Goal: Task Accomplishment & Management: Complete application form

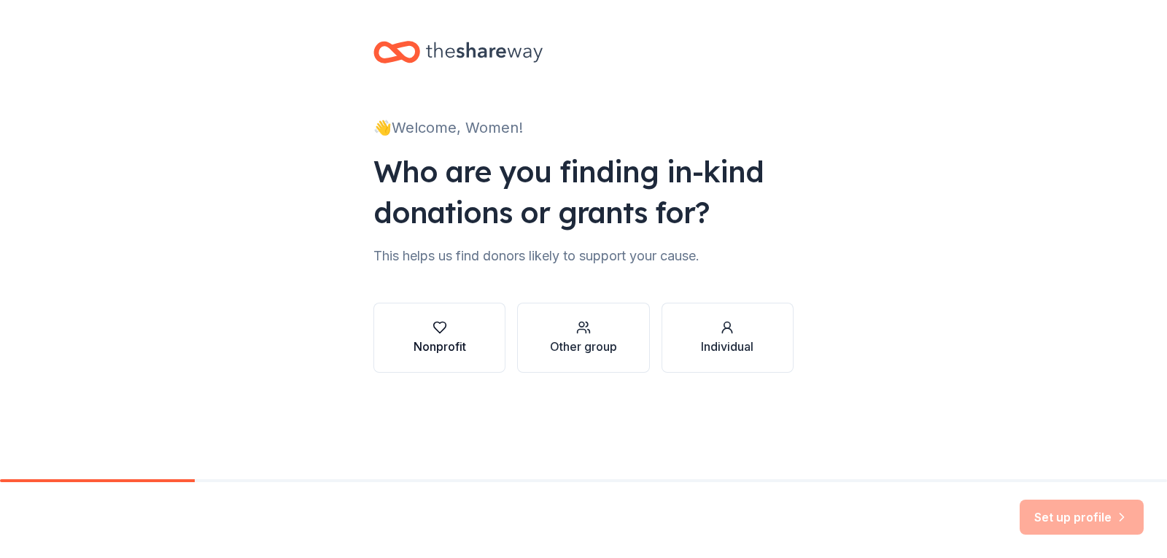
click at [428, 344] on div "Nonprofit" at bounding box center [440, 347] width 53 height 18
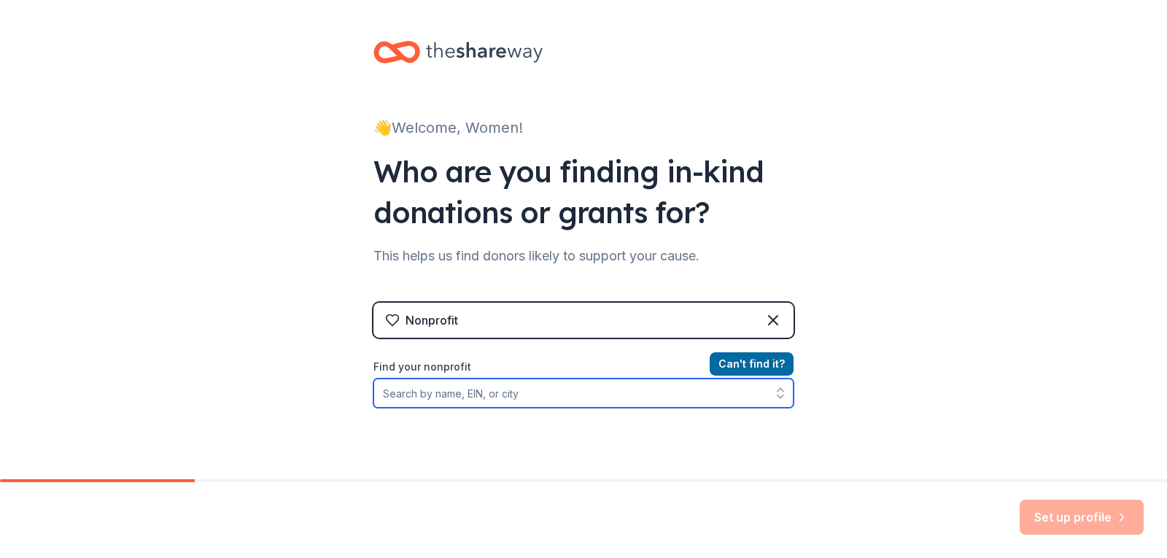
click at [542, 388] on input "Find your nonprofit" at bounding box center [584, 393] width 420 height 29
paste input "[US_EMPLOYER_IDENTIFICATION_NUMBER]"
type input "[US_EMPLOYER_IDENTIFICATION_NUMBER]"
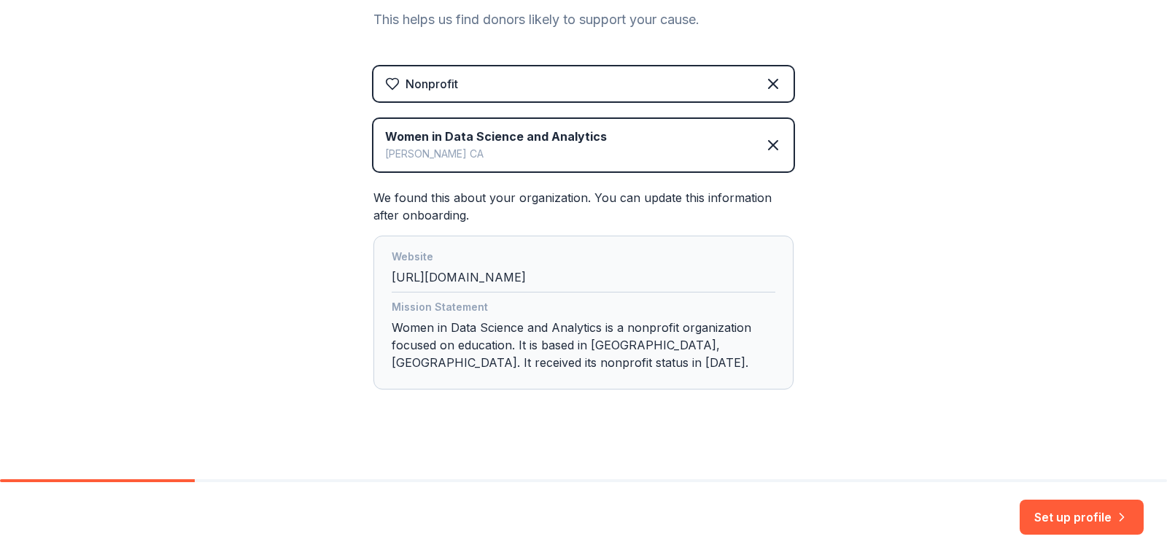
scroll to position [246, 0]
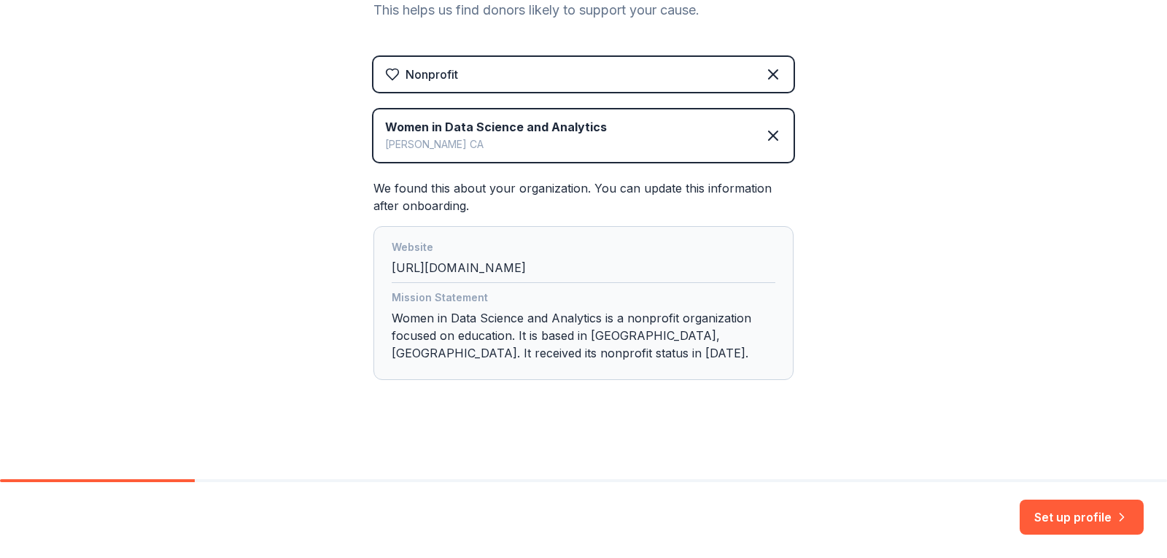
click at [516, 268] on div "Website [URL][DOMAIN_NAME]" at bounding box center [584, 261] width 384 height 45
click at [481, 259] on div "Website [URL][DOMAIN_NAME]" at bounding box center [584, 261] width 384 height 45
click at [489, 266] on div "Website [URL][DOMAIN_NAME]" at bounding box center [584, 261] width 384 height 45
click at [498, 264] on div "Website [URL][DOMAIN_NAME]" at bounding box center [584, 261] width 384 height 45
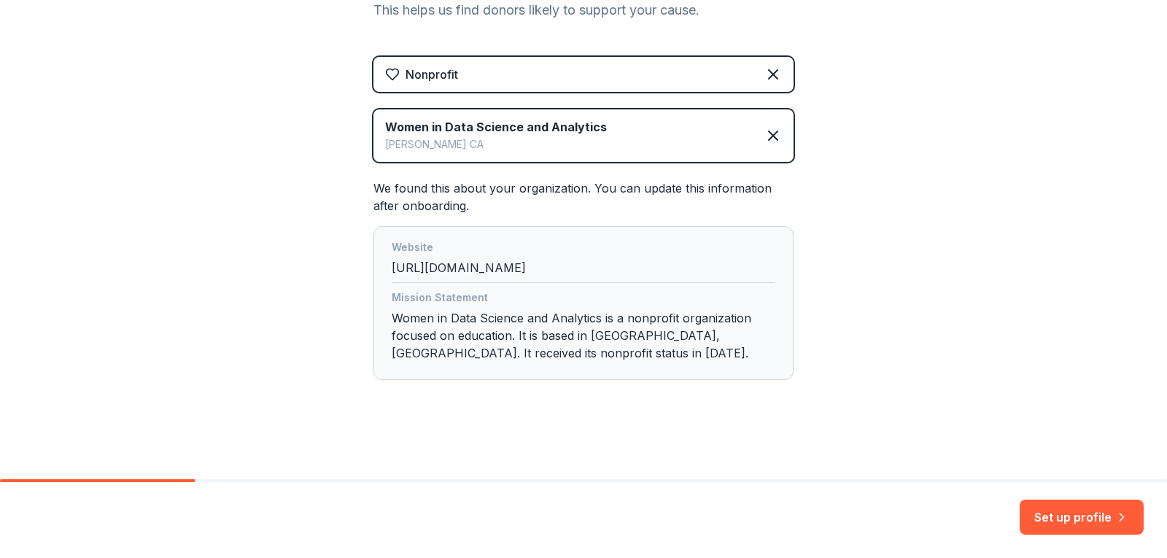
click at [500, 269] on div "Website https://widusa.com/" at bounding box center [584, 261] width 384 height 45
click at [486, 264] on div "Website https://widusa.com/" at bounding box center [584, 261] width 384 height 45
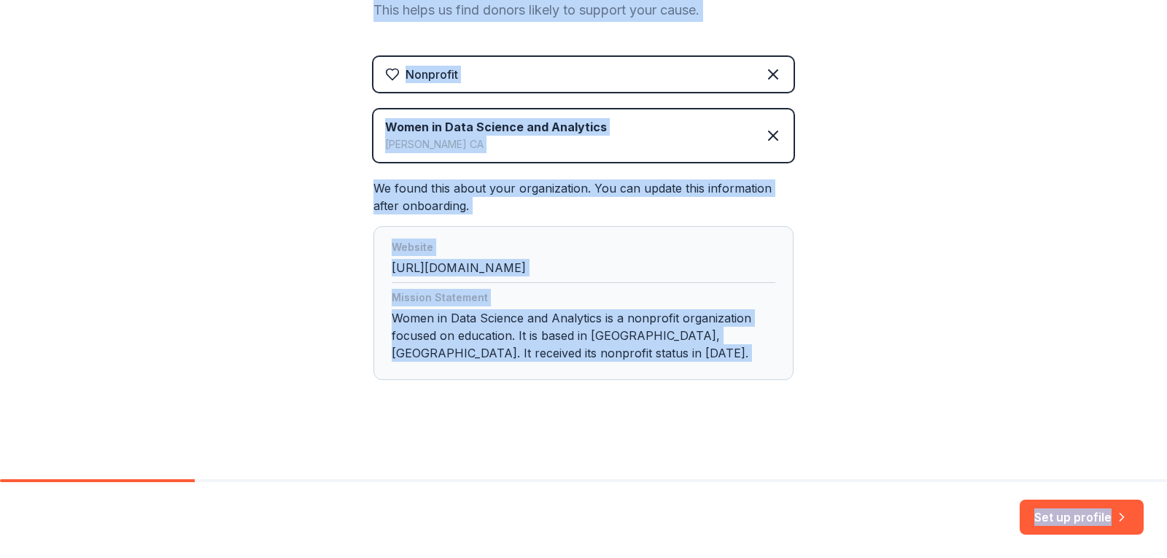
click at [493, 264] on div "Website https://widusa.com/" at bounding box center [584, 261] width 384 height 45
drag, startPoint x: 508, startPoint y: 268, endPoint x: 293, endPoint y: 317, distance: 221.4
click at [509, 269] on div "Website https://widusa.com/" at bounding box center [584, 261] width 384 height 45
click at [291, 317] on div "👋 Welcome, Women! Who are you finding in-kind donations or grants for? This hel…" at bounding box center [583, 116] width 1167 height 725
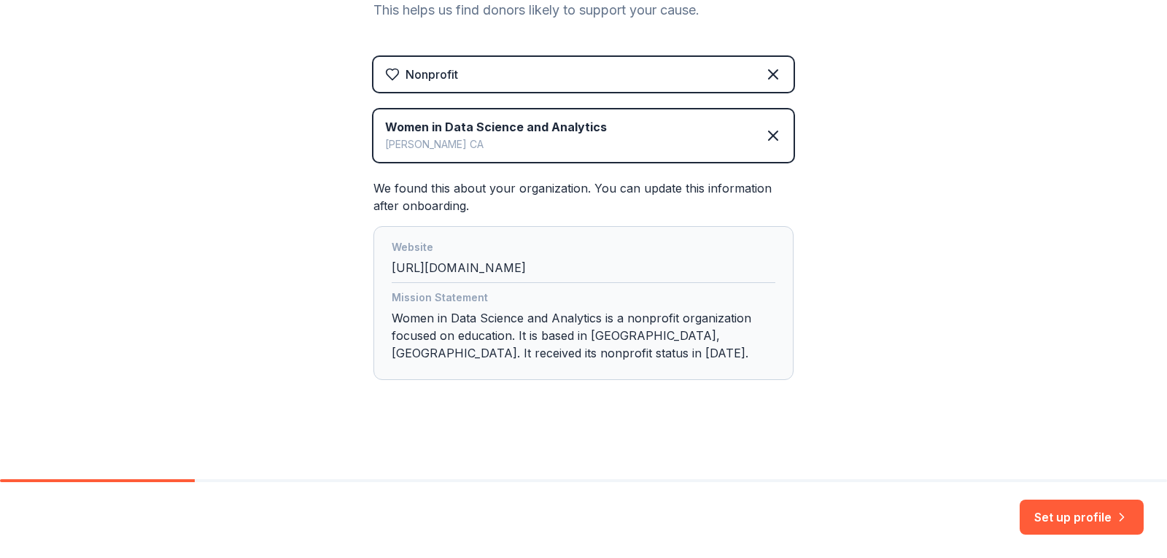
drag, startPoint x: 509, startPoint y: 272, endPoint x: 368, endPoint y: 265, distance: 141.7
click at [374, 265] on div "Website https://widusa.com/ Mission Statement Women in Data Science and Analyti…" at bounding box center [584, 303] width 420 height 154
click at [864, 244] on div "👋 Welcome, Women! Who are you finding in-kind donations or grants for? This hel…" at bounding box center [583, 116] width 1167 height 725
click at [495, 266] on div "Website https://widusa.com/" at bounding box center [584, 261] width 384 height 45
drag, startPoint x: 496, startPoint y: 268, endPoint x: 364, endPoint y: 260, distance: 132.2
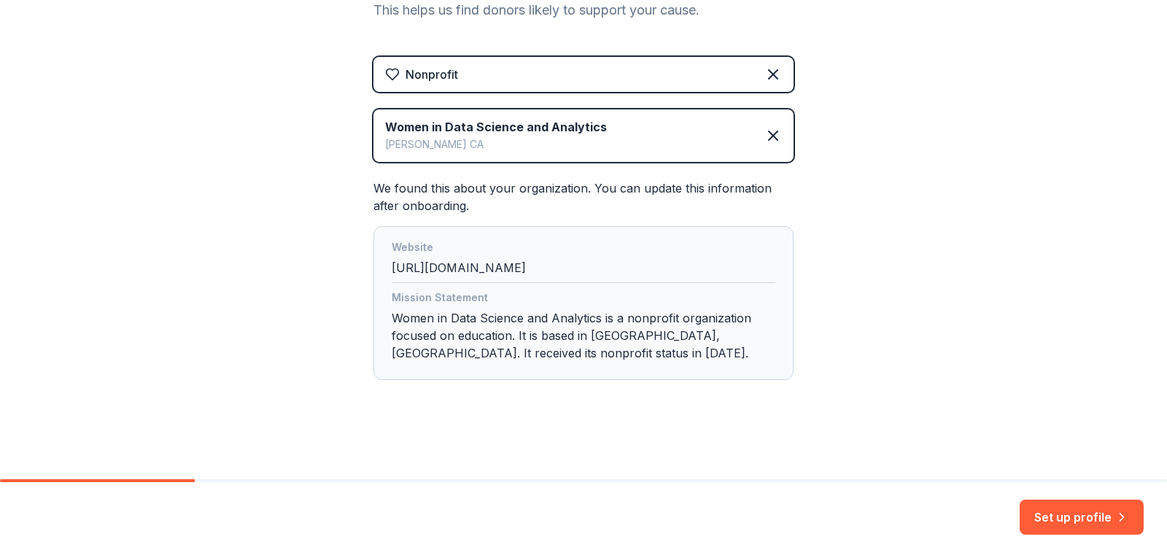
click at [364, 260] on div "👋 Welcome, Women! Who are you finding in-kind donations or grants for? This hel…" at bounding box center [583, 116] width 467 height 725
click at [967, 302] on div "👋 Welcome, Women! Who are you finding in-kind donations or grants for? This hel…" at bounding box center [583, 116] width 1167 height 725
click at [1069, 520] on button "Set up profile" at bounding box center [1082, 517] width 124 height 35
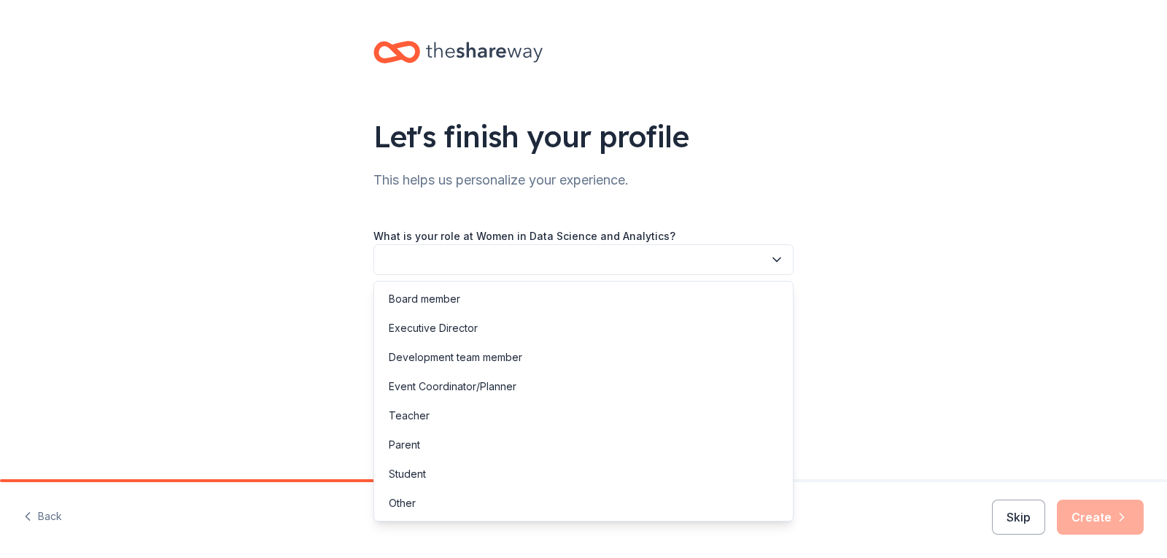
click at [645, 258] on button "button" at bounding box center [584, 259] width 420 height 31
click at [407, 336] on div "Executive Director" at bounding box center [433, 329] width 89 height 18
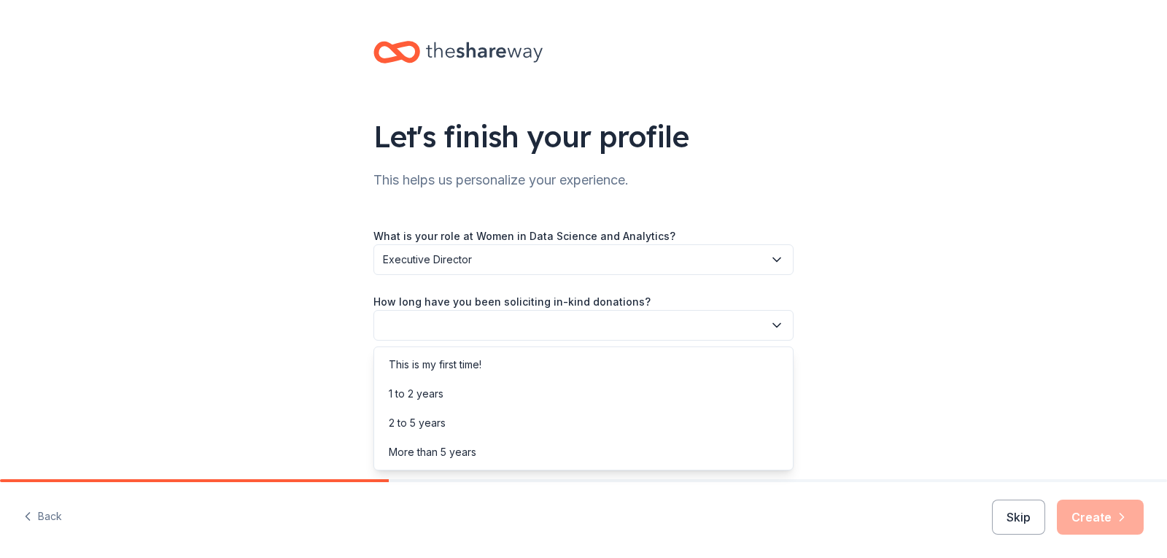
click at [448, 328] on button "button" at bounding box center [584, 325] width 420 height 31
click at [452, 444] on div "More than 5 years" at bounding box center [433, 453] width 88 height 18
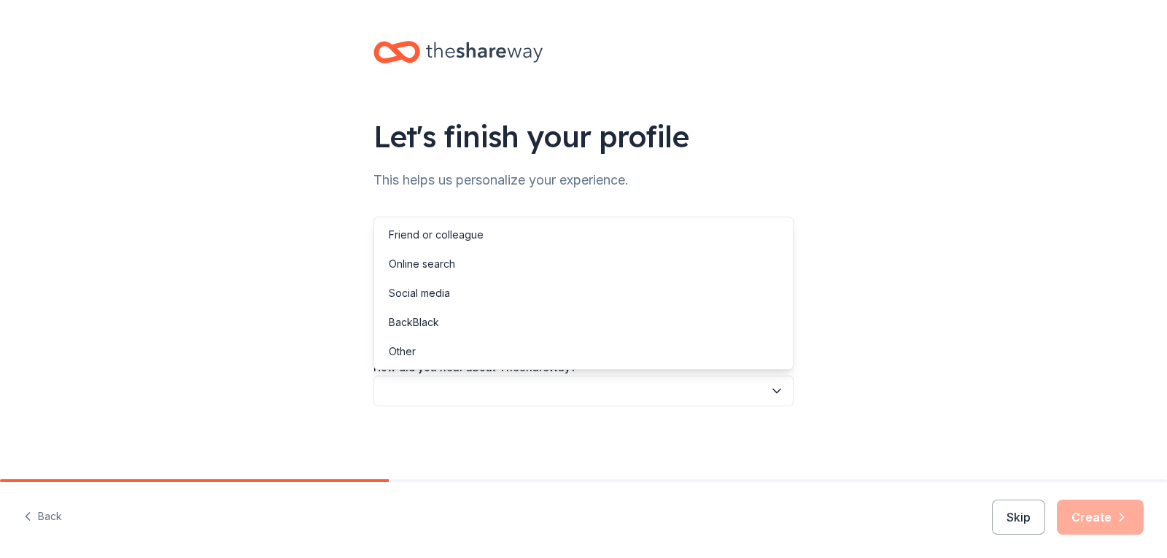
click at [484, 398] on button "button" at bounding box center [584, 391] width 420 height 31
click at [463, 342] on div "Other" at bounding box center [583, 351] width 413 height 29
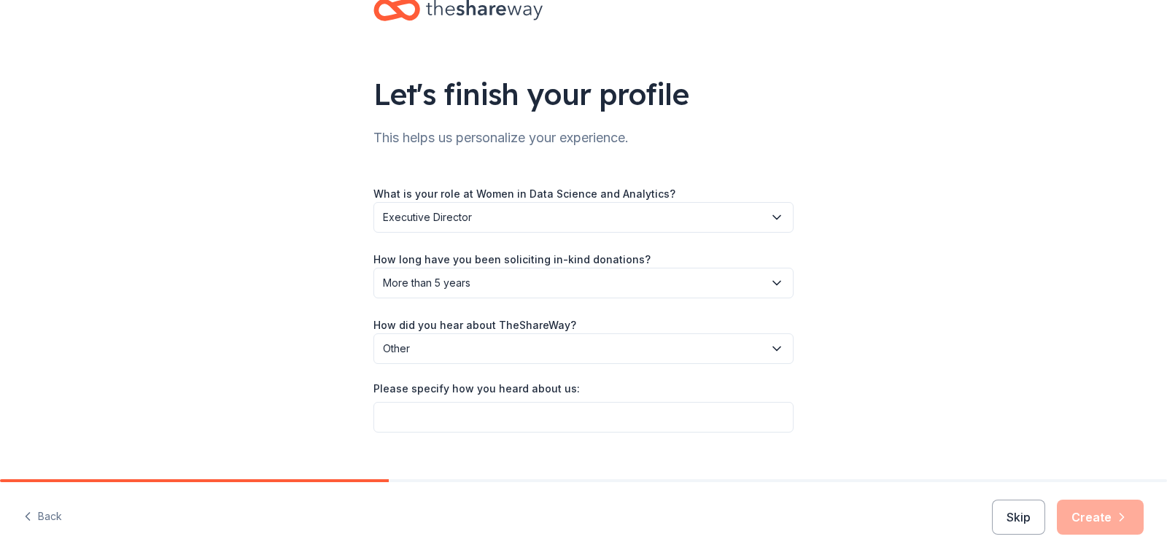
scroll to position [66, 0]
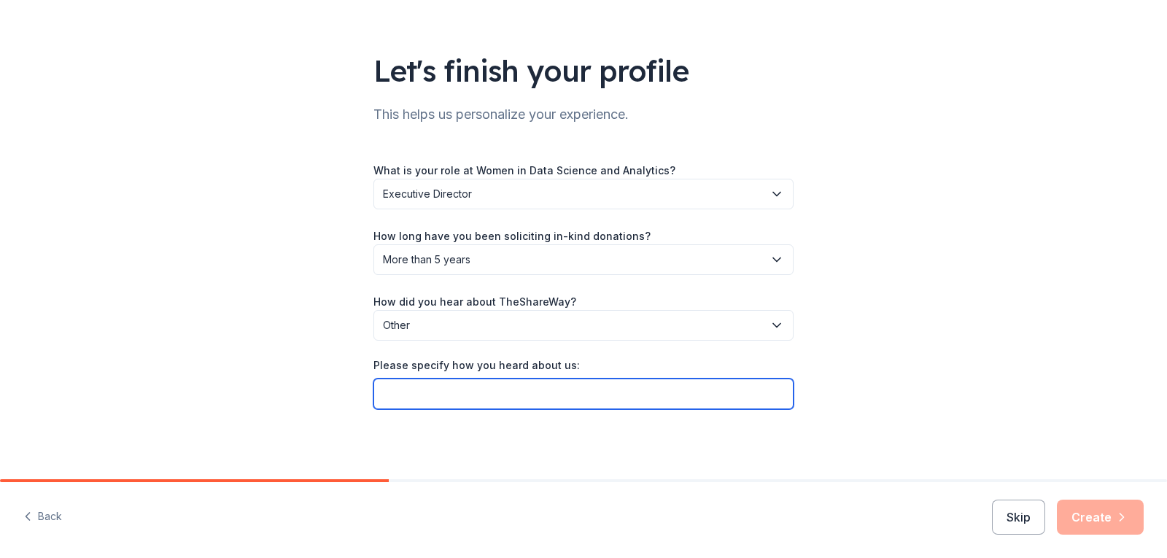
click at [455, 392] on input "Please specify how you heard about us:" at bounding box center [584, 394] width 420 height 31
type input "Browsing"
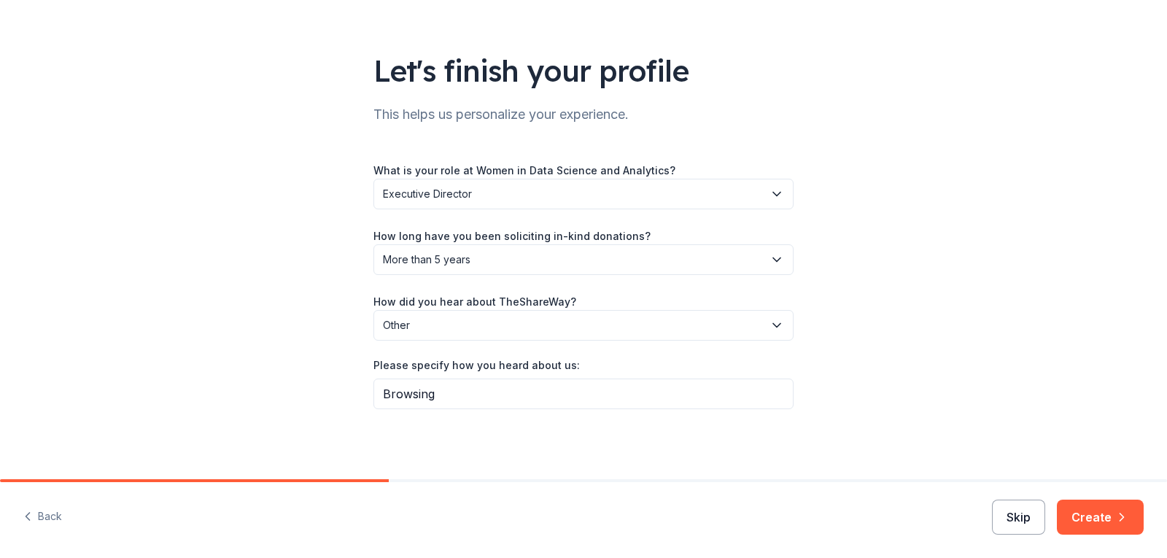
click at [1036, 519] on button "Skip" at bounding box center [1018, 517] width 53 height 35
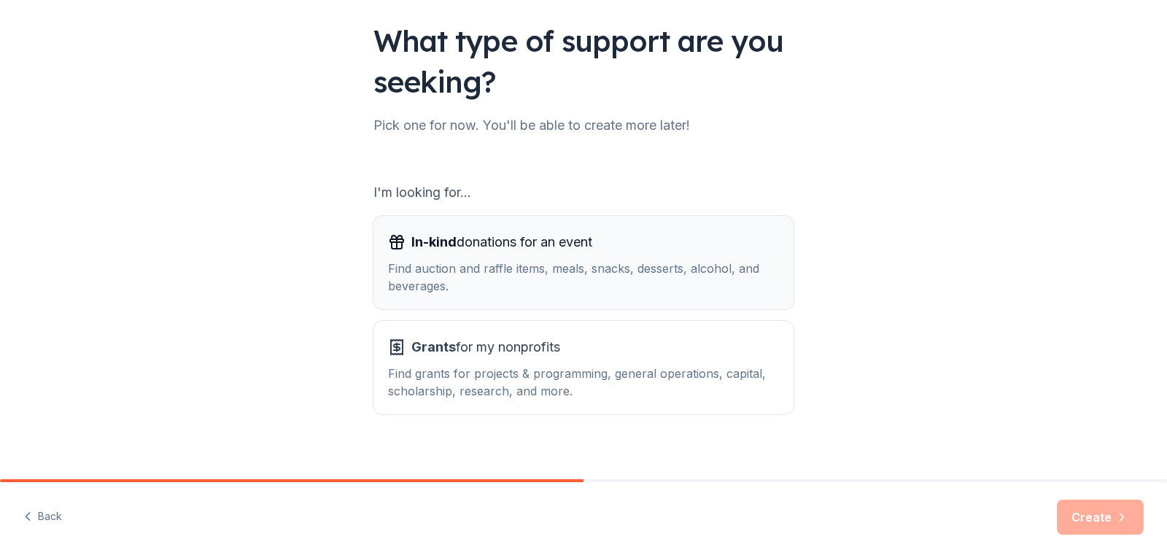
scroll to position [109, 0]
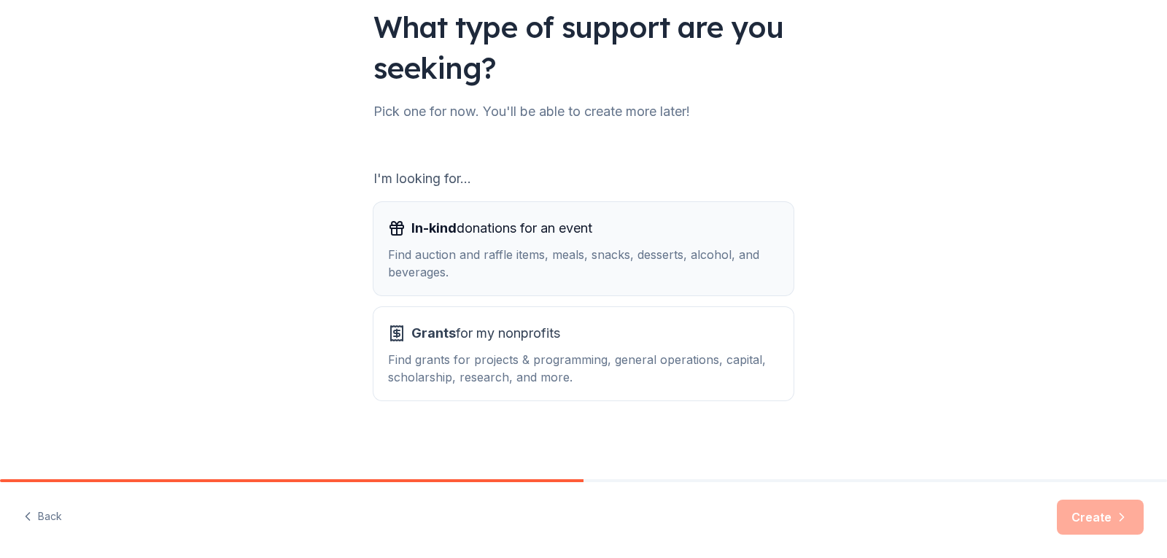
click at [590, 254] on div "Find auction and raffle items, meals, snacks, desserts, alcohol, and beverages." at bounding box center [583, 263] width 391 height 35
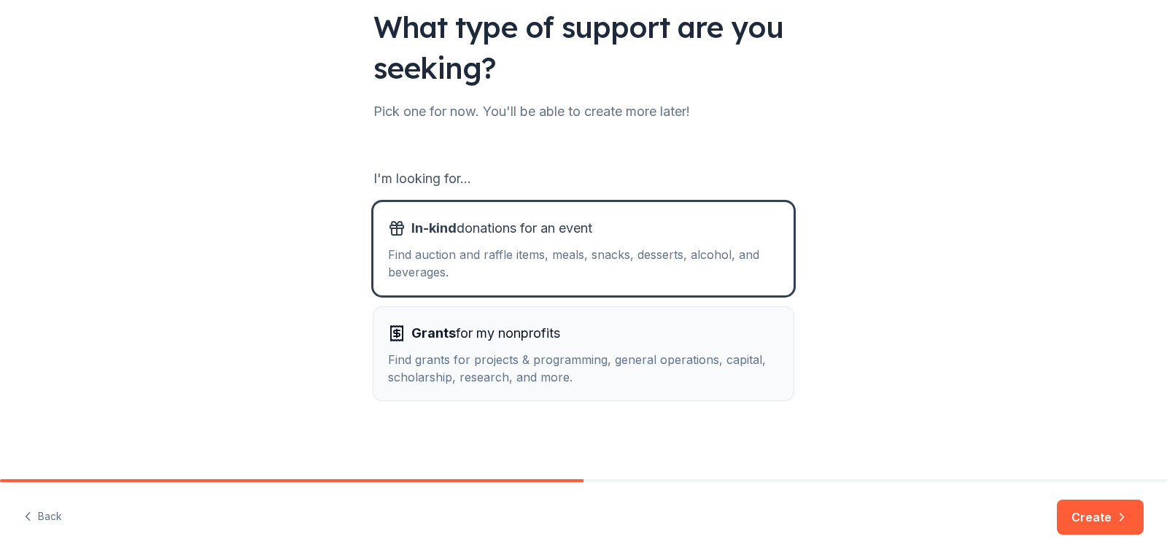
click at [572, 350] on div "Grants for my nonprofits Find grants for projects & programming, general operat…" at bounding box center [583, 354] width 391 height 64
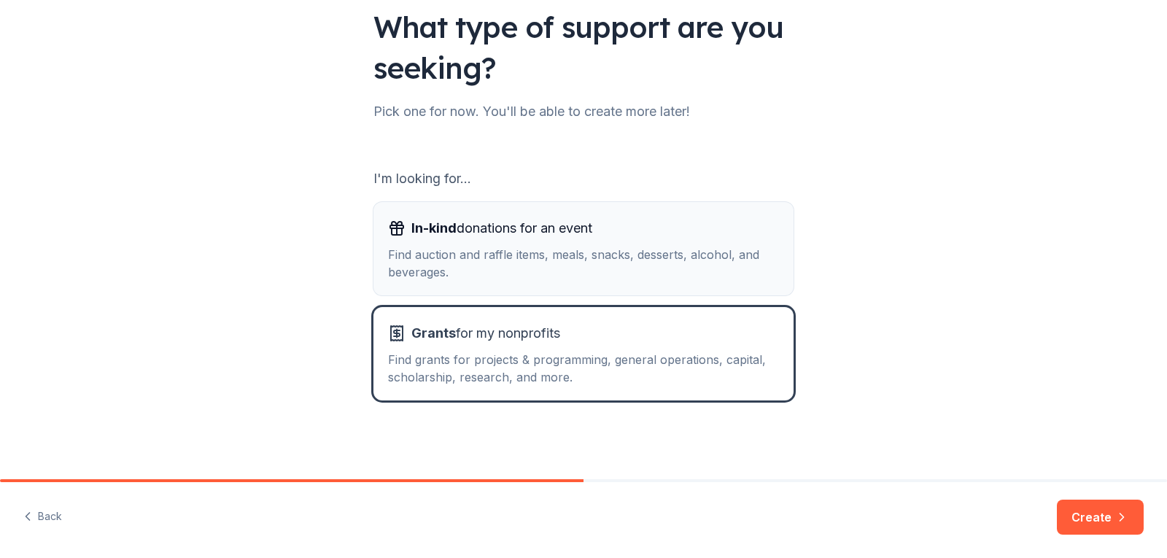
click at [622, 291] on button "In-kind donations for an event Find auction and raffle items, meals, snacks, de…" at bounding box center [584, 248] width 420 height 93
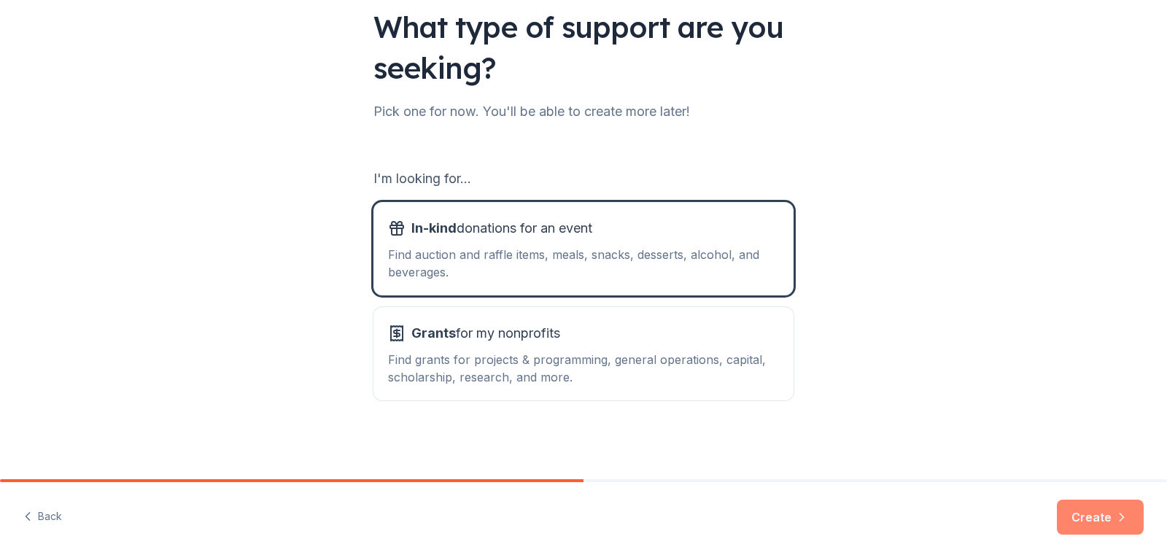
click at [1102, 511] on button "Create" at bounding box center [1100, 517] width 87 height 35
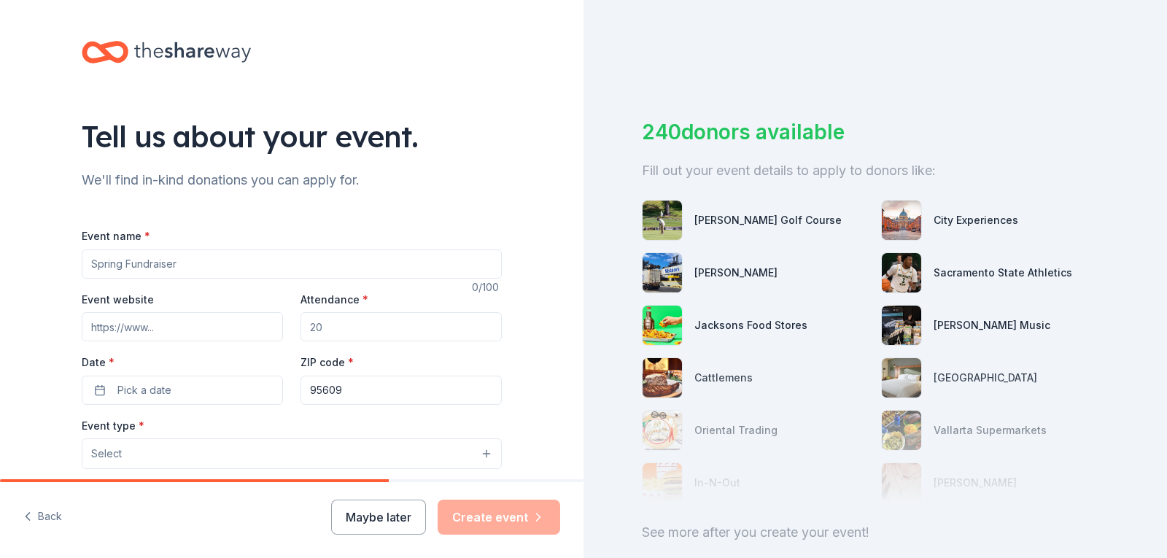
click at [212, 266] on input "Event name *" at bounding box center [292, 264] width 420 height 29
type input "Women in Data Gala"
click at [196, 332] on input "Event website" at bounding box center [182, 326] width 201 height 29
paste input "https://womenindata.mn.co/spaces/20774603/page"
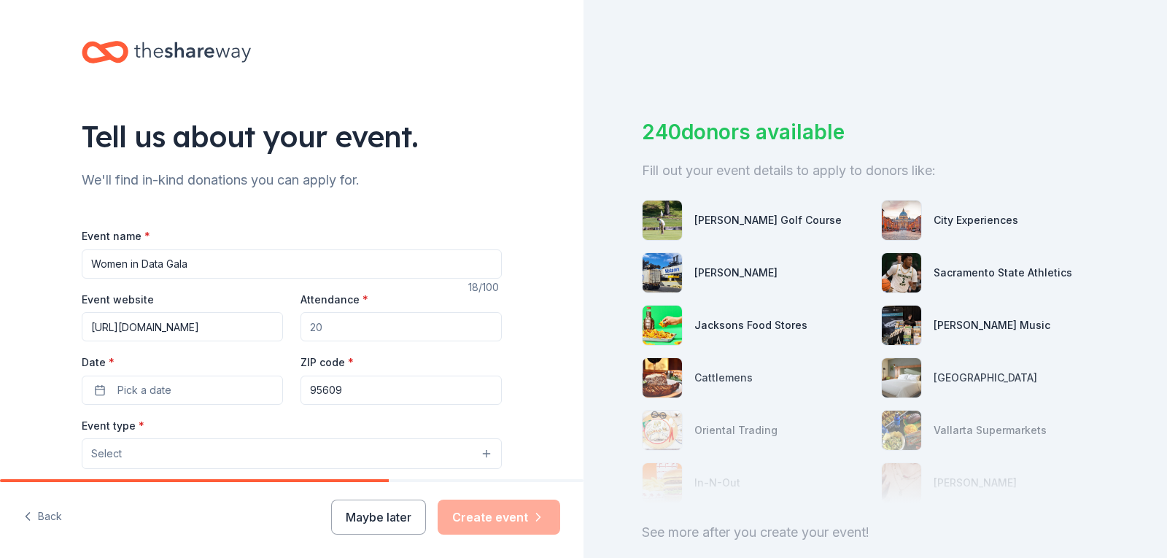
type input "https://womenindata.mn.co/spaces/20774603/page"
click at [342, 330] on input "Attendance *" at bounding box center [401, 326] width 201 height 29
type input "150"
click at [166, 395] on button "Pick a date" at bounding box center [182, 390] width 201 height 29
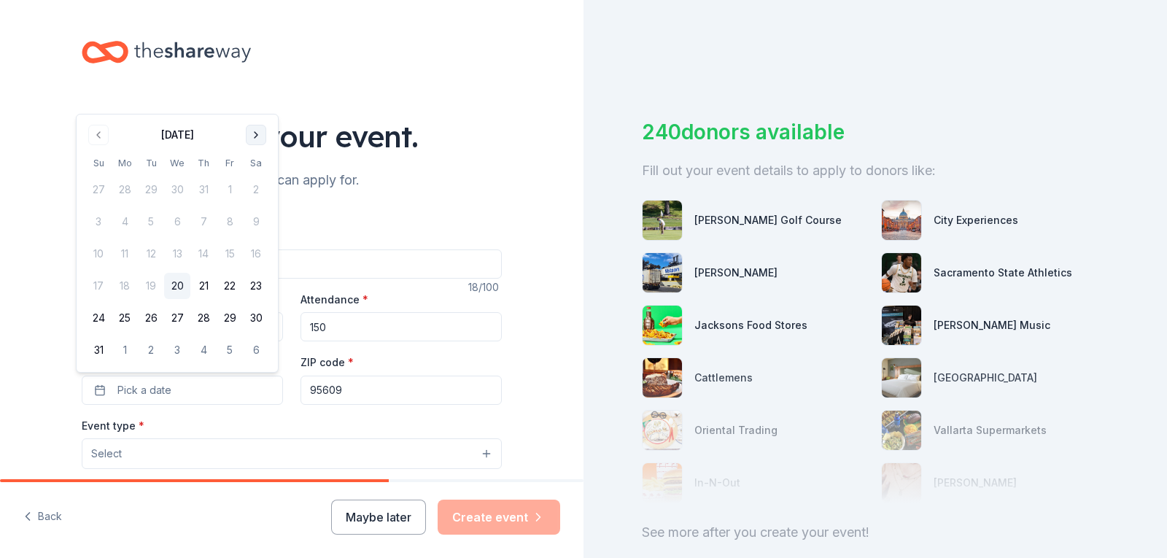
click at [255, 140] on button "Go to next month" at bounding box center [256, 135] width 20 height 20
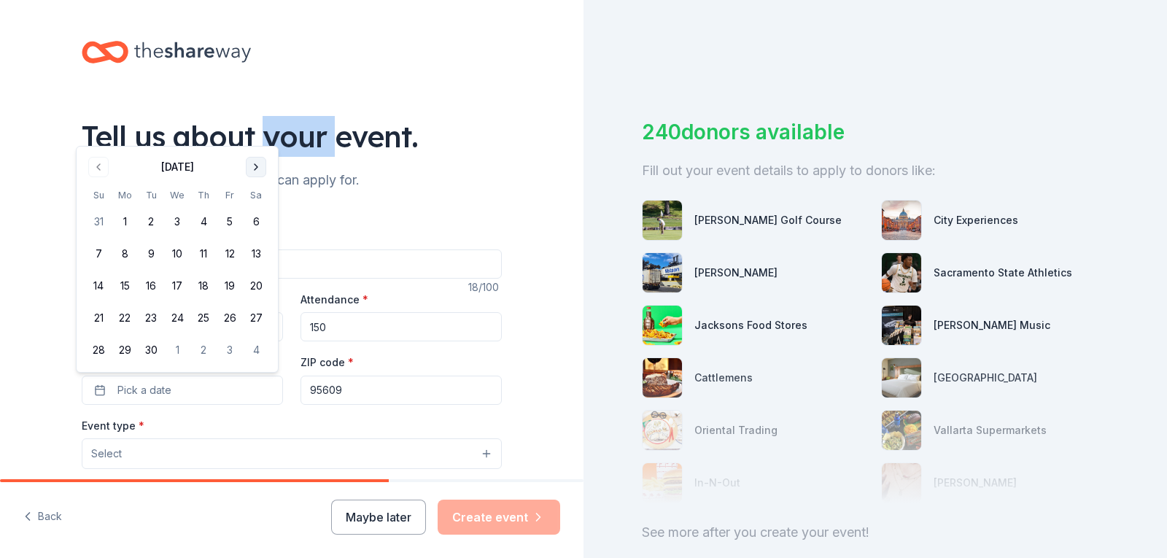
click at [255, 140] on div "Tell us about your event." at bounding box center [292, 136] width 420 height 41
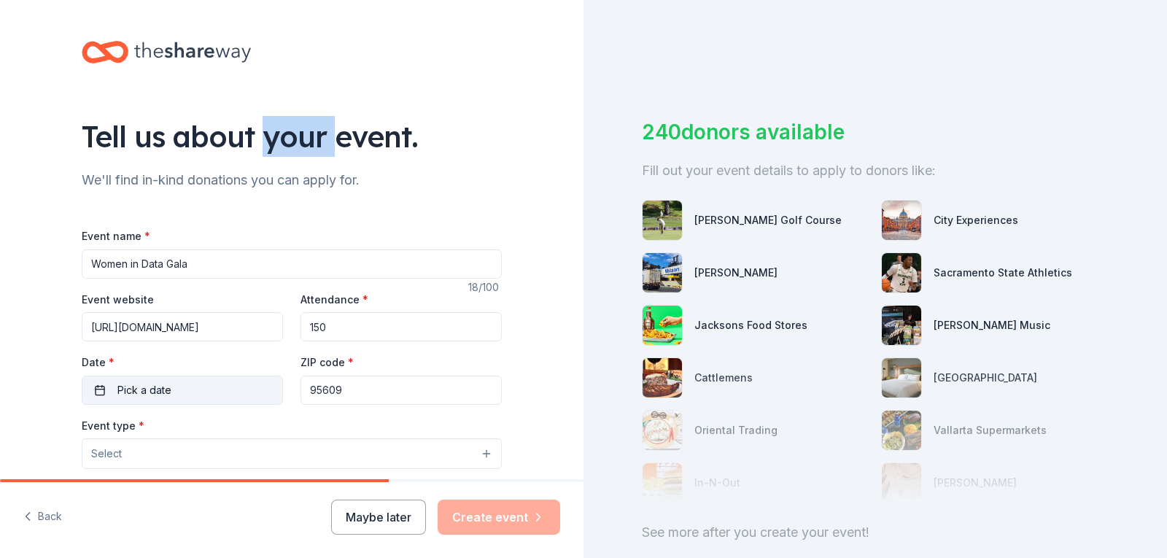
click at [152, 384] on span "Pick a date" at bounding box center [144, 391] width 54 height 18
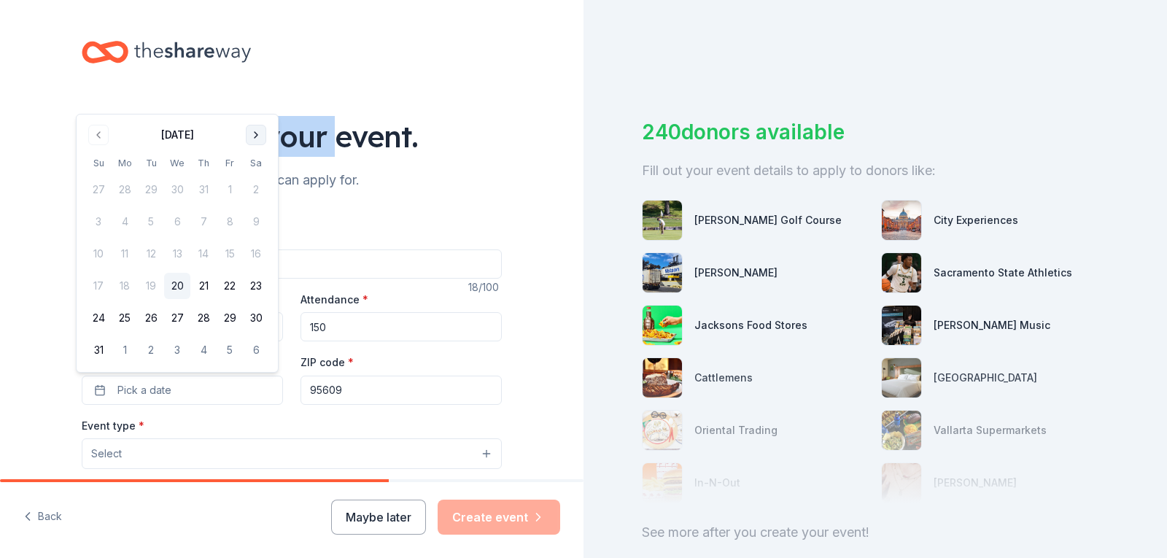
click at [253, 142] on button "Go to next month" at bounding box center [256, 135] width 20 height 20
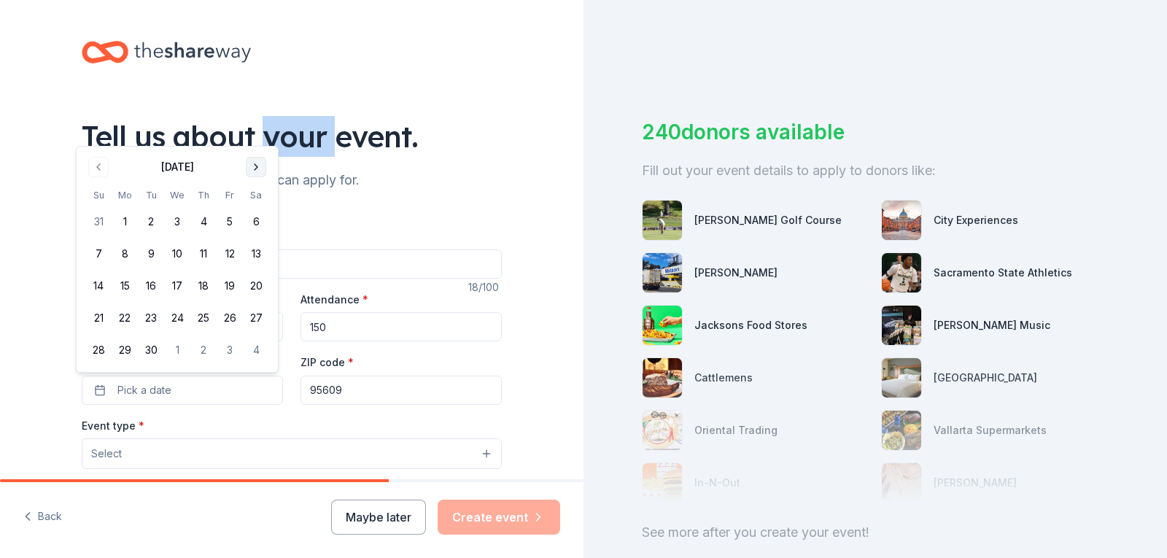
click at [250, 160] on button "Go to next month" at bounding box center [256, 167] width 20 height 20
click at [249, 159] on button "Go to next month" at bounding box center [256, 167] width 20 height 20
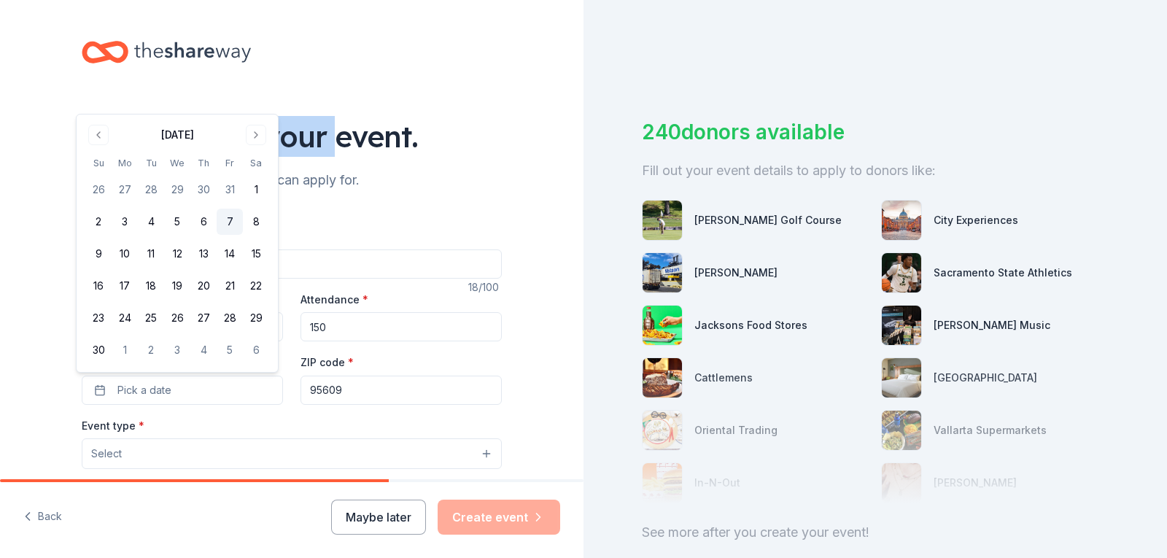
click at [228, 219] on button "7" at bounding box center [230, 222] width 26 height 26
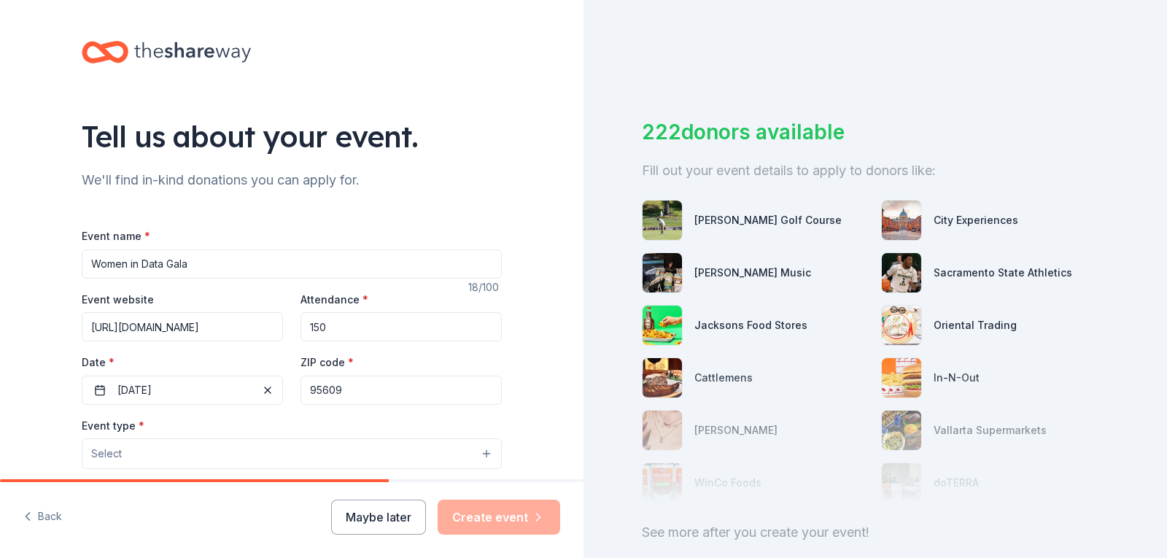
drag, startPoint x: 341, startPoint y: 390, endPoint x: 266, endPoint y: 372, distance: 77.2
click at [266, 372] on div "Event website https://womenindata.mn.co/spaces/20774603/page Attendance * 150 D…" at bounding box center [292, 347] width 420 height 115
paste input "814"
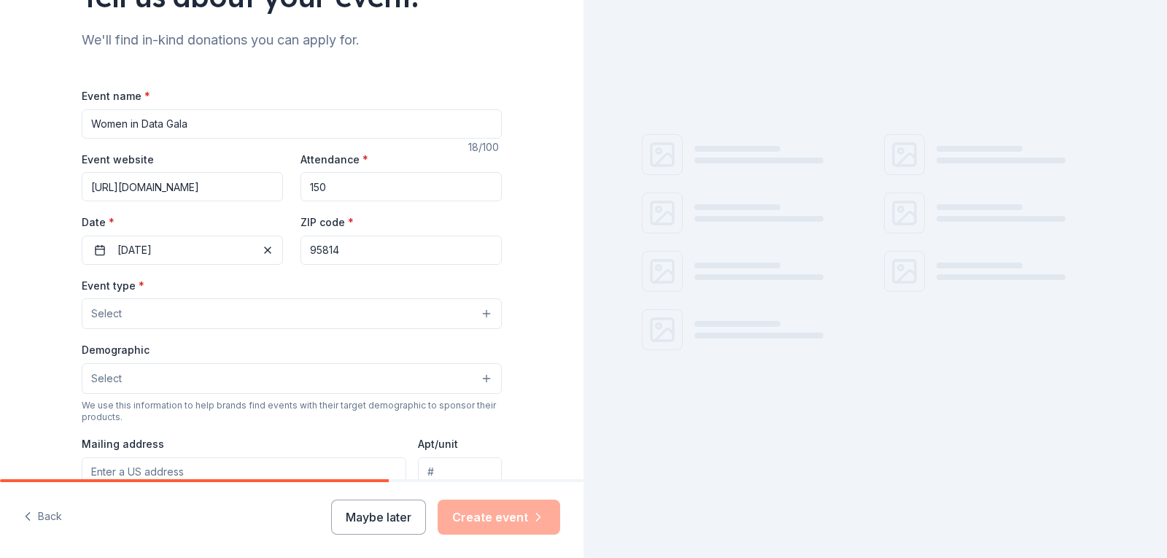
scroll to position [146, 0]
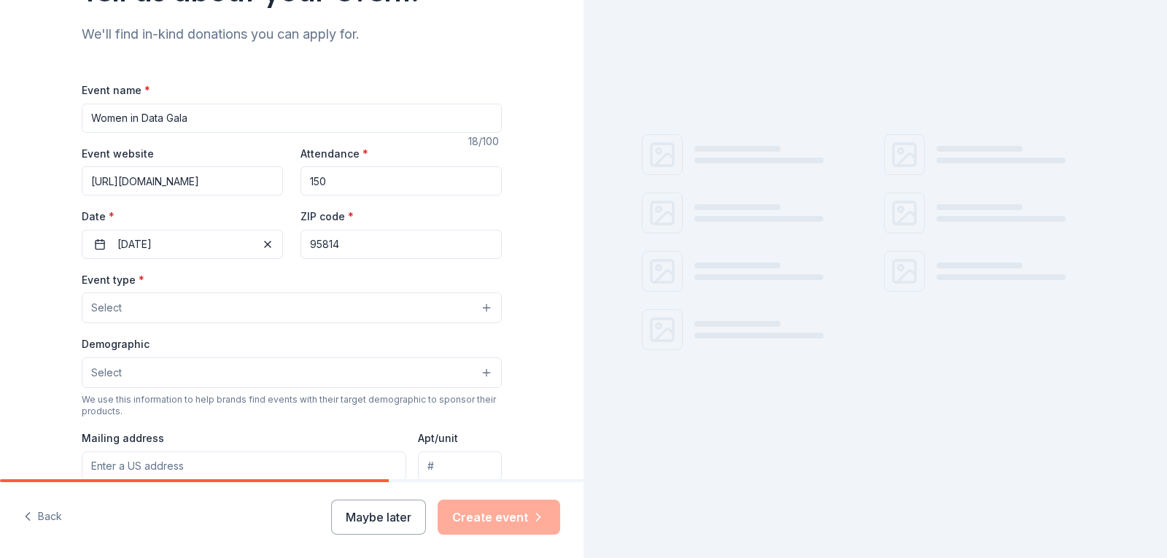
type input "95814"
click at [294, 297] on button "Select" at bounding box center [292, 308] width 420 height 31
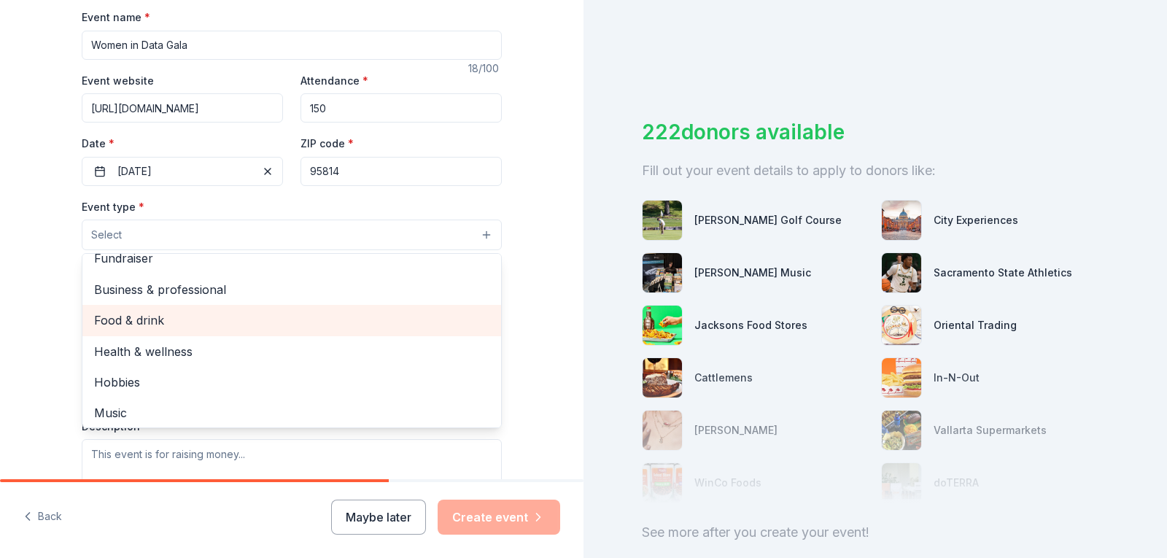
scroll to position [0, 0]
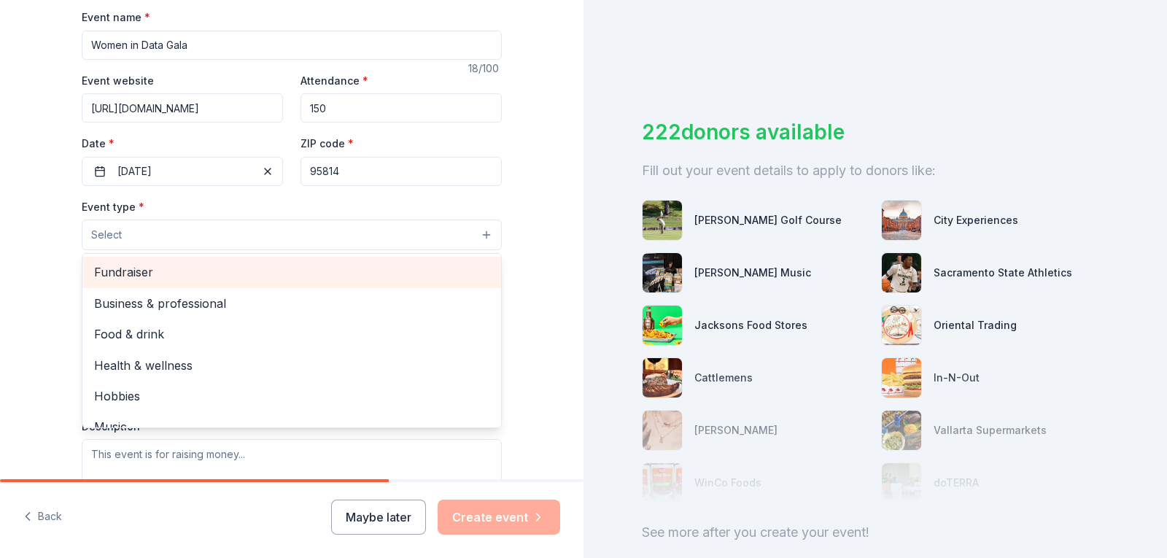
click at [107, 269] on span "Fundraiser" at bounding box center [291, 272] width 395 height 19
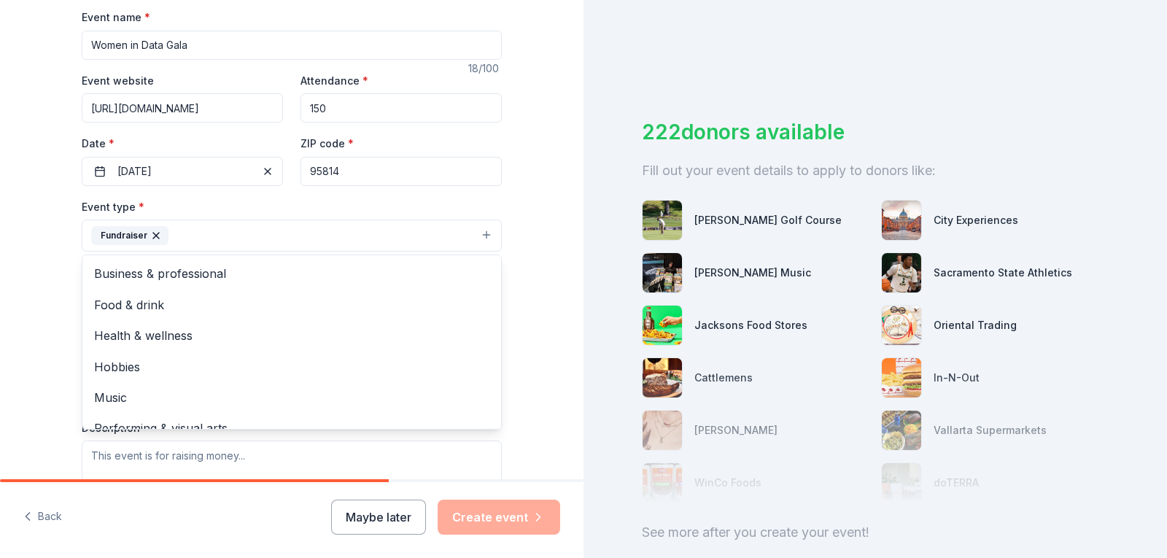
click at [31, 266] on div "Tell us about your event. We'll find in-kind donations you can apply for. Event…" at bounding box center [292, 267] width 584 height 972
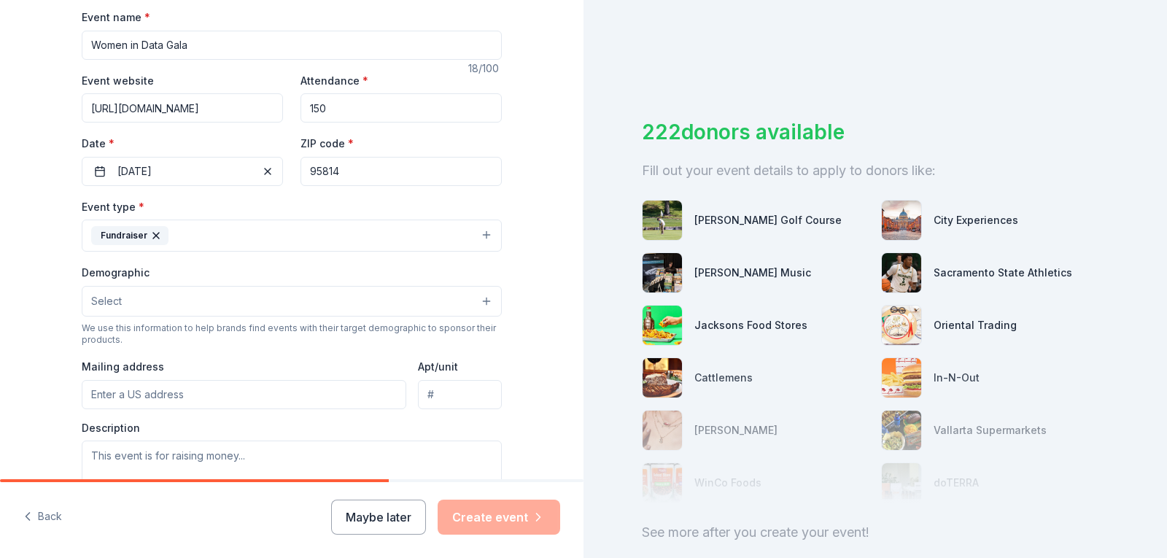
click at [227, 234] on button "Fundraiser" at bounding box center [292, 236] width 420 height 32
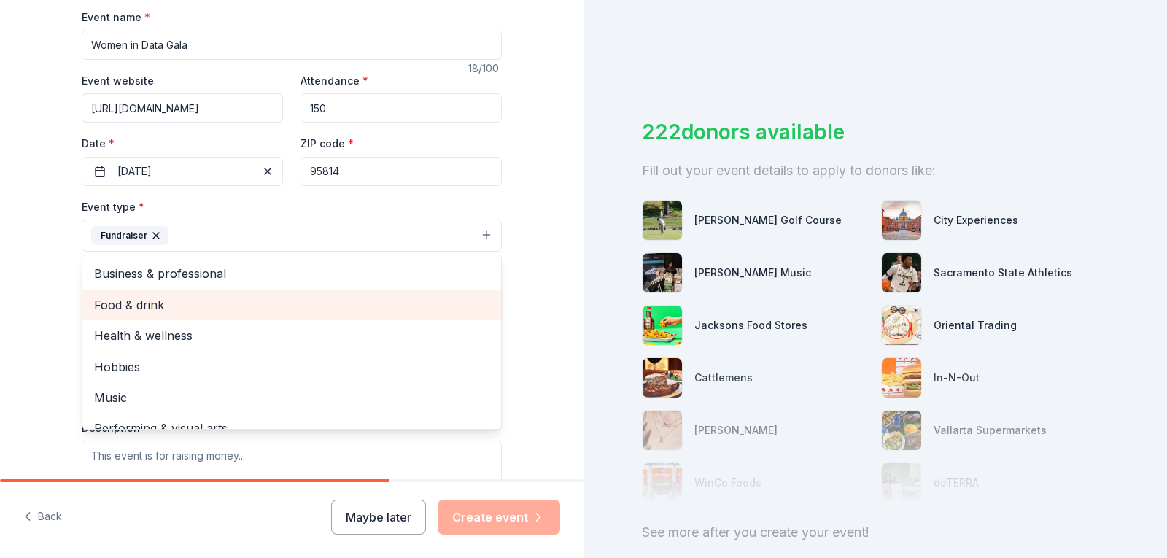
scroll to position [18, 0]
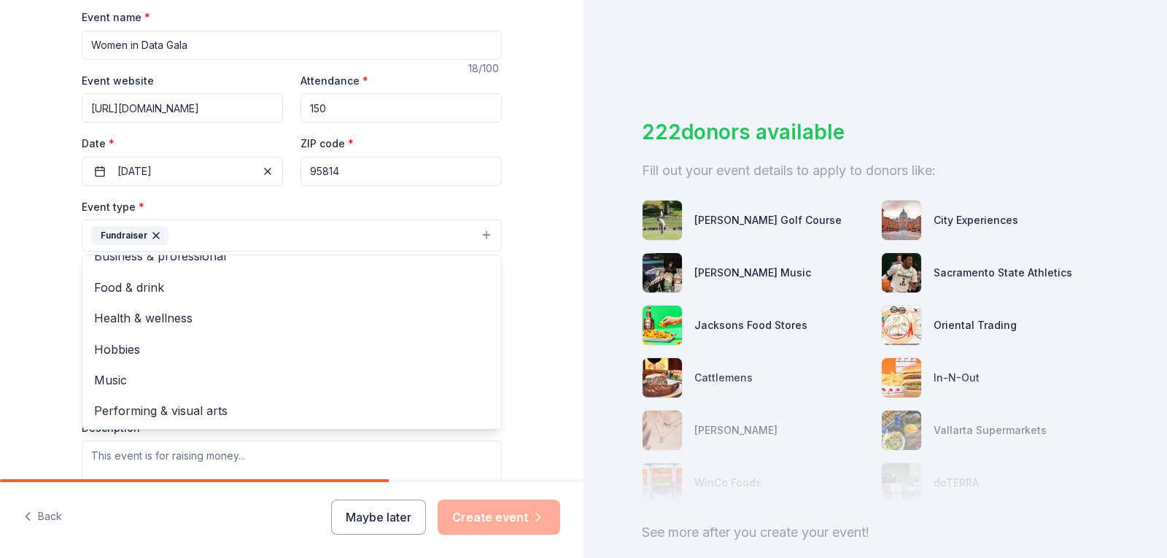
click at [31, 333] on div "Tell us about your event. We'll find in-kind donations you can apply for. Event…" at bounding box center [292, 267] width 584 height 972
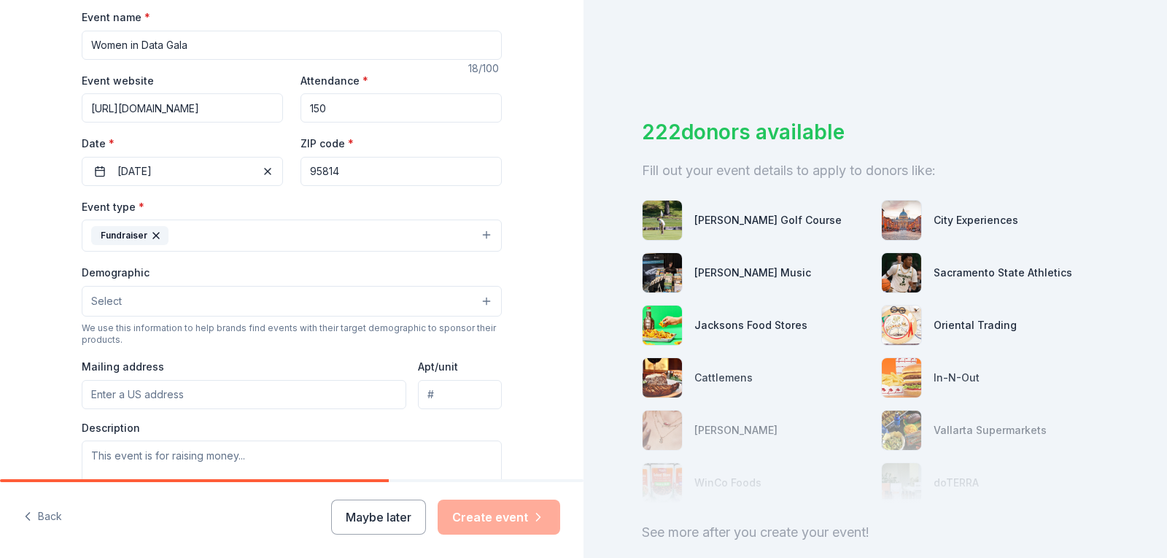
click at [160, 309] on button "Select" at bounding box center [292, 301] width 420 height 31
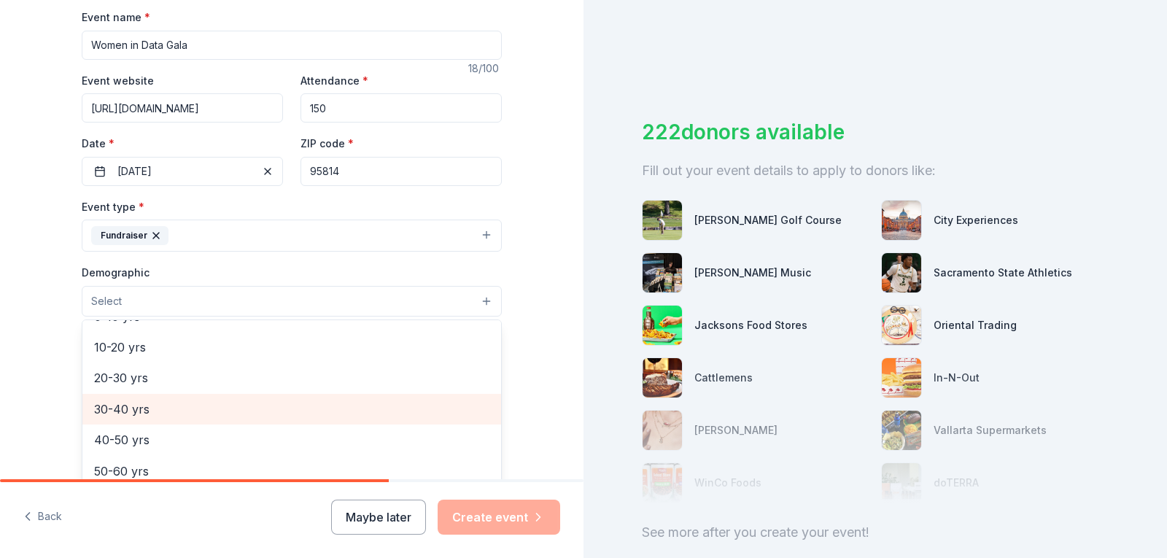
scroll to position [0, 0]
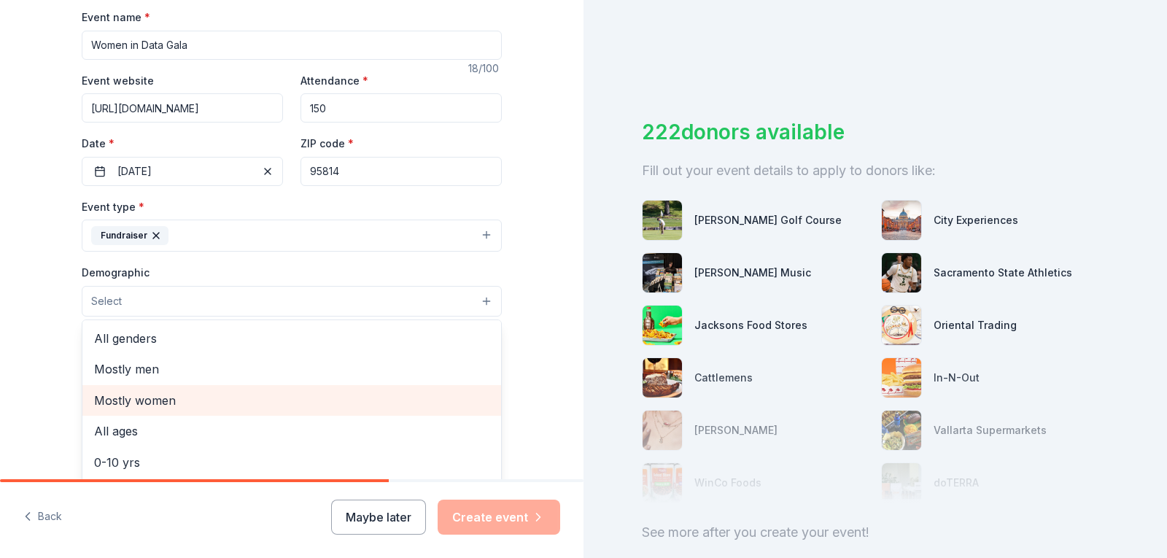
click at [160, 404] on span "Mostly women" at bounding box center [291, 400] width 395 height 19
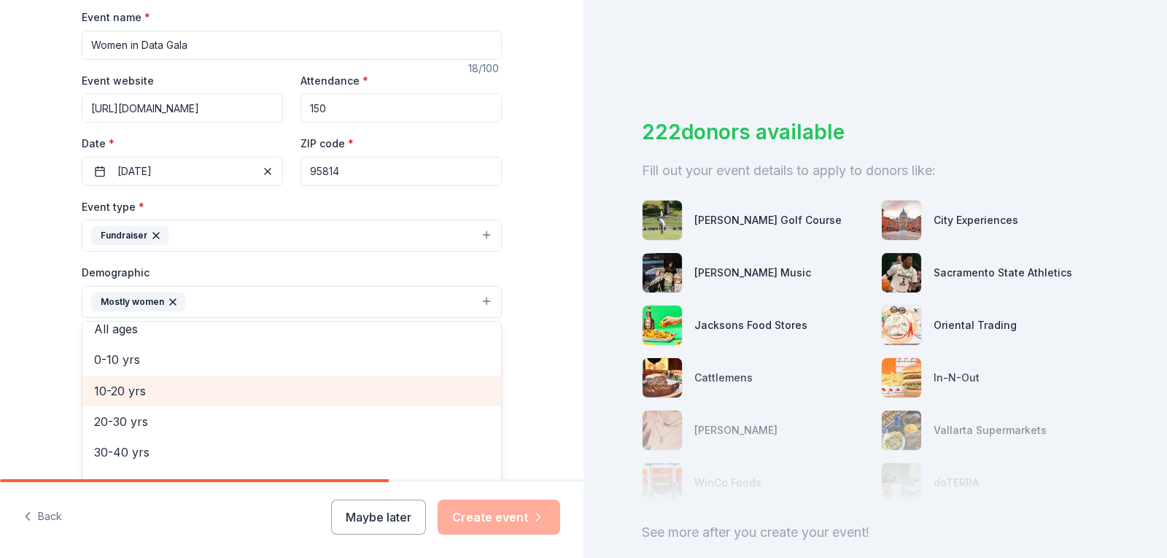
scroll to position [146, 0]
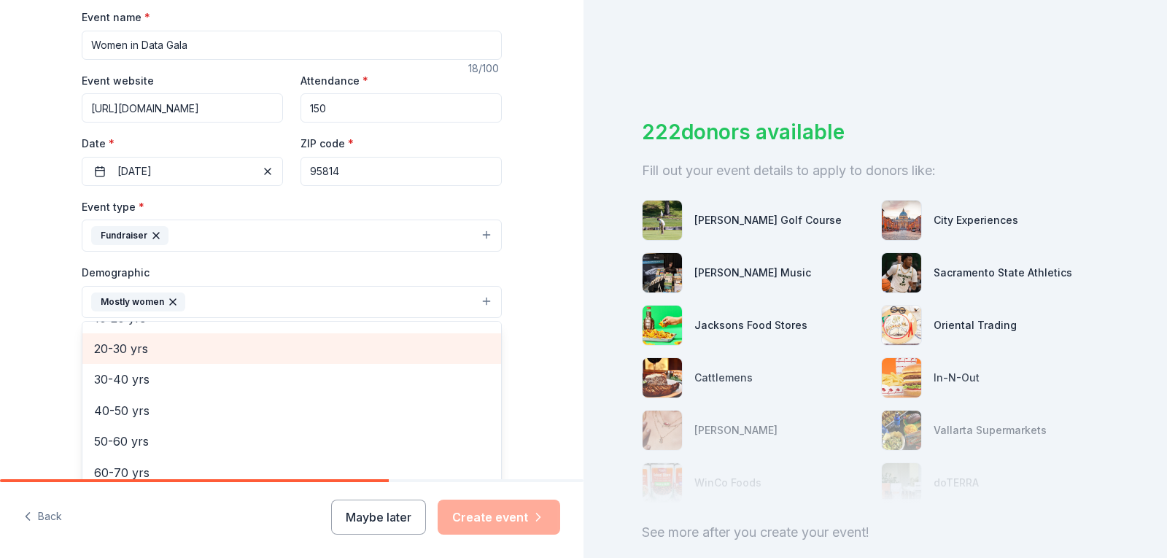
click at [147, 349] on span "20-30 yrs" at bounding box center [291, 348] width 395 height 19
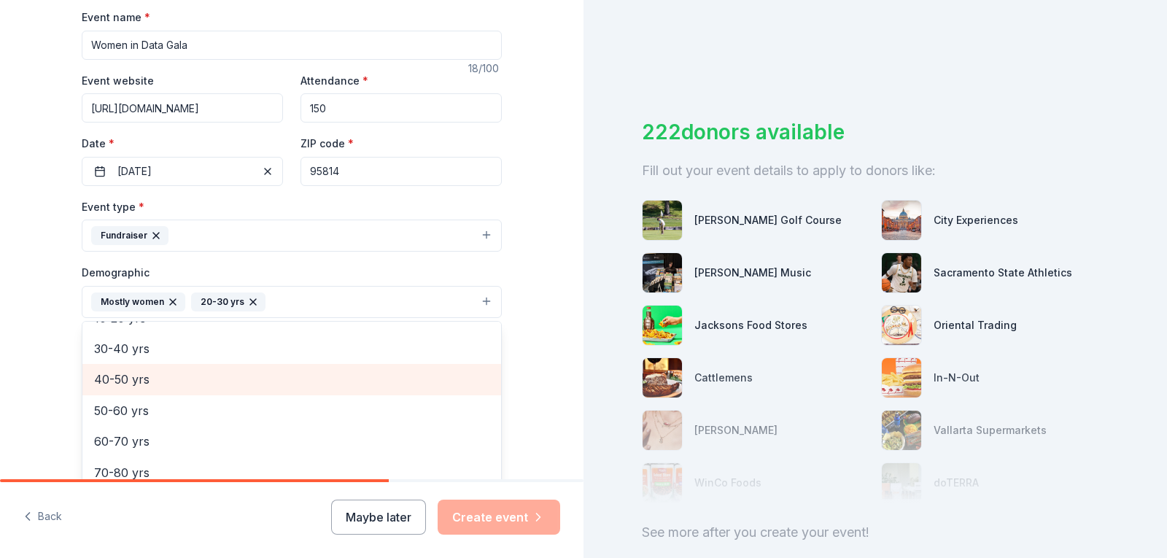
click at [139, 381] on span "40-50 yrs" at bounding box center [291, 379] width 395 height 19
click at [134, 393] on span "50-60 yrs" at bounding box center [291, 383] width 395 height 19
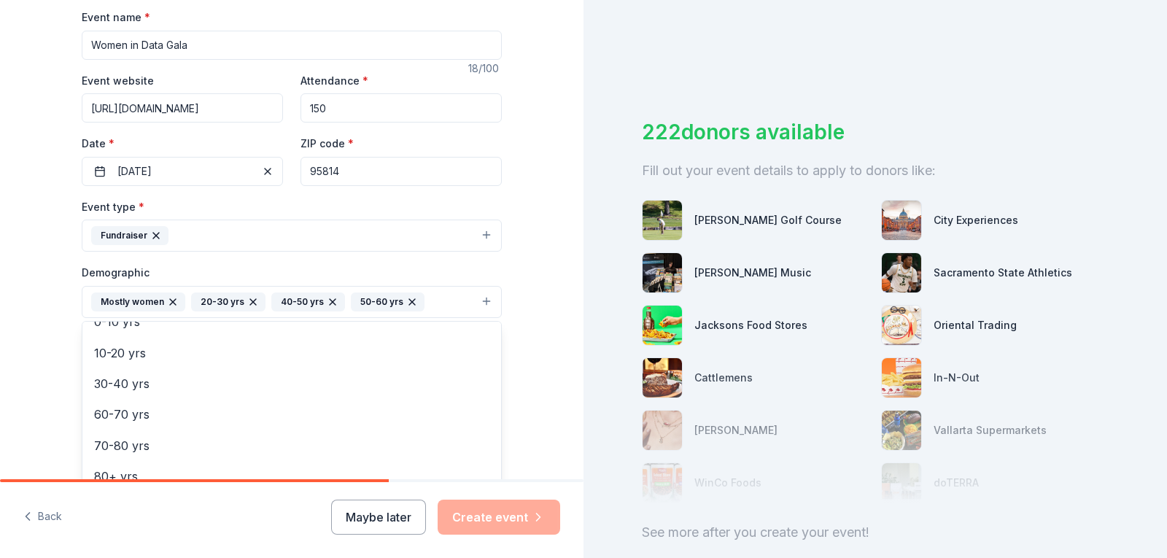
click at [21, 381] on div "Tell us about your event. We'll find in-kind donations you can apply for. Event…" at bounding box center [292, 268] width 584 height 974
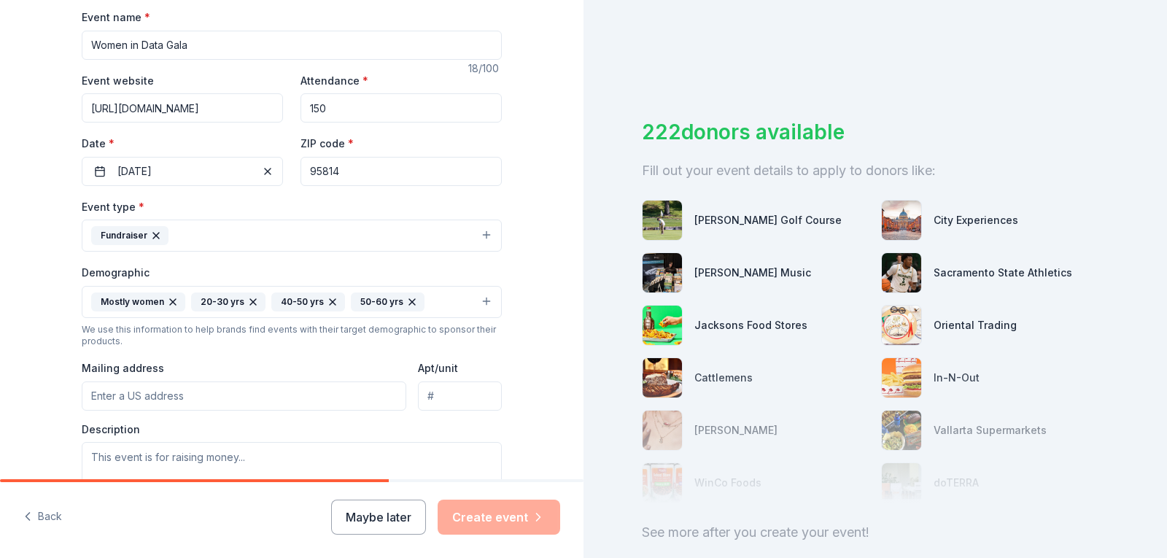
scroll to position [365, 0]
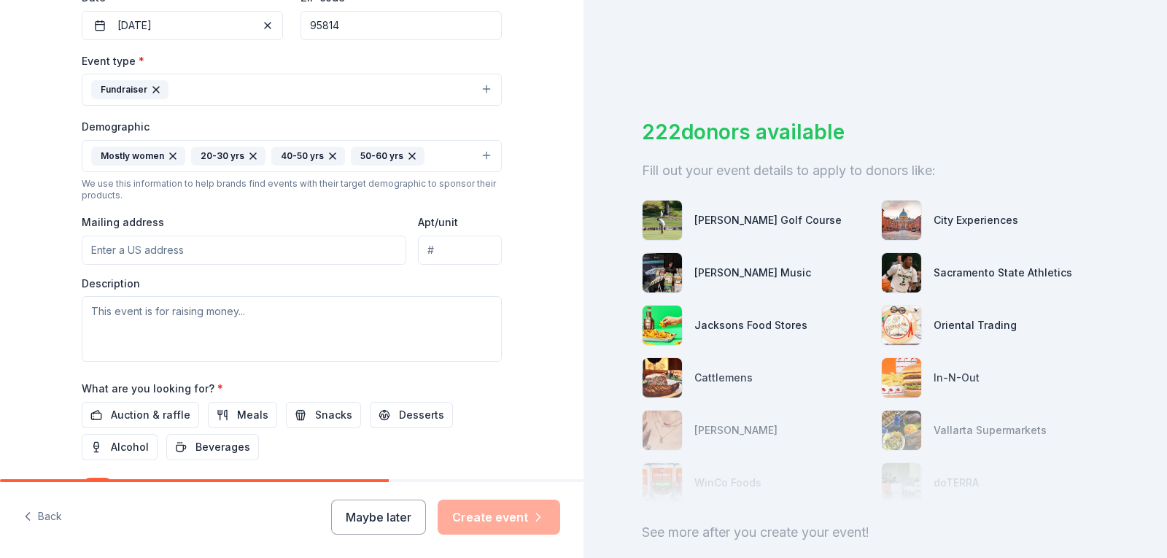
click at [150, 250] on input "Mailing address" at bounding box center [244, 250] width 325 height 29
click at [144, 314] on textarea at bounding box center [292, 329] width 420 height 66
click at [133, 258] on input "Mailing address" at bounding box center [244, 250] width 325 height 29
paste input "10850 Gold Center Dr Suite 185A"
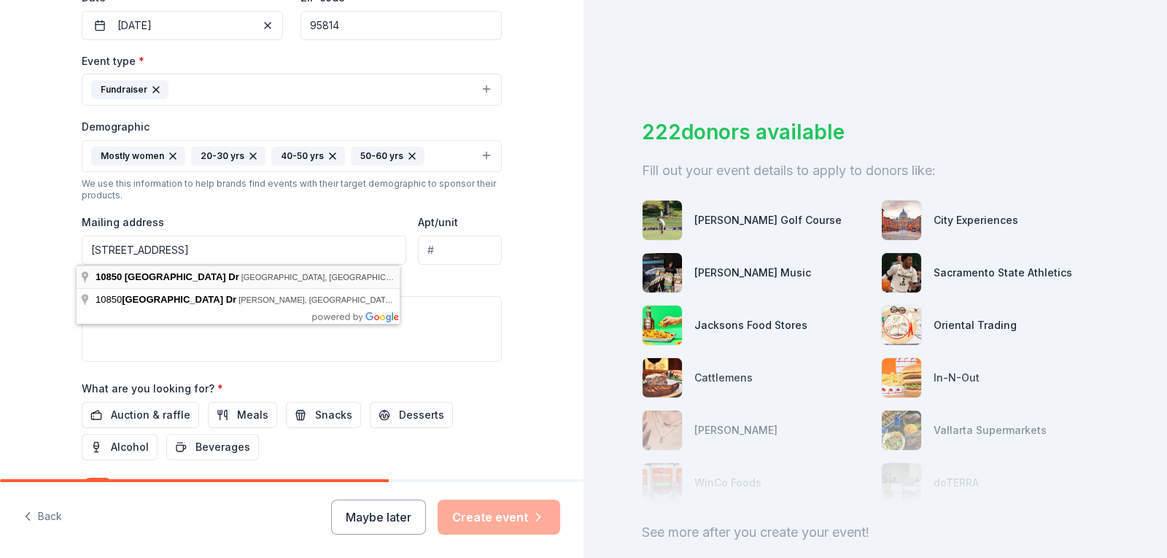
type input "10850 Gold Center Drive, Rancho Cordova, CA, 95670"
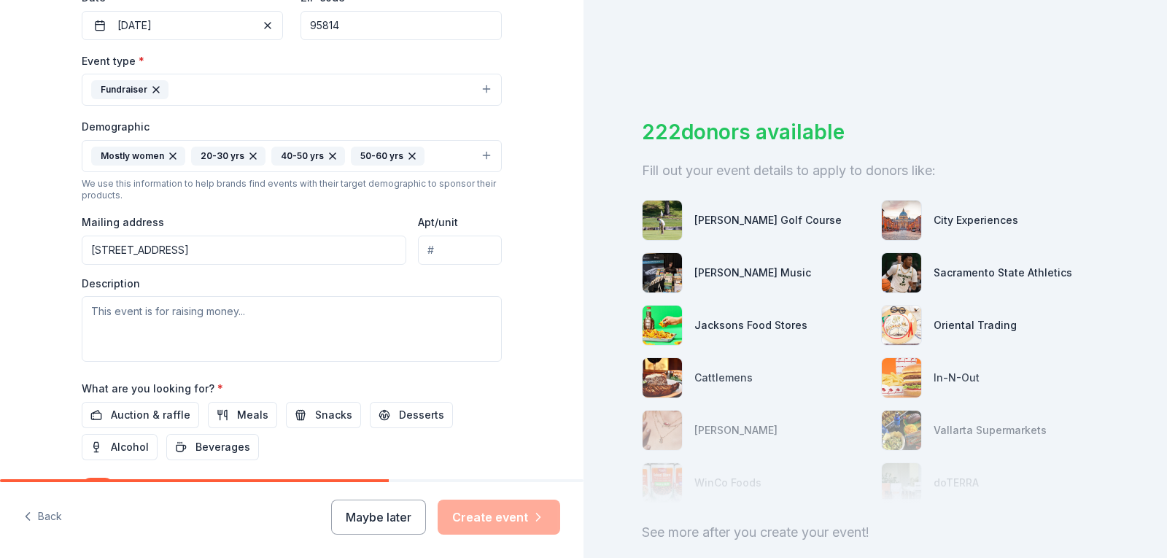
click at [449, 247] on input "Apt/unit" at bounding box center [460, 250] width 84 height 29
paste input "Suite 185A"
type input "Suite 185A"
click at [242, 318] on textarea at bounding box center [292, 329] width 420 height 66
paste textarea "you'll help women gain access to valuable programs, resources, and a supportive…"
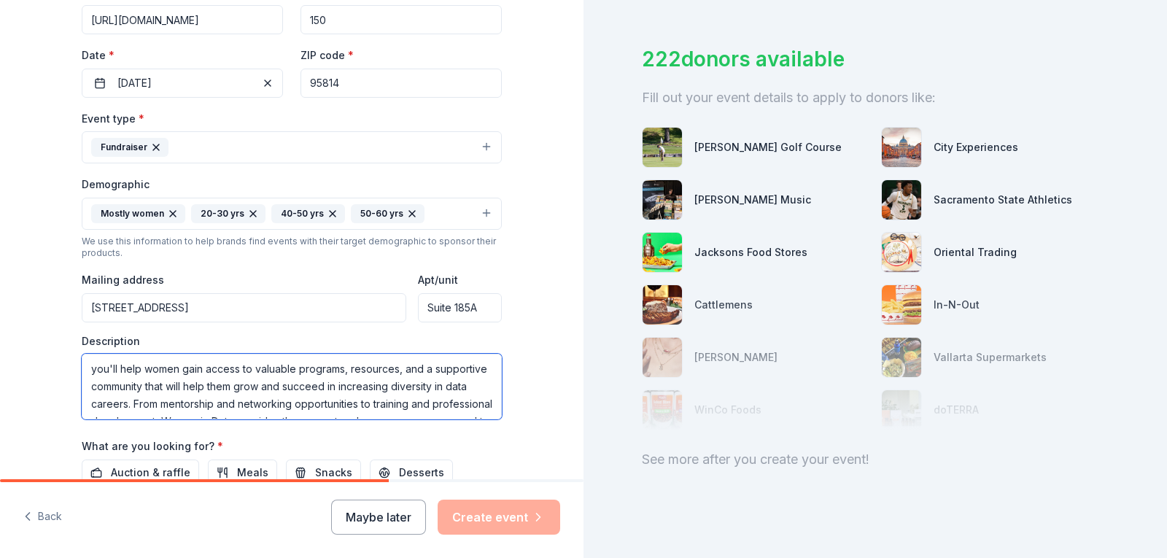
scroll to position [438, 0]
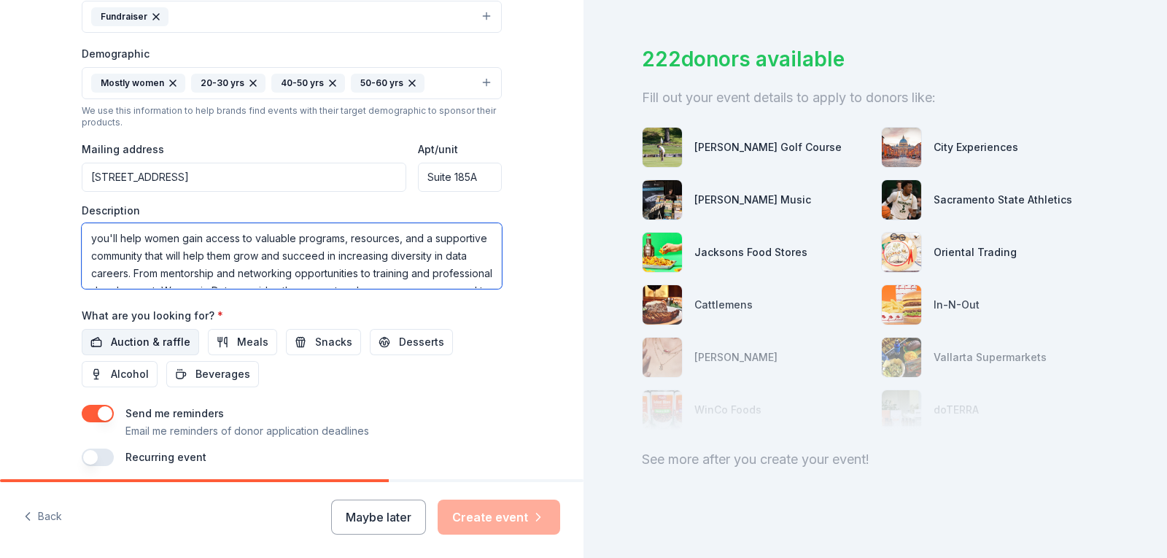
type textarea "you'll help women gain access to valuable programs, resources, and a supportive…"
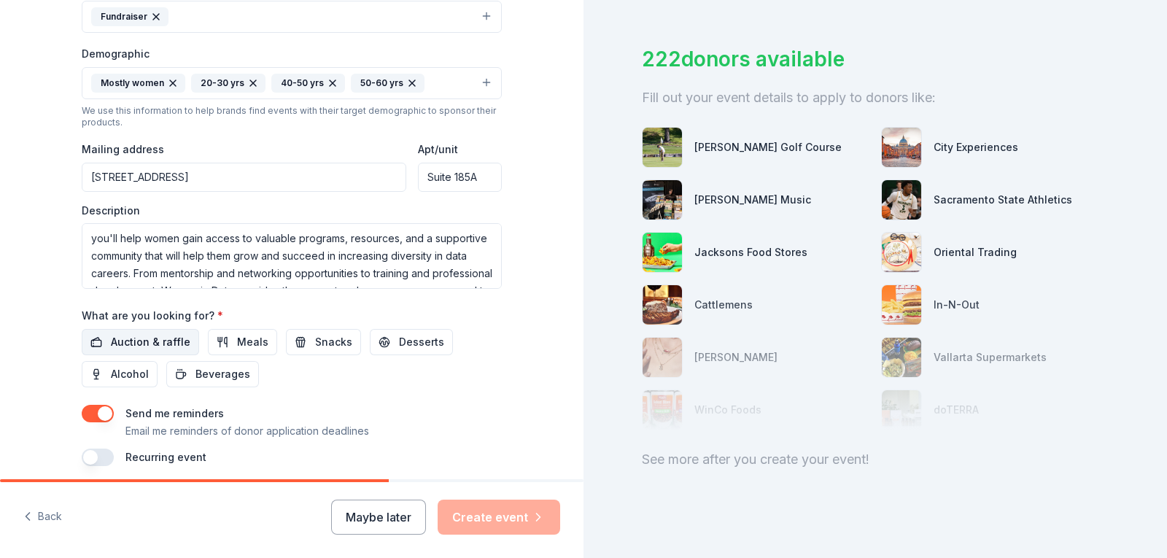
click at [175, 340] on span "Auction & raffle" at bounding box center [151, 342] width 80 height 18
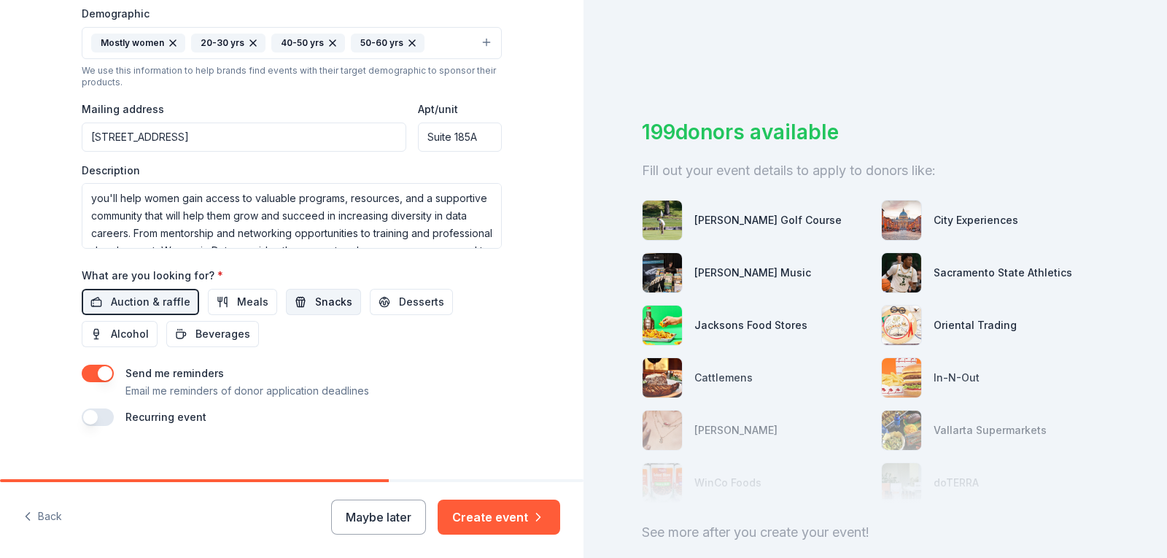
scroll to position [495, 0]
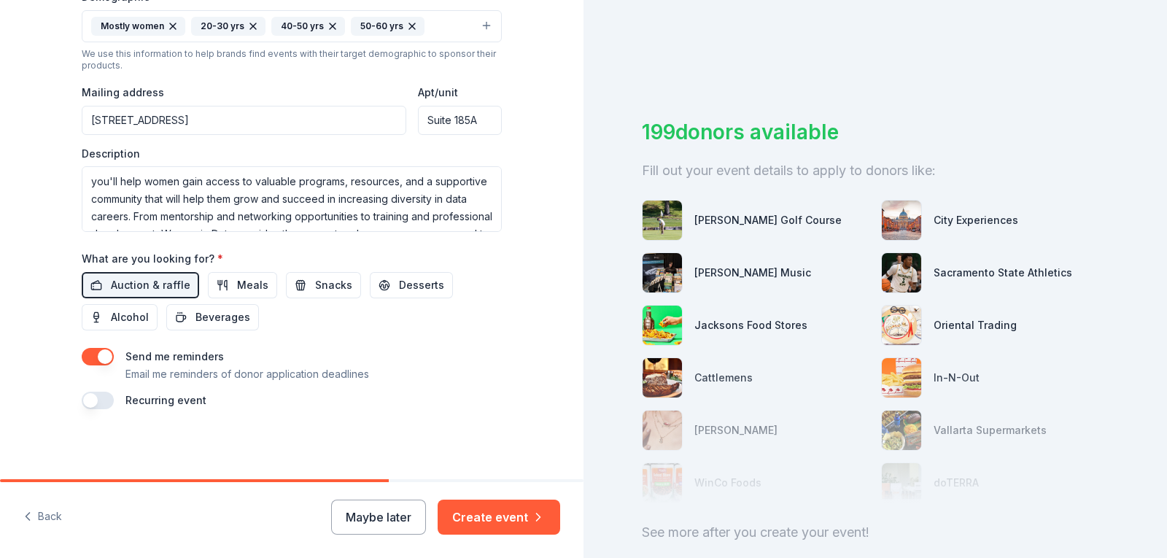
click at [104, 352] on button "button" at bounding box center [98, 357] width 32 height 18
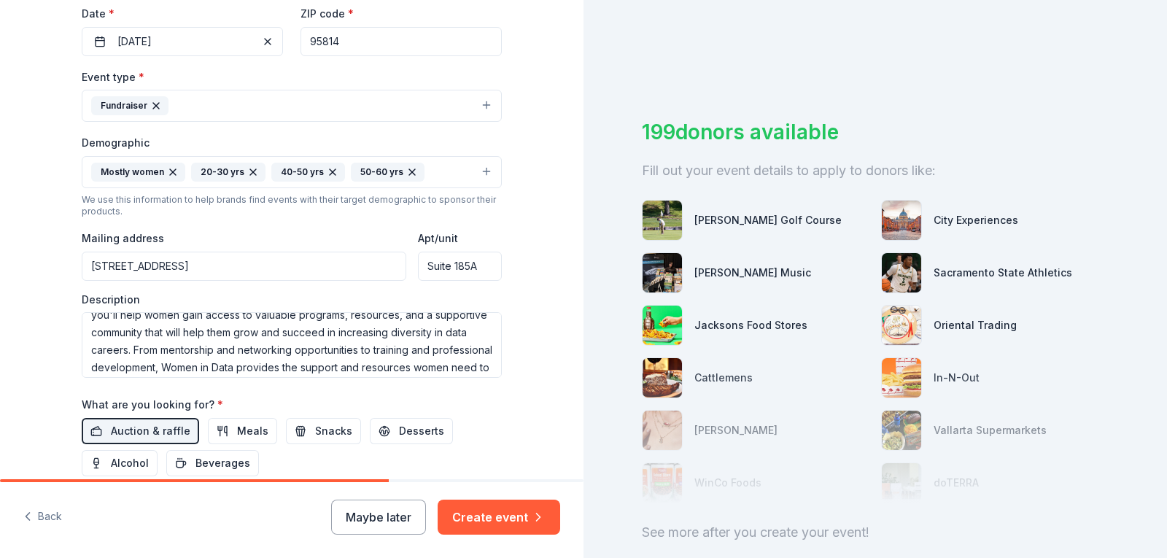
scroll to position [0, 0]
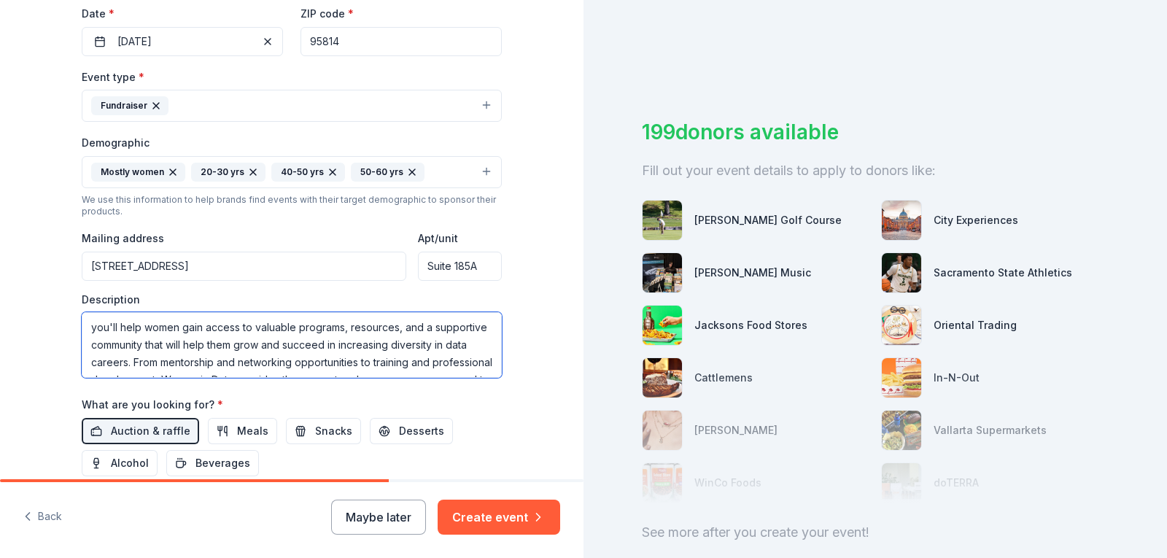
click at [87, 325] on textarea "you'll help women gain access to valuable programs, resources, and a supportive…" at bounding box center [292, 345] width 420 height 66
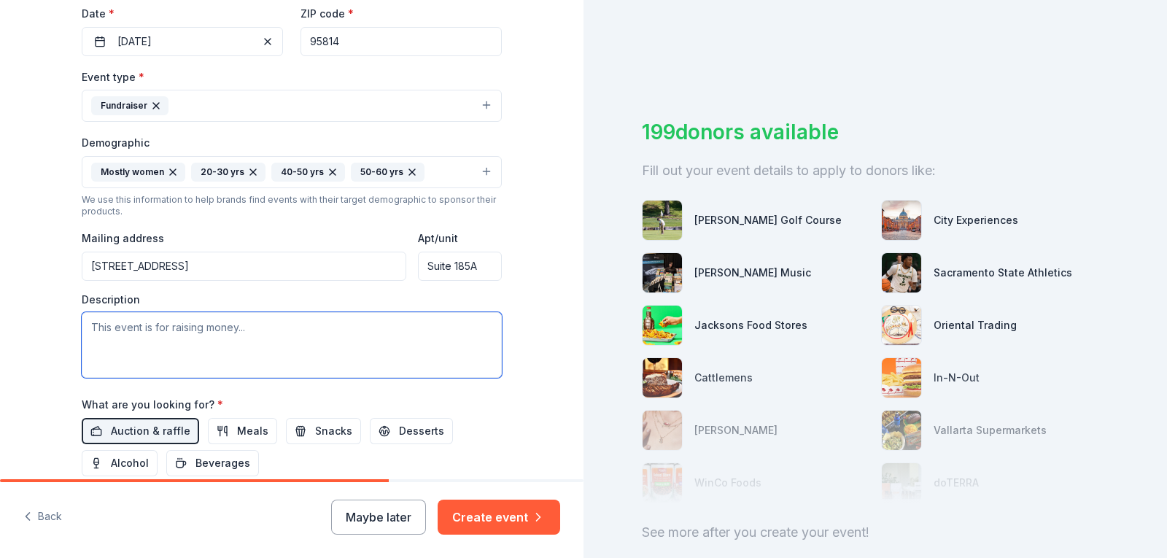
type textarea "W"
paste textarea "you'll help women gain access to valuable programs, resources, and a supportive…"
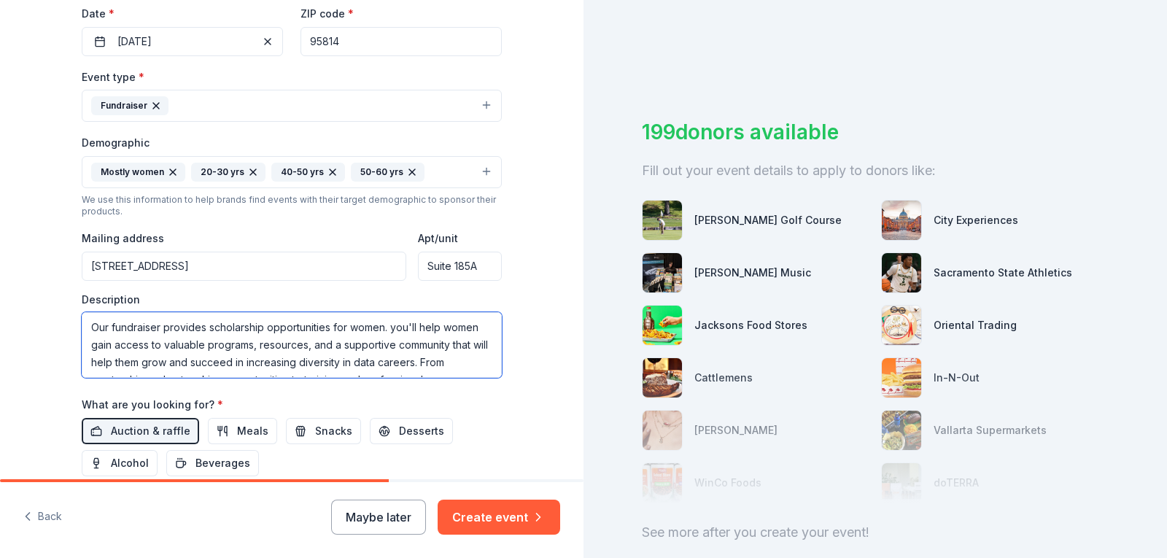
click at [392, 328] on textarea "Our fundraiser provides scholarship opportunities for women. you'll help women …" at bounding box center [292, 345] width 420 height 66
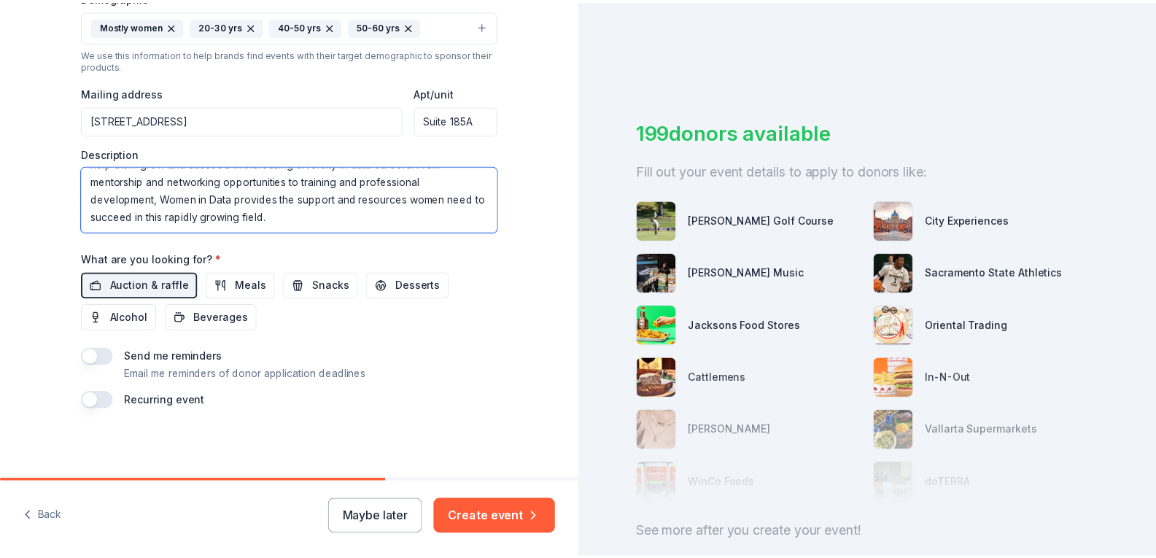
scroll to position [57, 0]
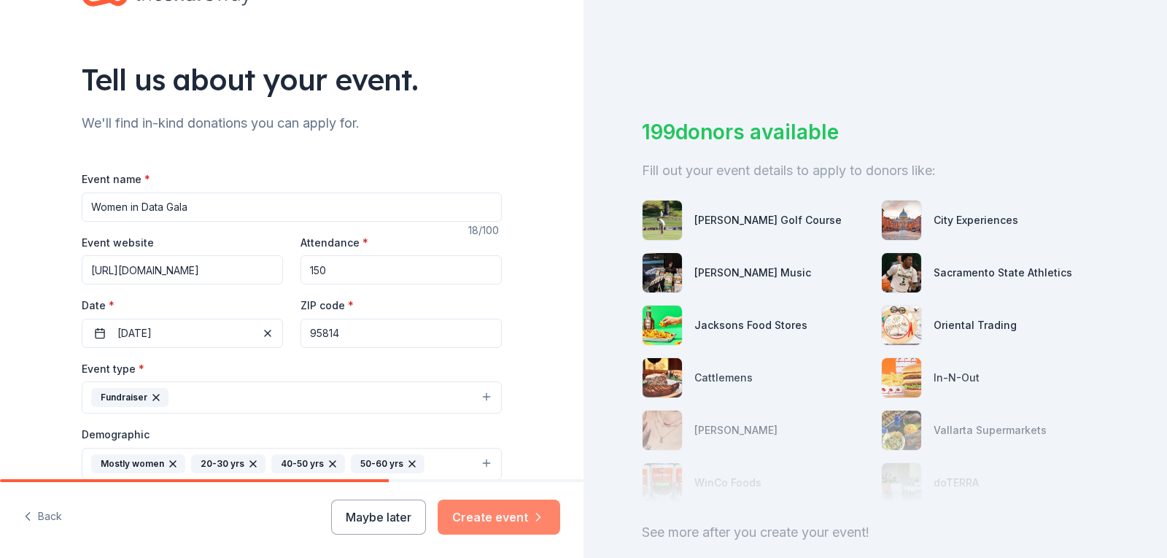
type textarea "Our fundraiser provides scholarship opportunities for women. You'll help women …"
click at [468, 511] on button "Create event" at bounding box center [499, 517] width 123 height 35
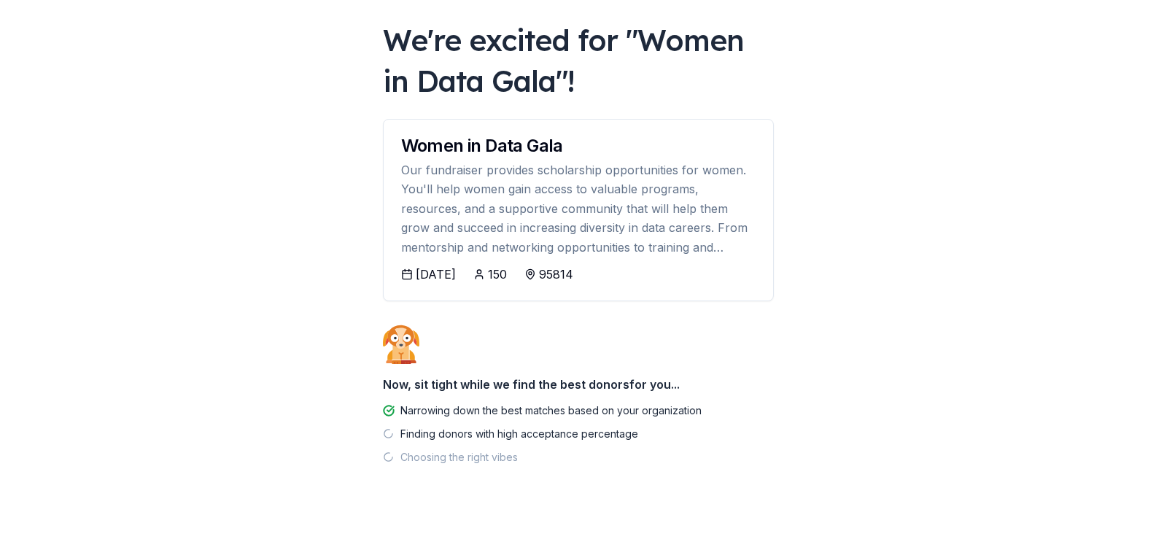
scroll to position [77, 0]
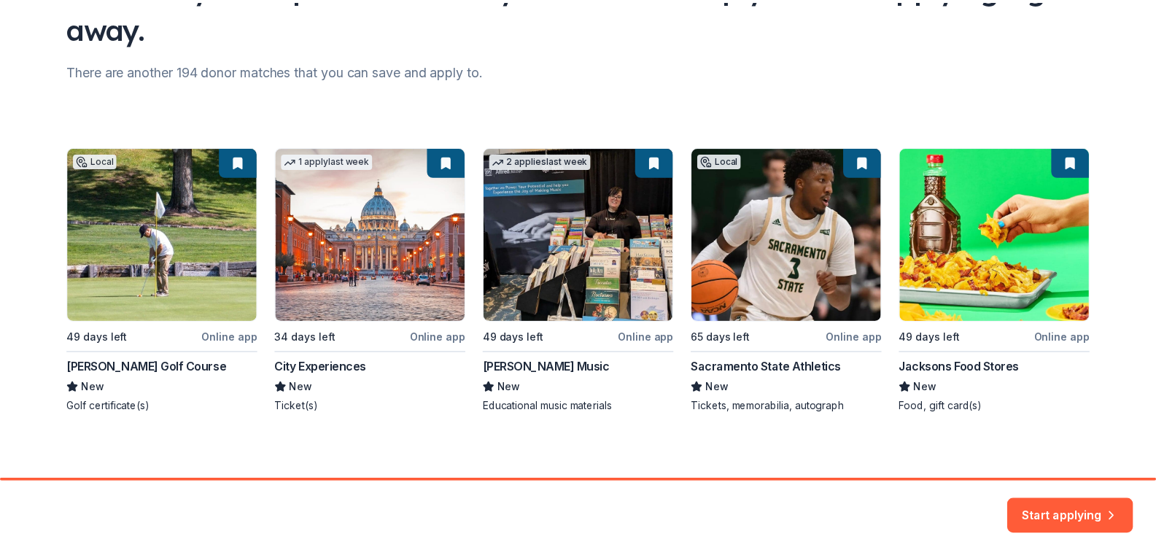
scroll to position [155, 0]
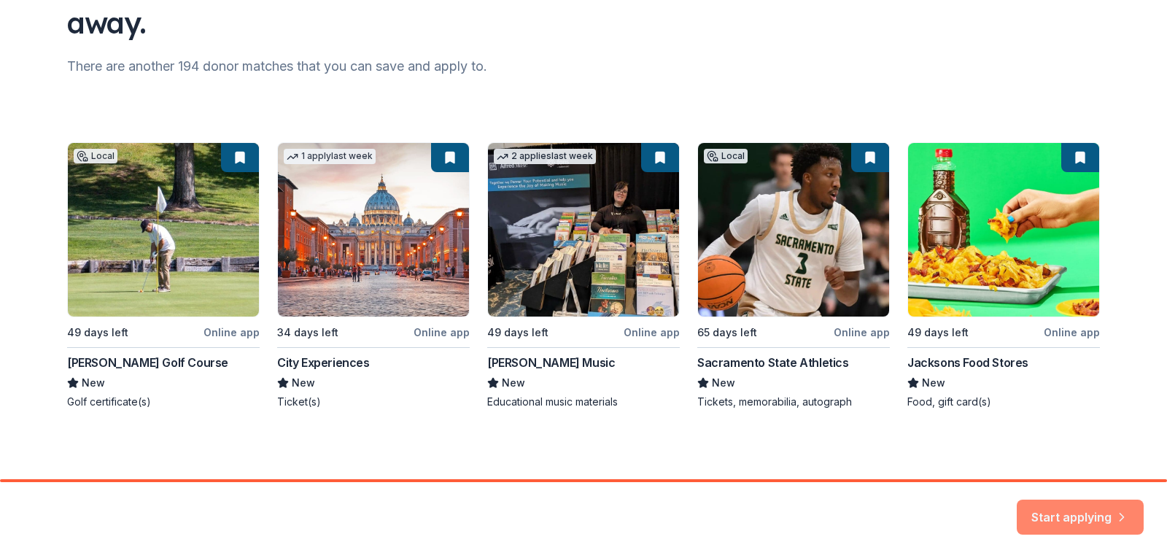
click at [1080, 507] on button "Start applying" at bounding box center [1080, 508] width 127 height 35
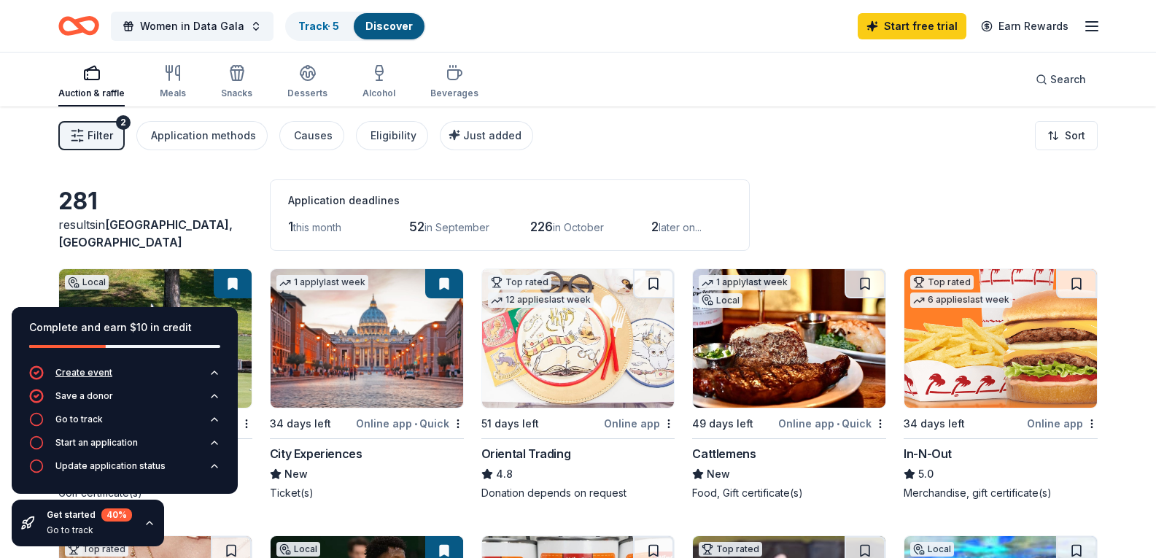
click at [91, 376] on div "Create event" at bounding box center [83, 373] width 57 height 12
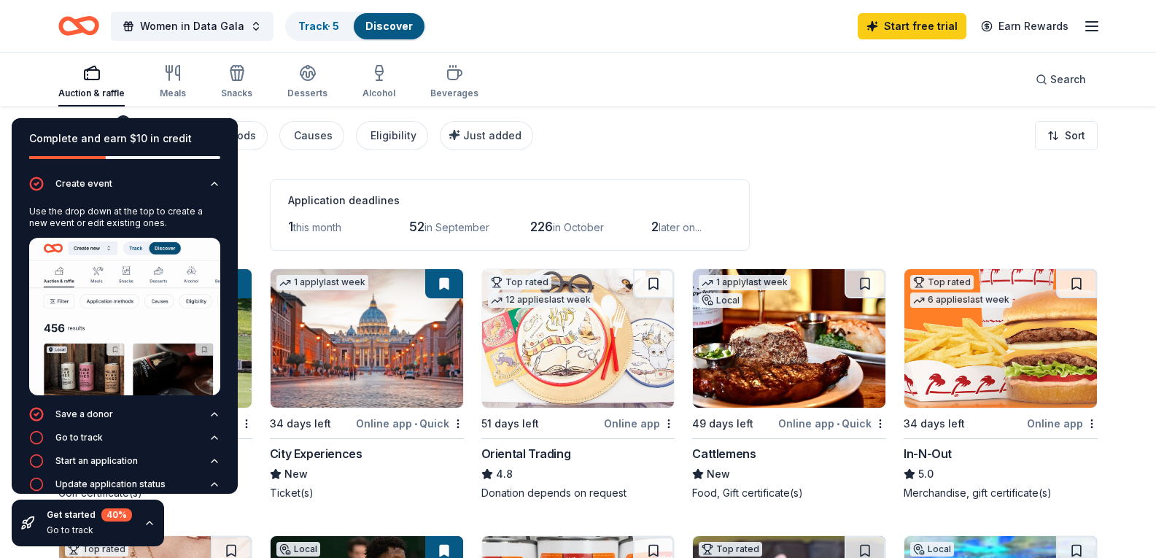
click at [683, 212] on div "Application deadlines 1 this month 52 in September 226 in October 2 later on..." at bounding box center [510, 214] width 480 height 71
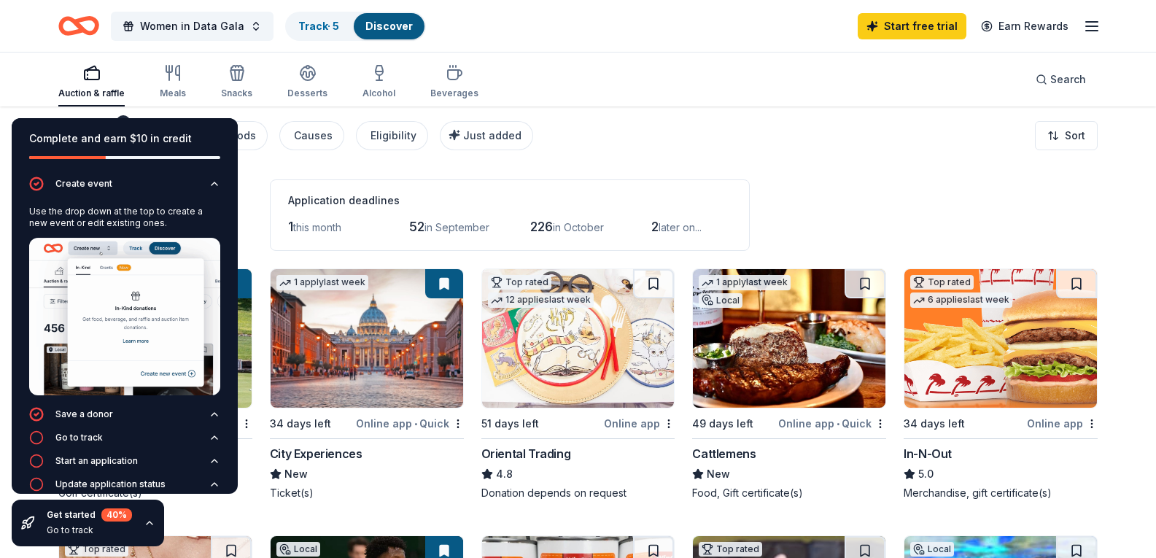
click at [1088, 31] on line "button" at bounding box center [1092, 31] width 12 height 0
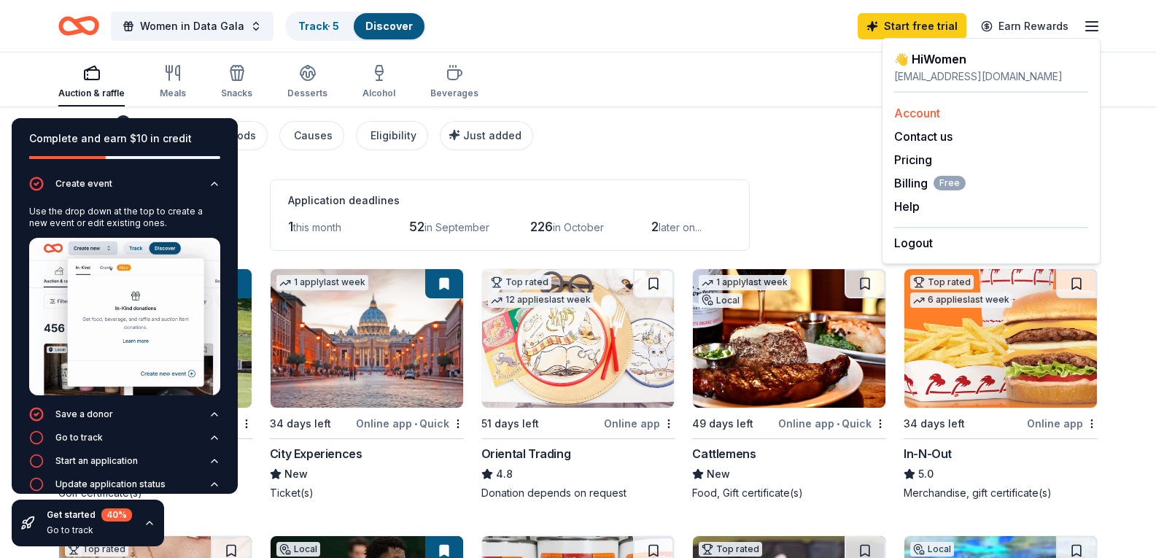
click at [912, 116] on link "Account" at bounding box center [917, 113] width 46 height 15
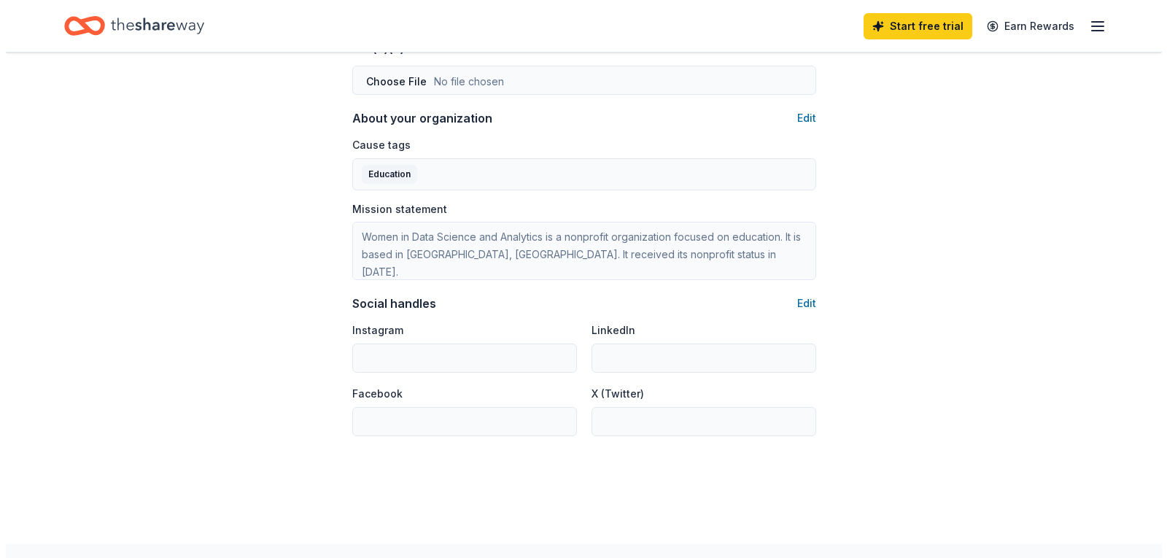
scroll to position [856, 0]
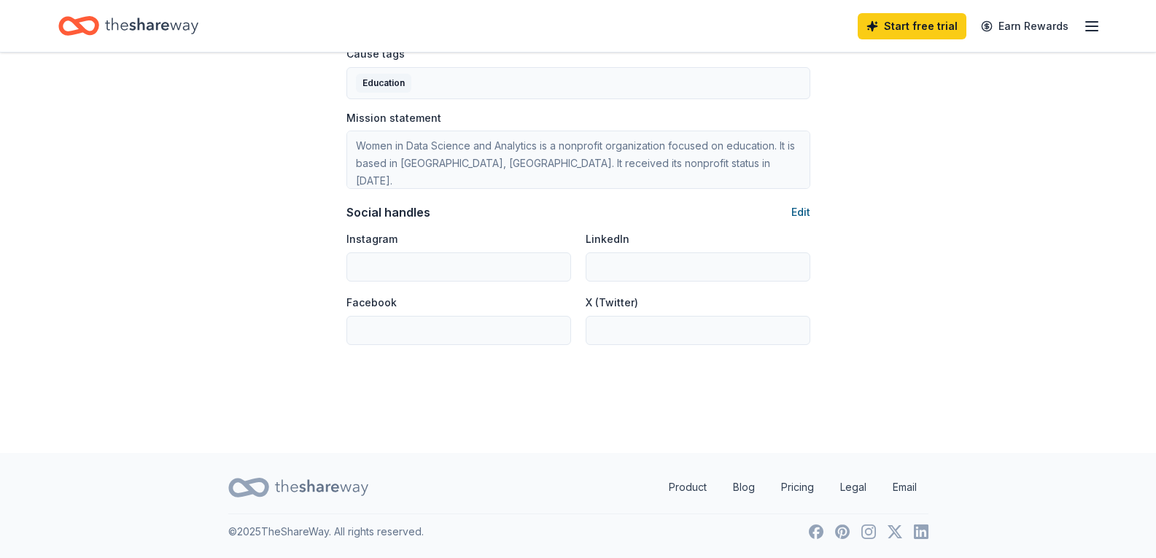
click at [792, 215] on button "Edit" at bounding box center [801, 213] width 19 height 18
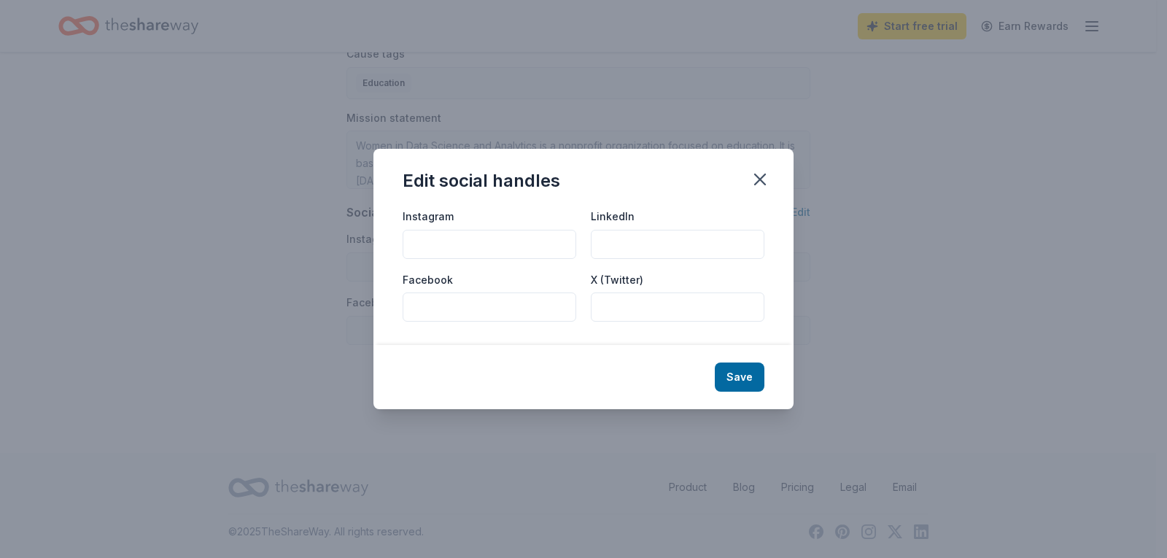
click at [459, 251] on input "Instagram" at bounding box center [490, 244] width 174 height 29
paste input "https://www.instagram.com/womenindataorg/"
type input "https://www.instagram.com/womenindataorg/"
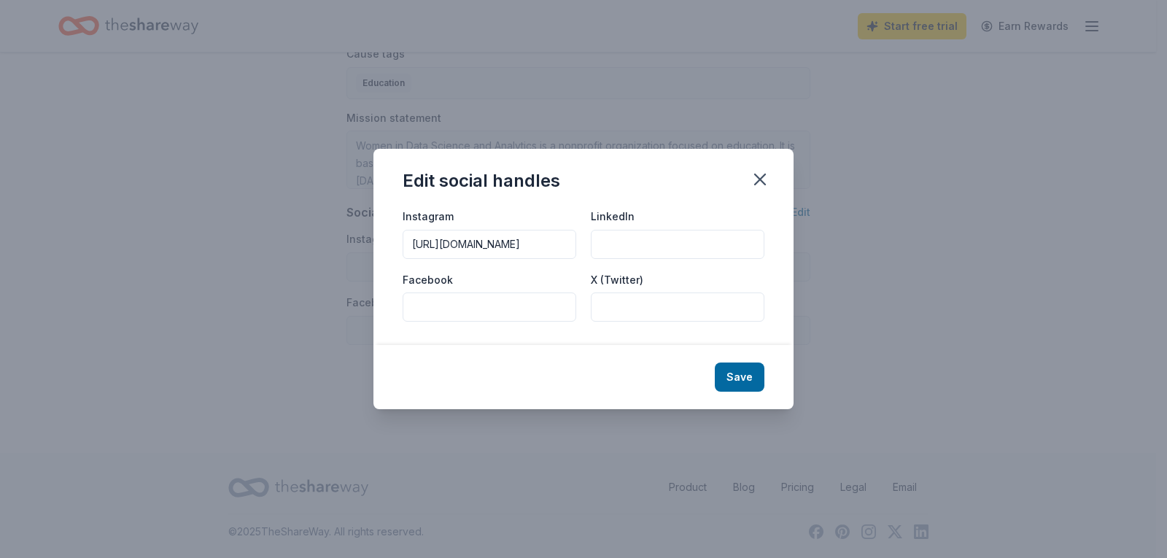
click at [636, 234] on input "LinkedIn" at bounding box center [678, 244] width 174 height 29
paste input "https://www.linkedin.com/company/women-in-data"
type input "https://www.linkedin.com/company/women-in-data"
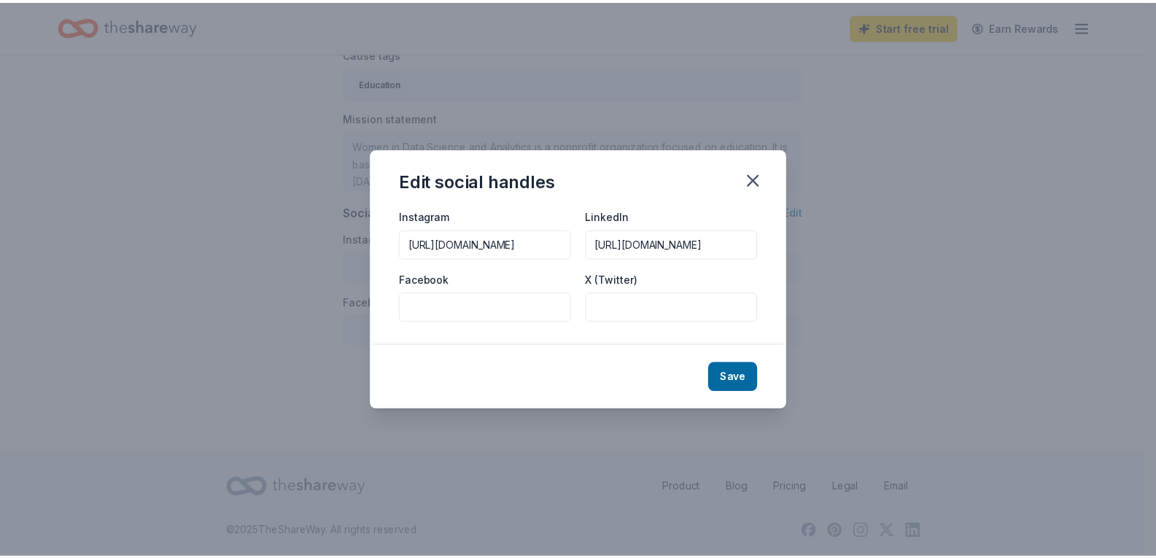
scroll to position [0, 0]
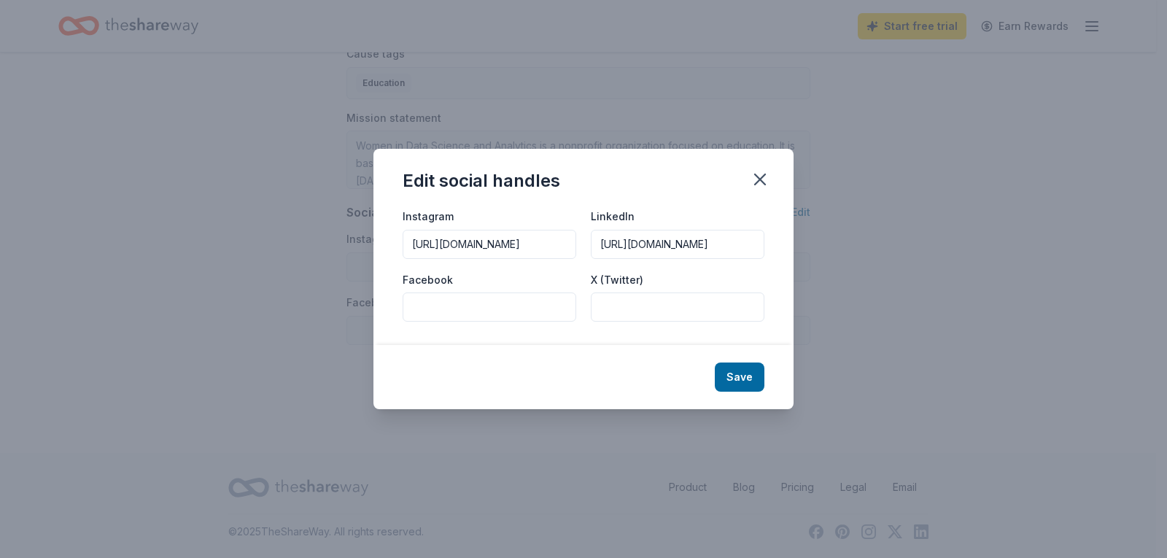
click at [673, 311] on input "X (Twitter)" at bounding box center [678, 307] width 174 height 29
paste input "https://x.com/womenindataorg"
type input "https://x.com/womenindataorg"
click at [756, 372] on button "Save" at bounding box center [740, 377] width 50 height 29
type input "https://www.instagram.com/womenindataorg/"
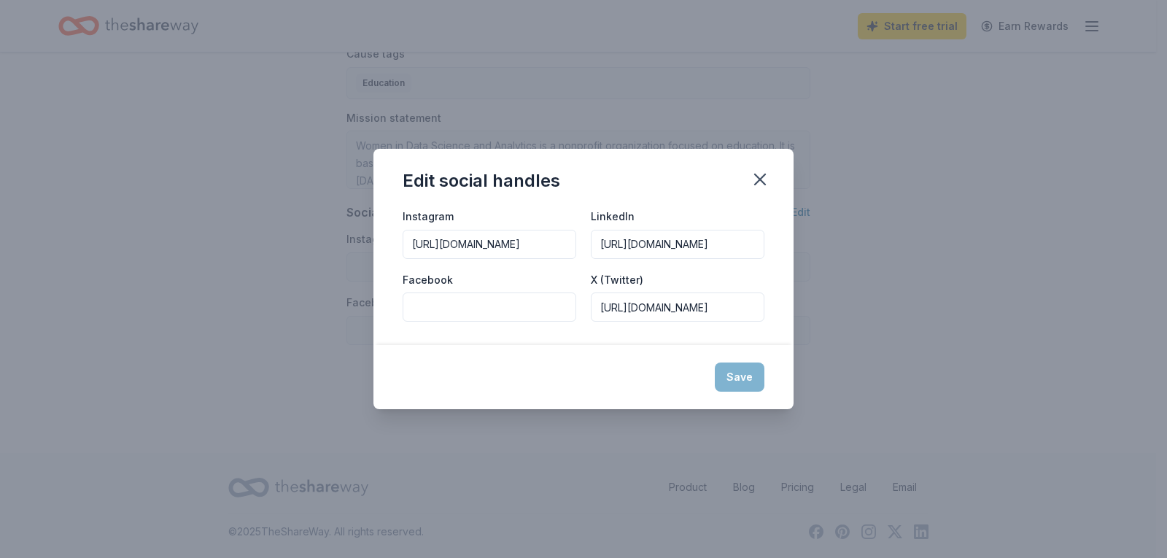
type input "https://www.linkedin.com/company/women-in-data"
type input "https://x.com/womenindataorg"
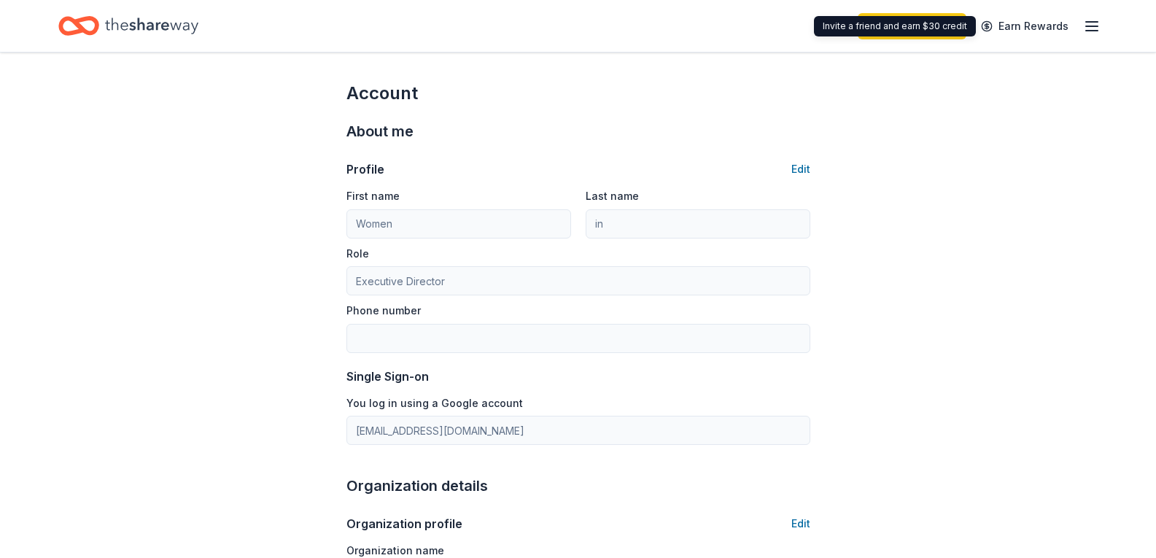
click at [1088, 31] on line "button" at bounding box center [1092, 31] width 12 height 0
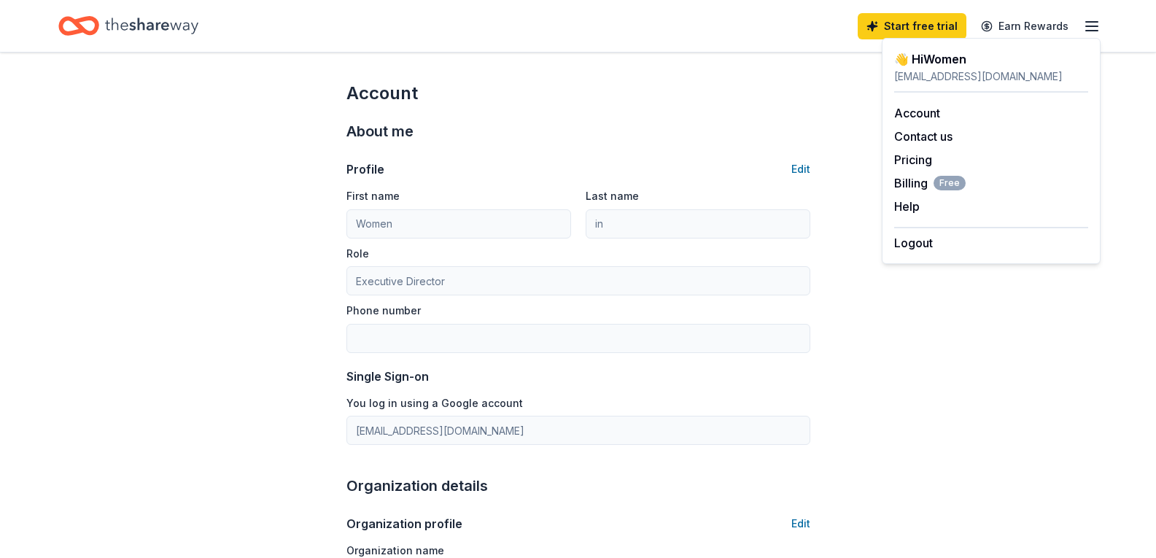
click at [934, 73] on div "contact@womenindata.org" at bounding box center [991, 77] width 194 height 18
click at [103, 21] on div "Home" at bounding box center [128, 26] width 140 height 34
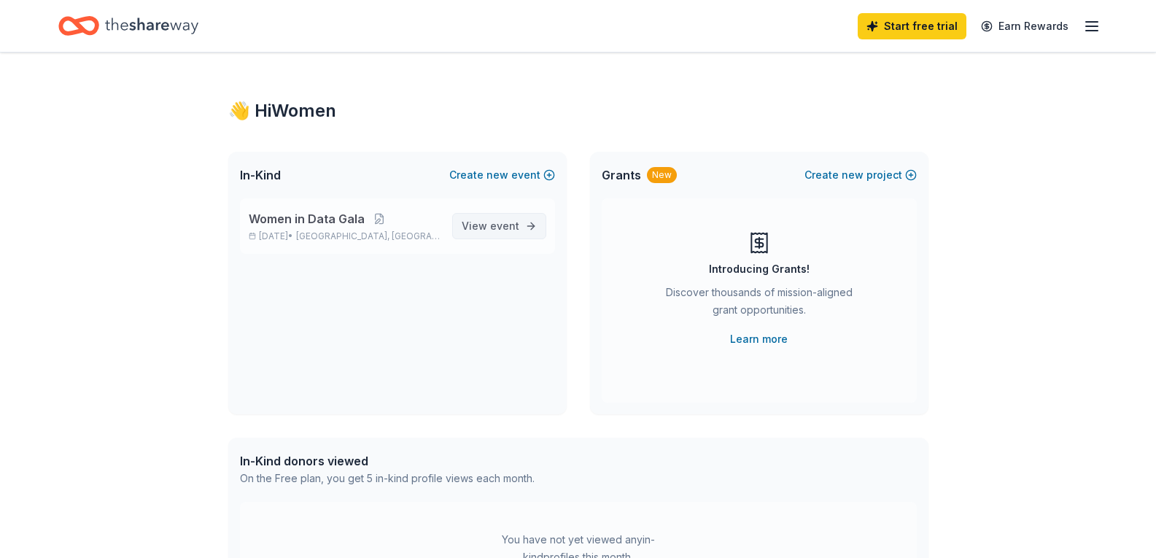
click at [481, 226] on span "View event" at bounding box center [491, 226] width 58 height 18
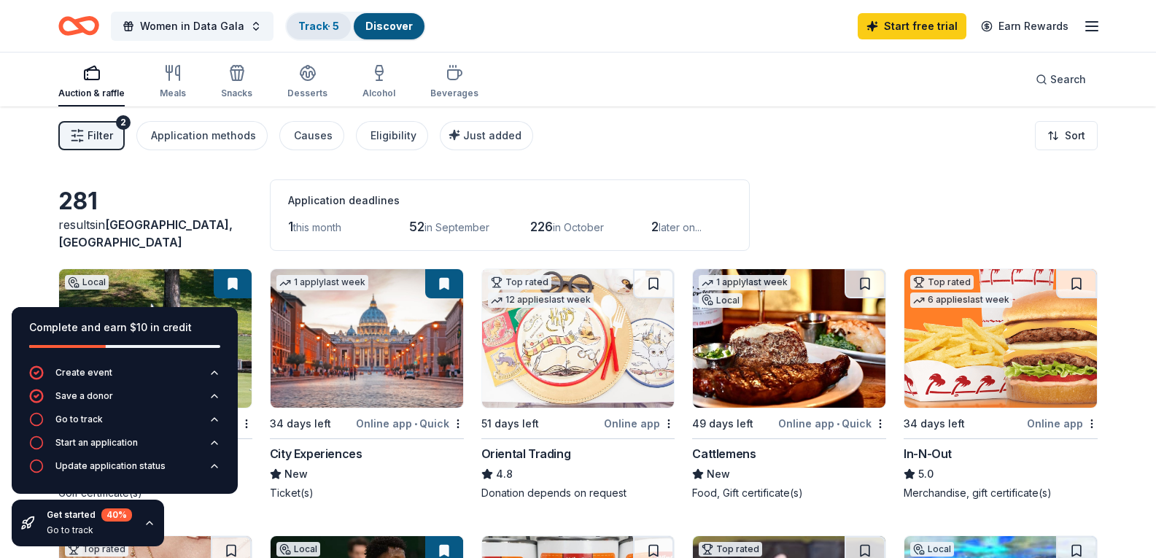
click at [324, 30] on link "Track · 5" at bounding box center [318, 26] width 41 height 12
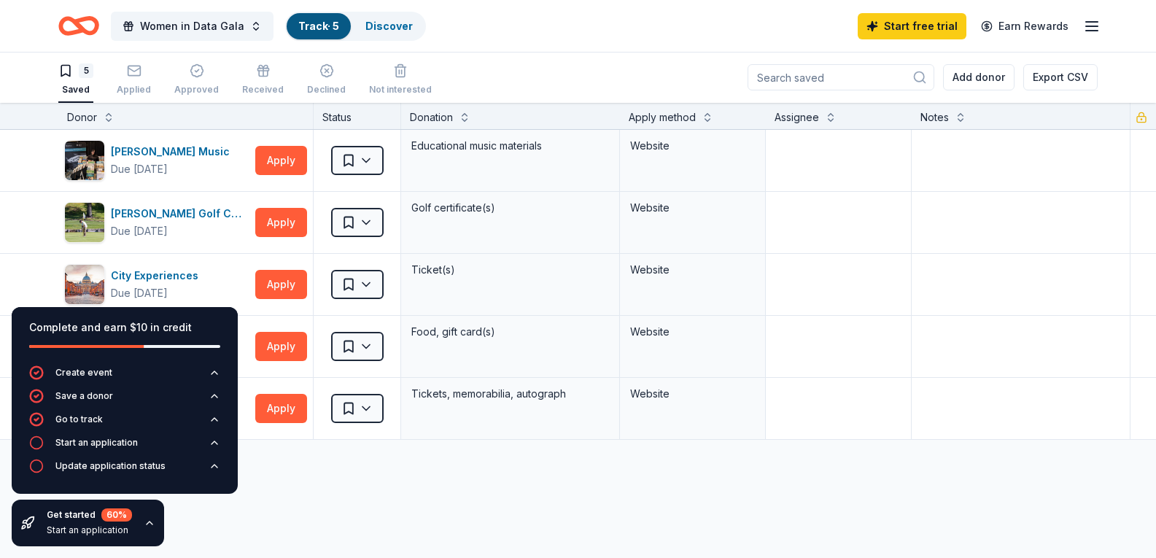
click at [344, 480] on div "Discover more donors" at bounding box center [594, 460] width 1189 height 41
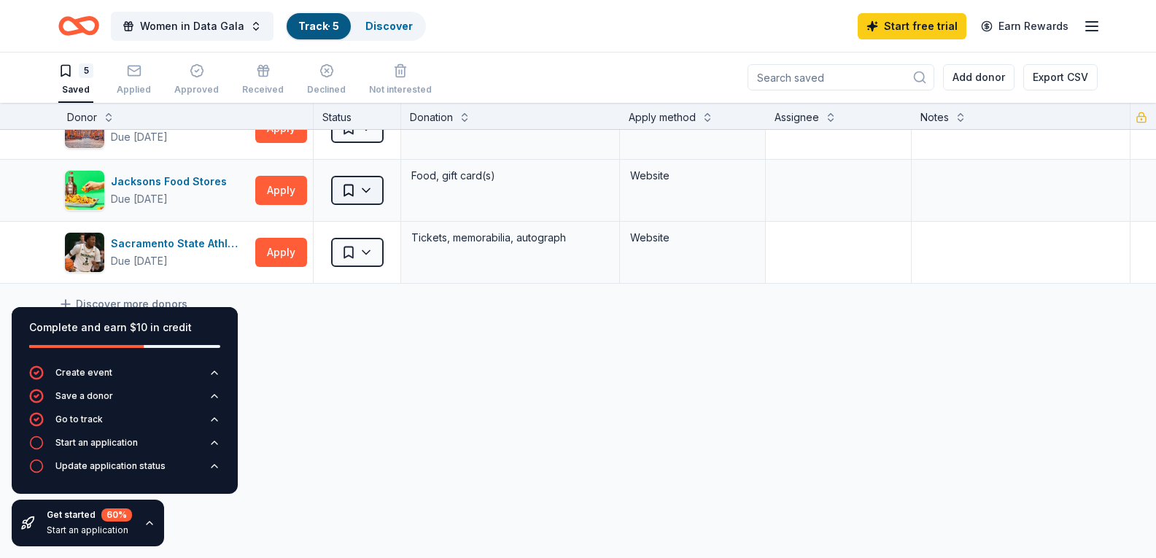
scroll to position [0, 0]
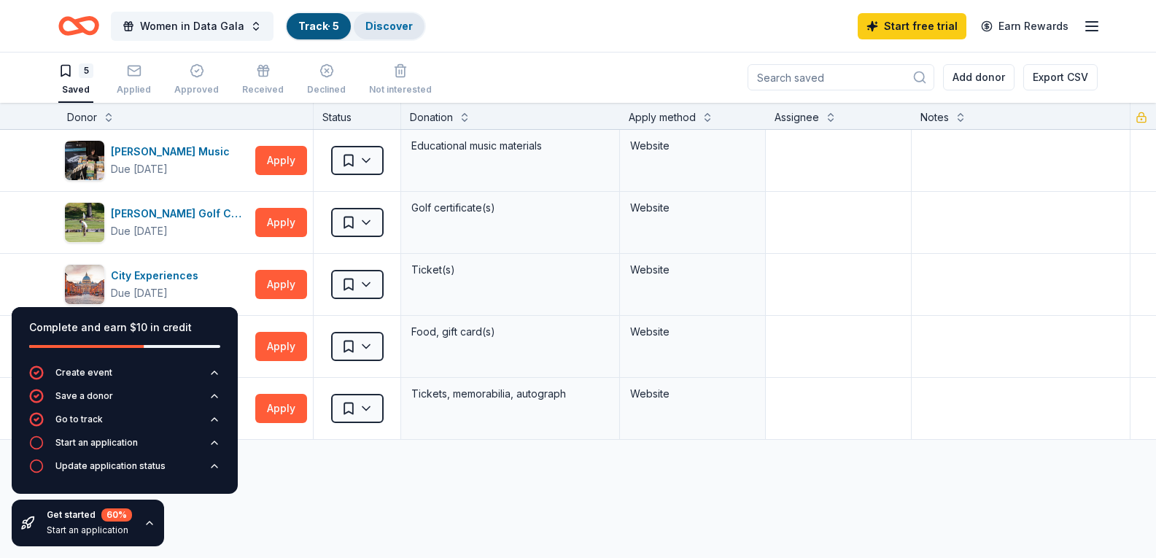
click at [388, 23] on link "Discover" at bounding box center [388, 26] width 47 height 12
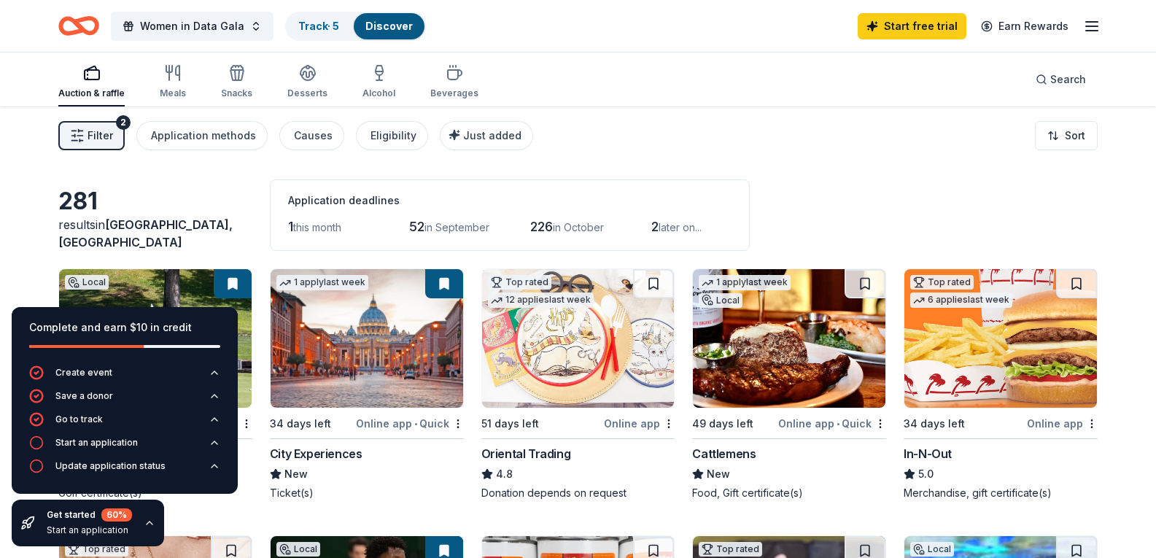
click at [353, 348] on img at bounding box center [367, 338] width 193 height 139
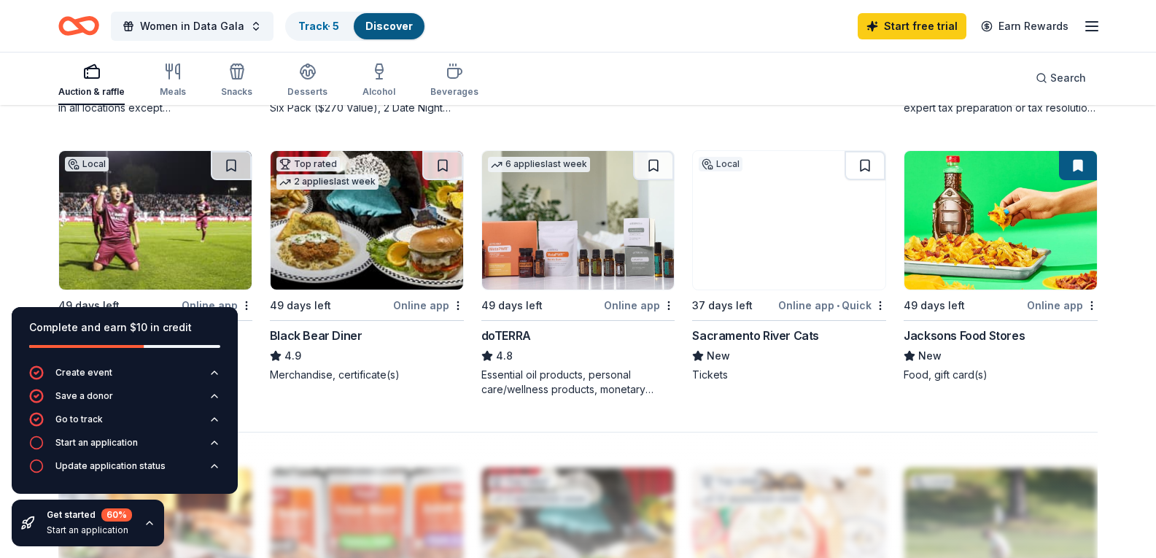
scroll to position [1167, 0]
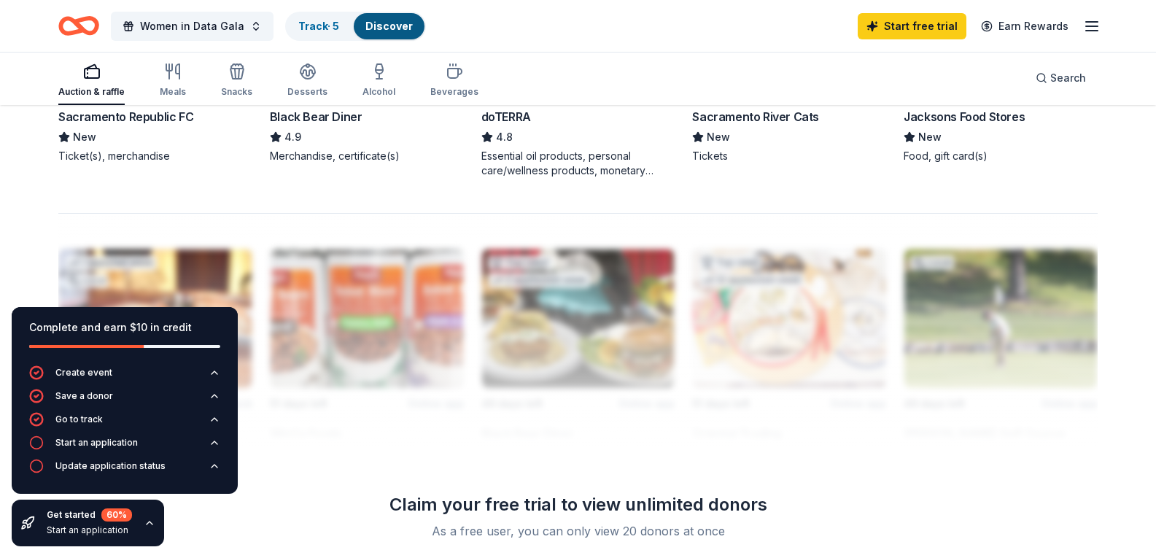
click at [178, 71] on img at bounding box center [155, 1] width 193 height 139
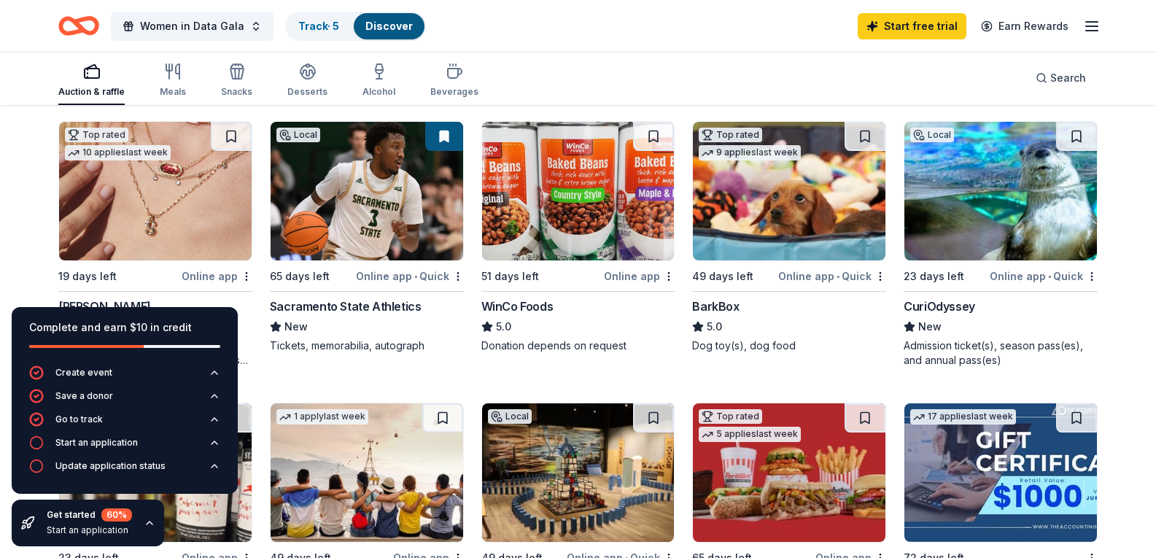
scroll to position [438, 0]
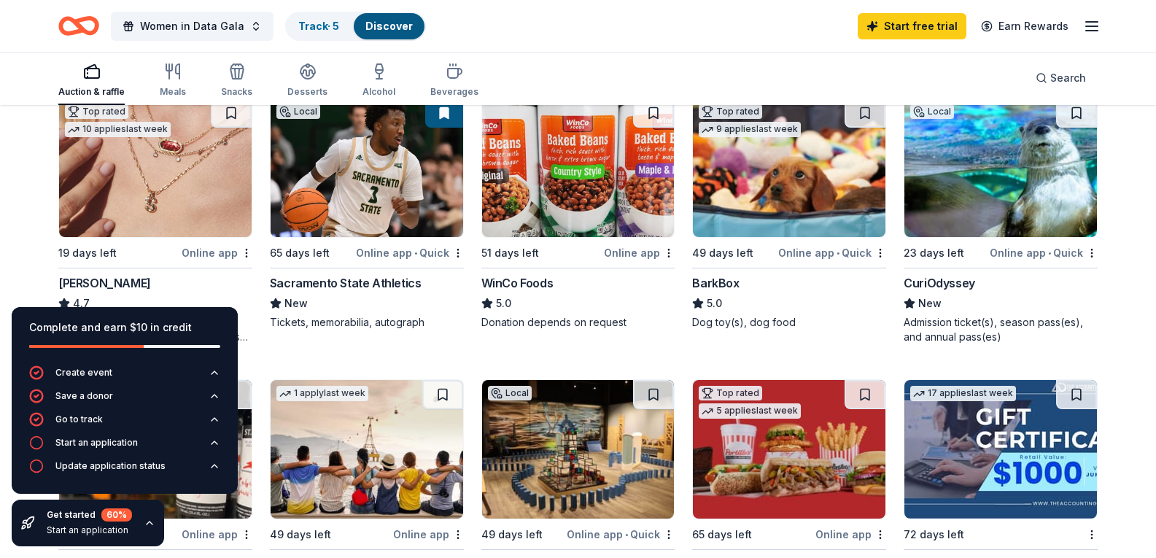
click at [188, 226] on img at bounding box center [155, 167] width 193 height 139
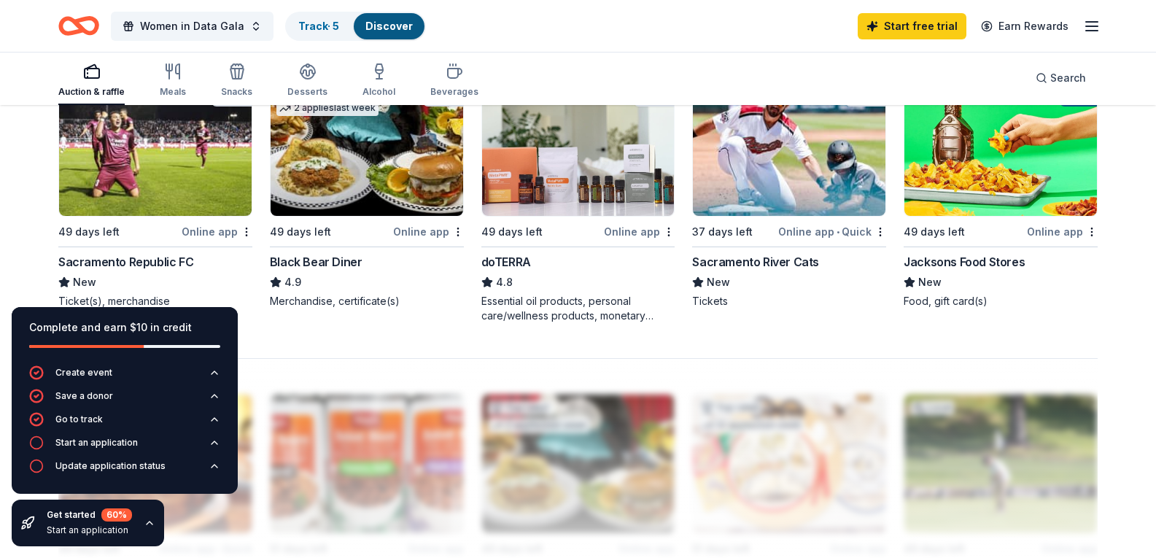
scroll to position [1021, 0]
click at [539, 217] on img at bounding box center [578, 147] width 193 height 139
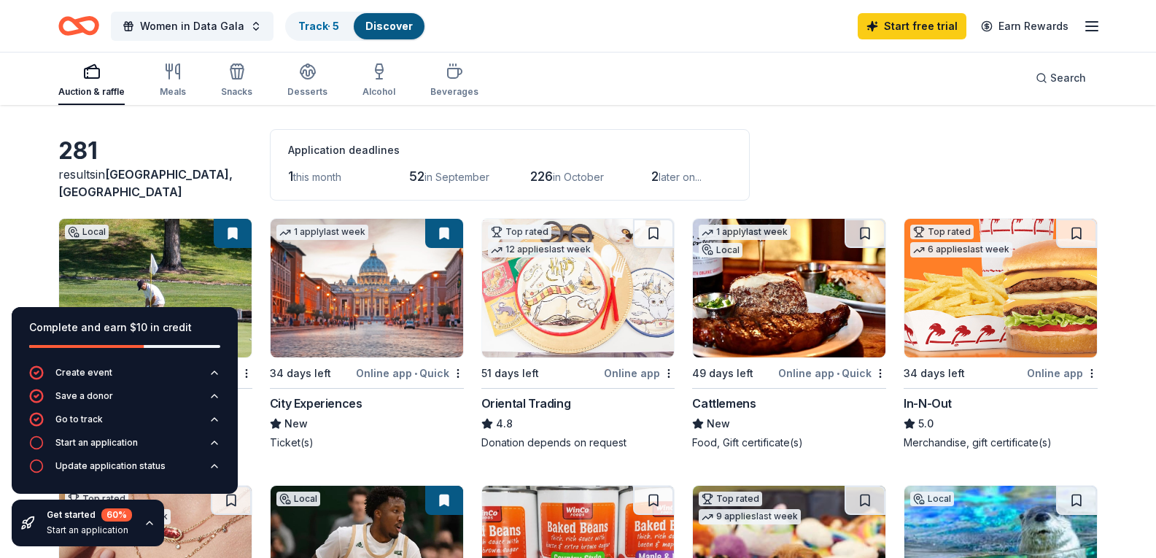
scroll to position [0, 0]
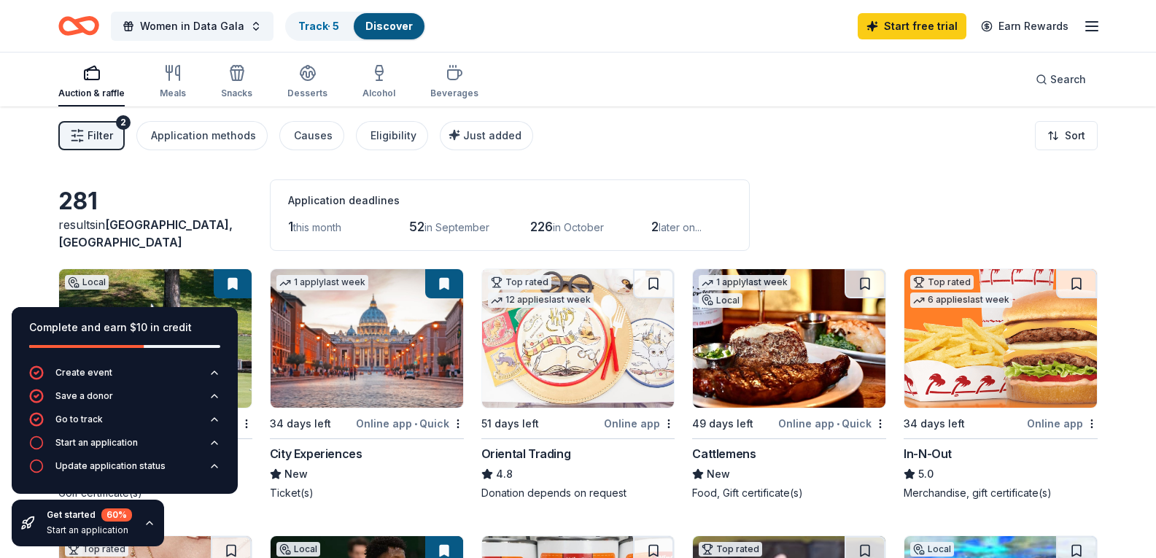
click at [546, 225] on span "226" at bounding box center [541, 226] width 23 height 15
click at [171, 97] on div "Meals" at bounding box center [173, 94] width 26 height 12
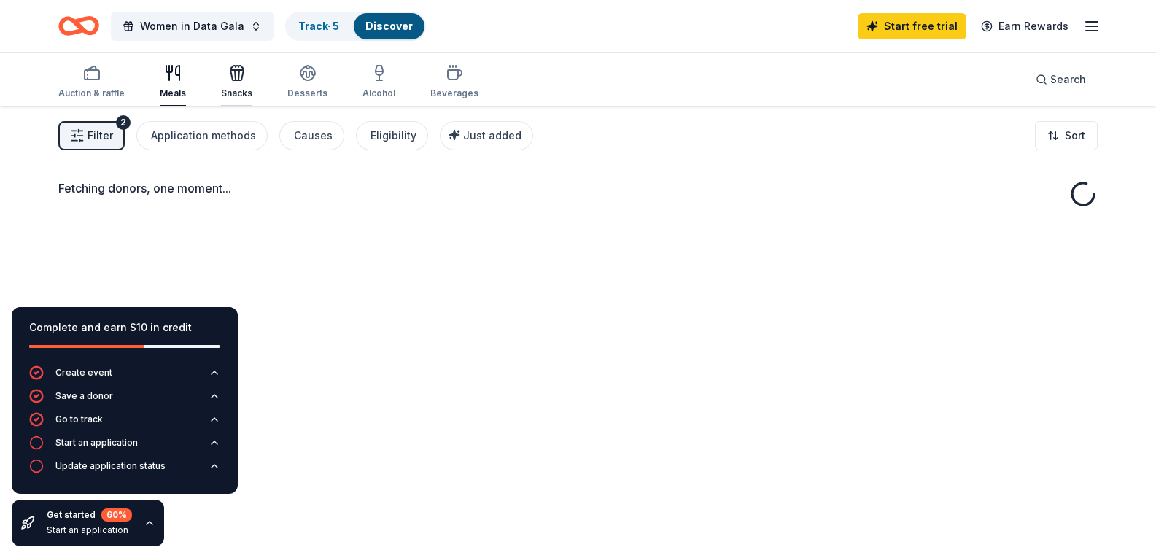
click at [226, 94] on div "Snacks" at bounding box center [236, 94] width 31 height 12
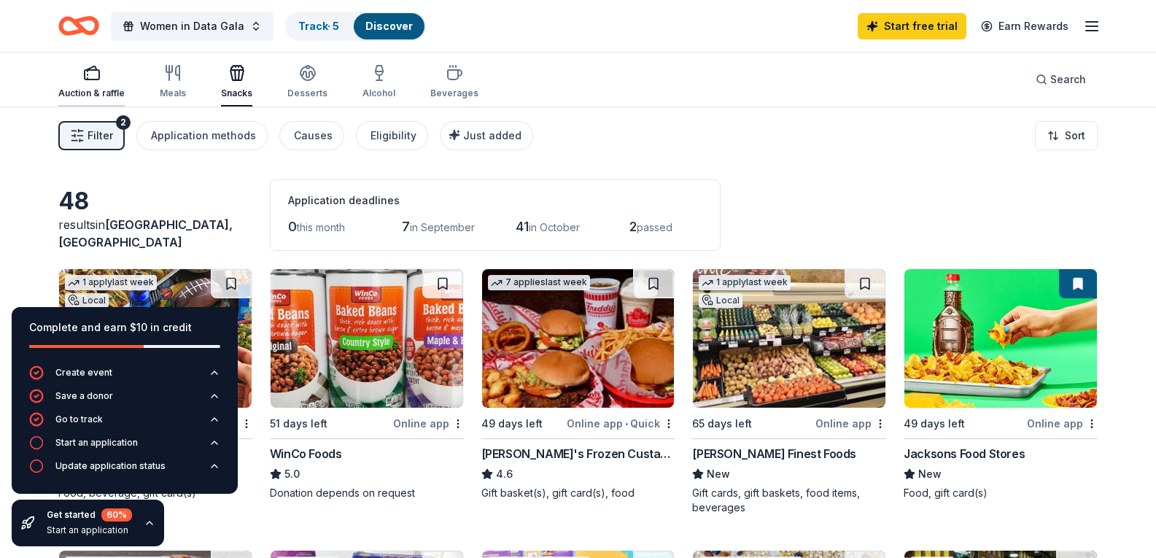
click at [86, 81] on icon "button" at bounding box center [92, 73] width 18 height 18
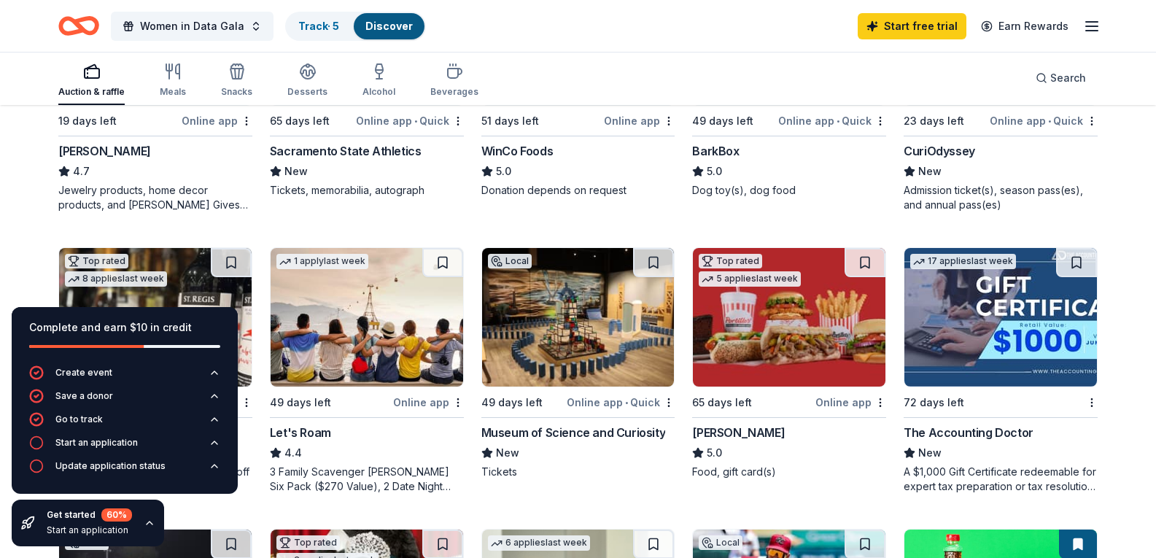
scroll to position [584, 0]
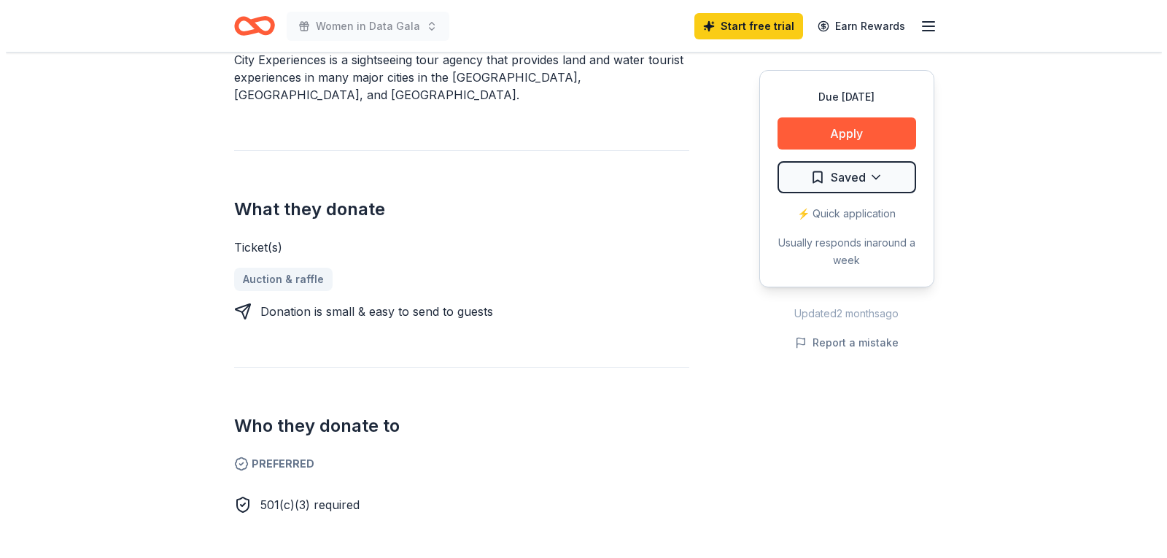
scroll to position [438, 0]
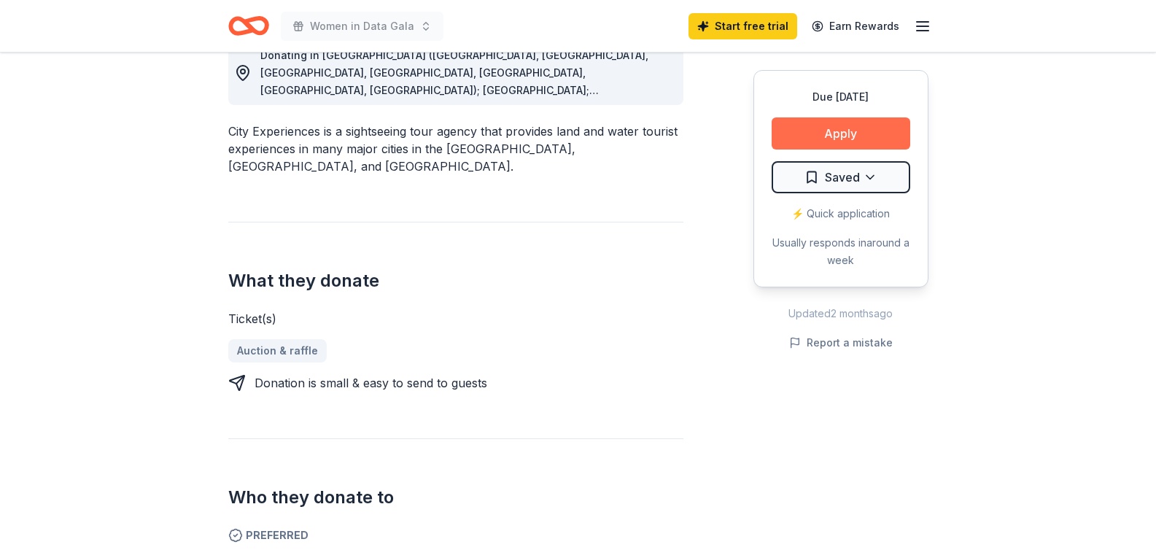
click at [814, 139] on button "Apply" at bounding box center [841, 133] width 139 height 32
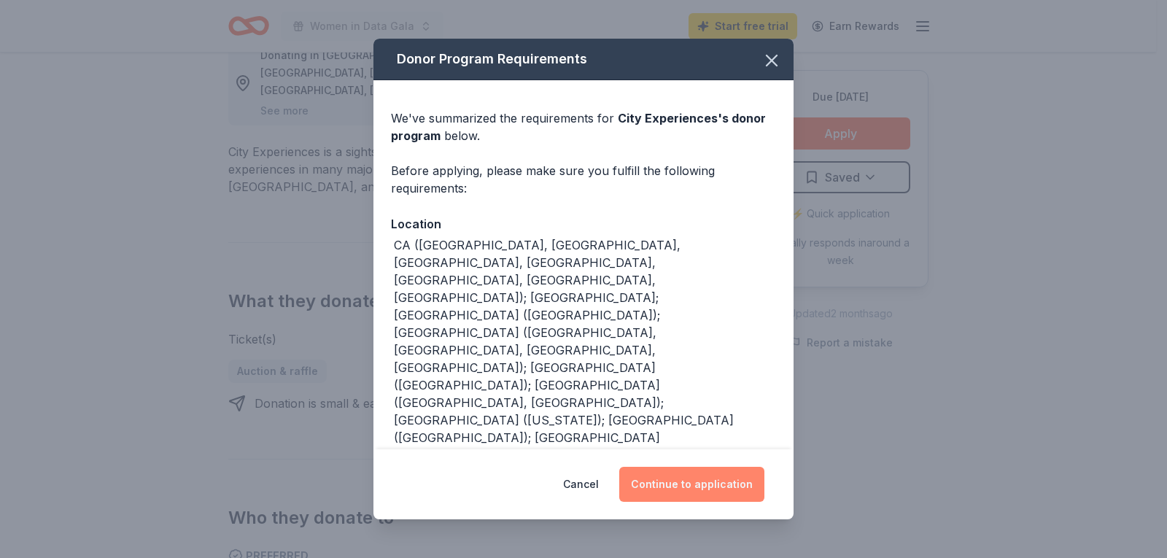
click at [684, 473] on button "Continue to application" at bounding box center [691, 484] width 145 height 35
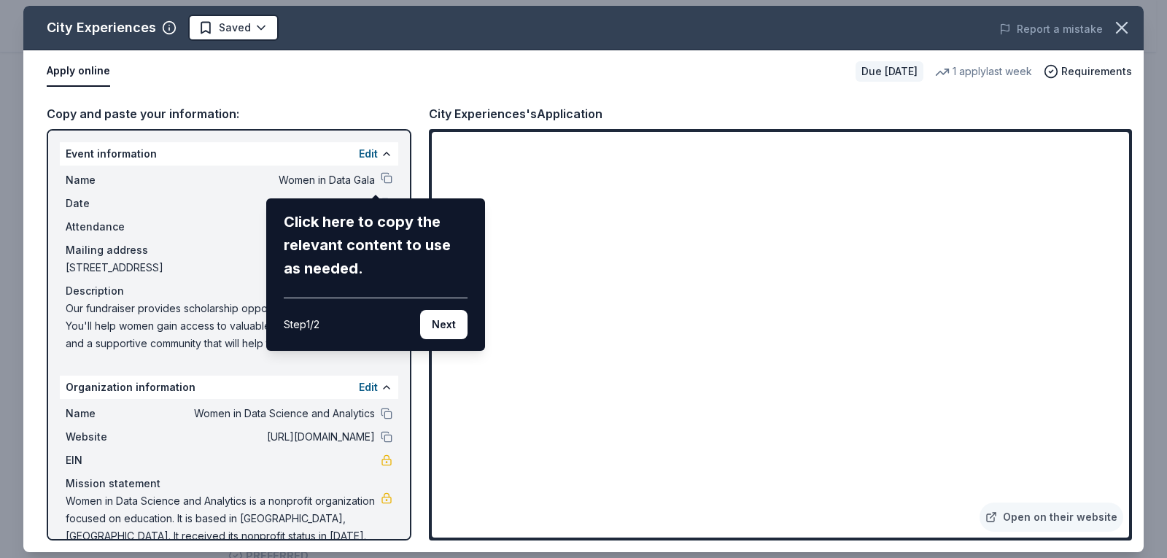
click at [377, 180] on div "City Experiences Saved Report a mistake Apply online Due in 34 days 1 apply las…" at bounding box center [583, 279] width 1121 height 546
click at [443, 325] on button "Next" at bounding box center [443, 324] width 47 height 29
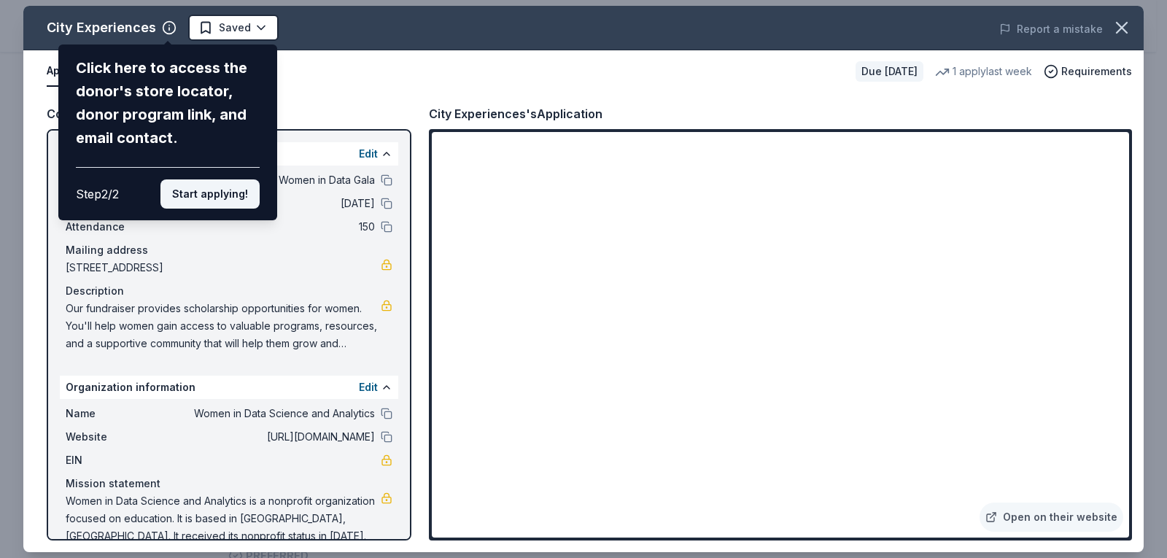
click at [192, 185] on button "Start applying!" at bounding box center [209, 193] width 99 height 29
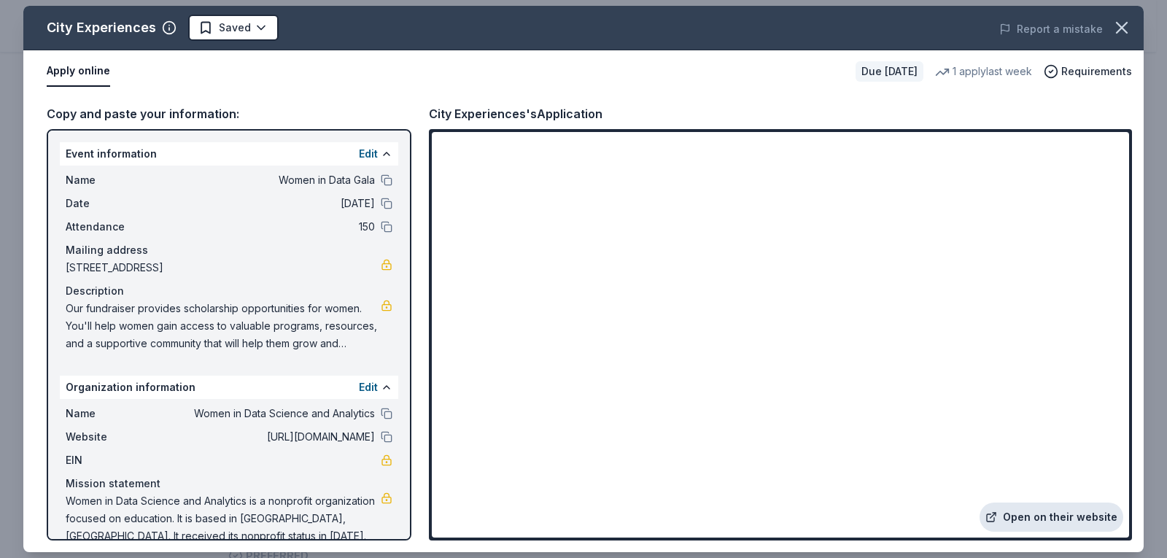
click at [1071, 515] on link "Open on their website" at bounding box center [1052, 517] width 144 height 29
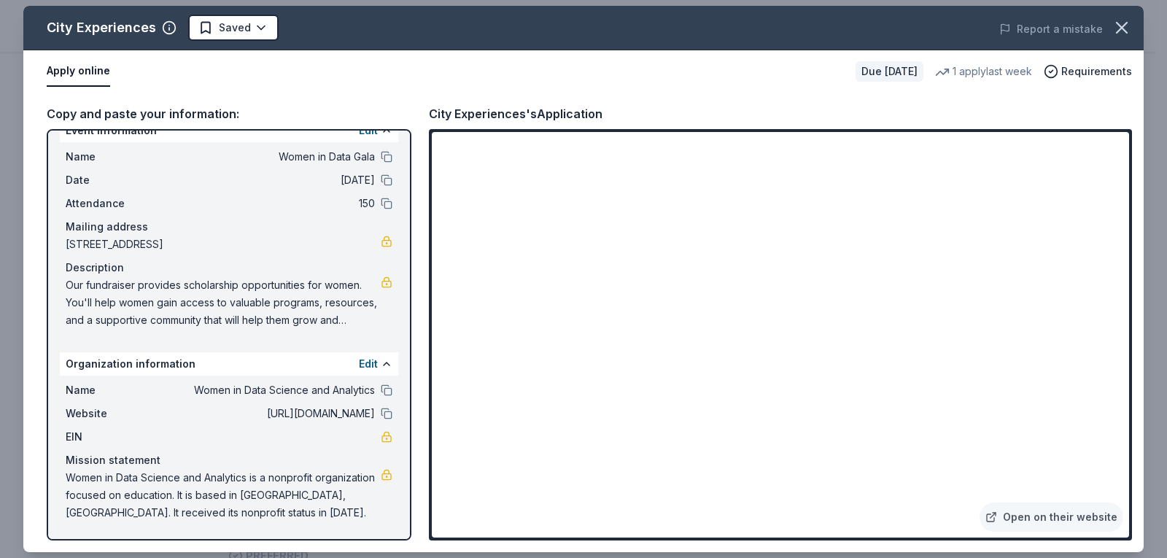
scroll to position [0, 0]
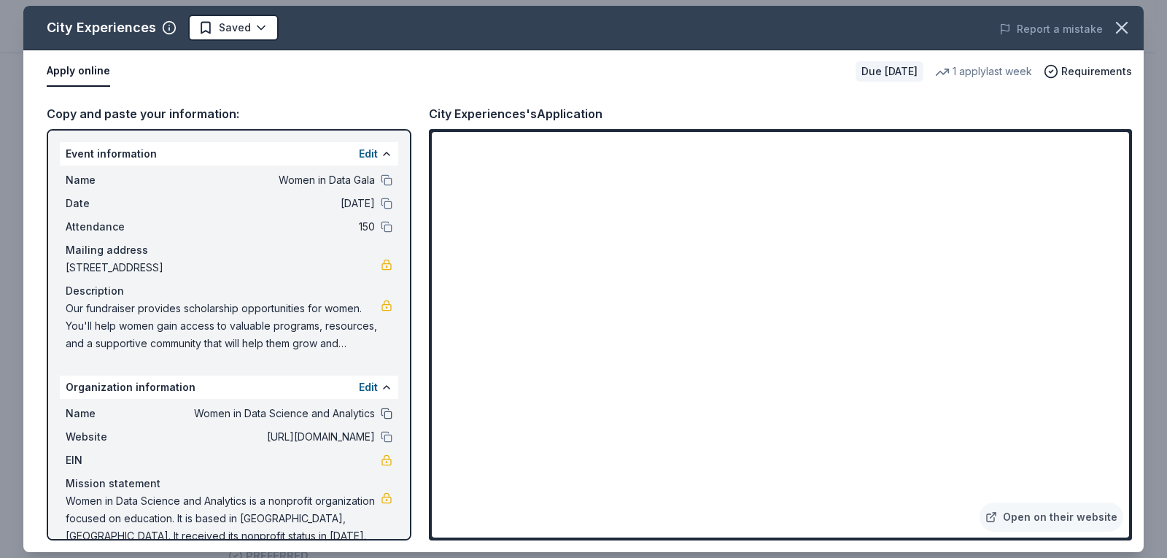
click at [381, 419] on button at bounding box center [387, 414] width 12 height 12
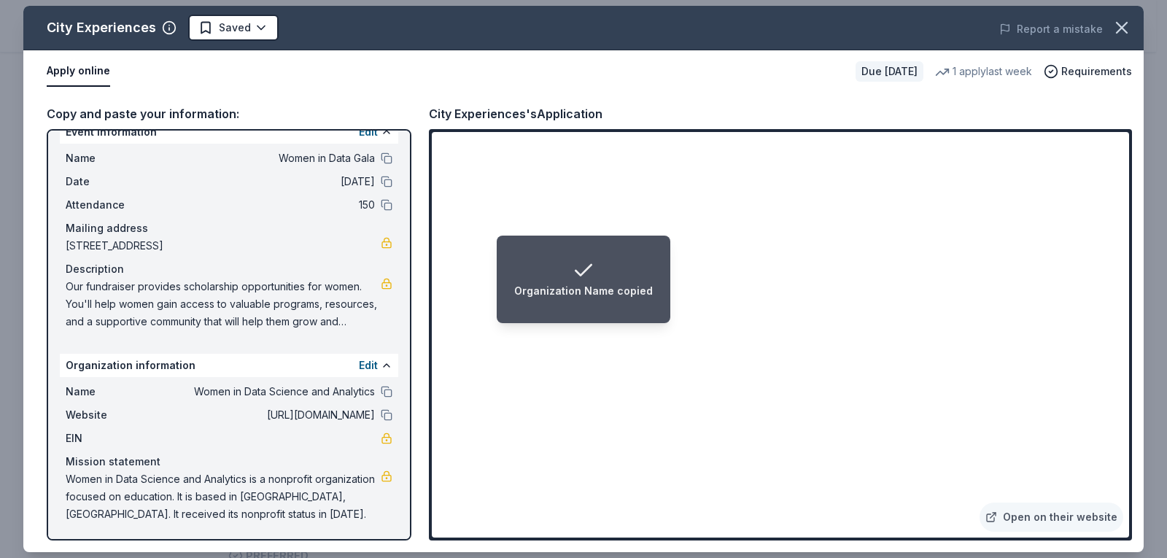
scroll to position [41, 0]
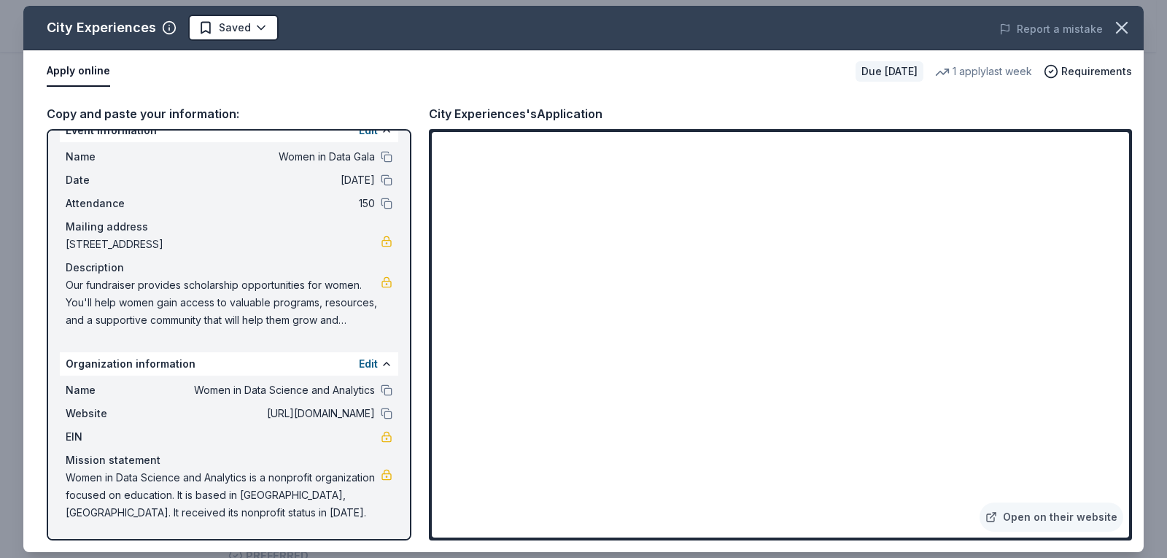
drag, startPoint x: 286, startPoint y: 511, endPoint x: 140, endPoint y: 485, distance: 148.1
click at [144, 486] on span "Women in Data Science and Analytics is a nonprofit organization focused on educ…" at bounding box center [223, 495] width 315 height 53
drag, startPoint x: 65, startPoint y: 476, endPoint x: 268, endPoint y: 505, distance: 205.5
click at [268, 505] on div "Name Women in Data Science and Analytics Website https://widusa.com/ EIN Missio…" at bounding box center [229, 452] width 339 height 152
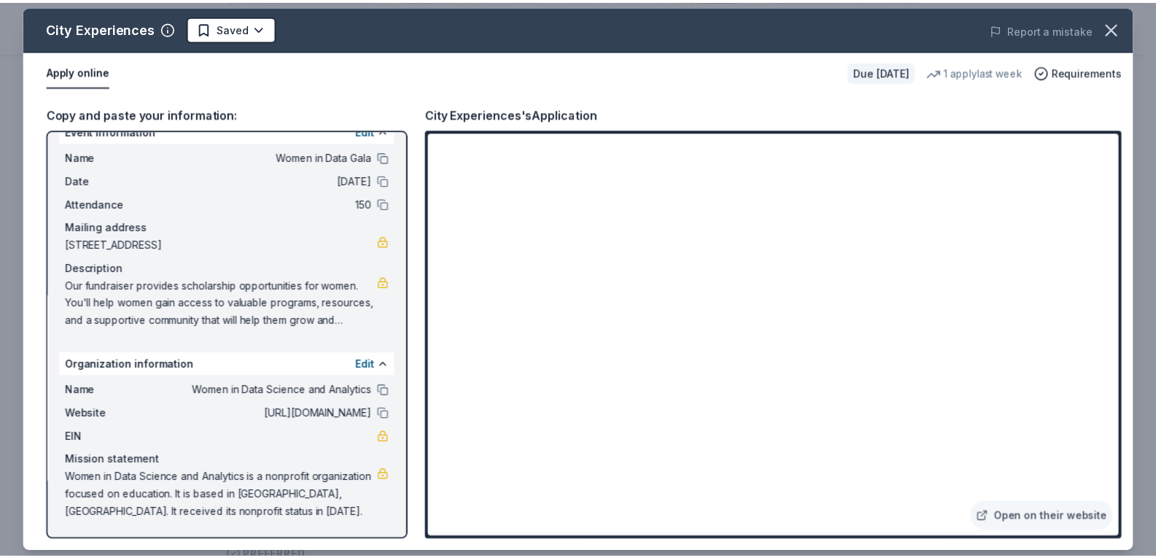
scroll to position [0, 0]
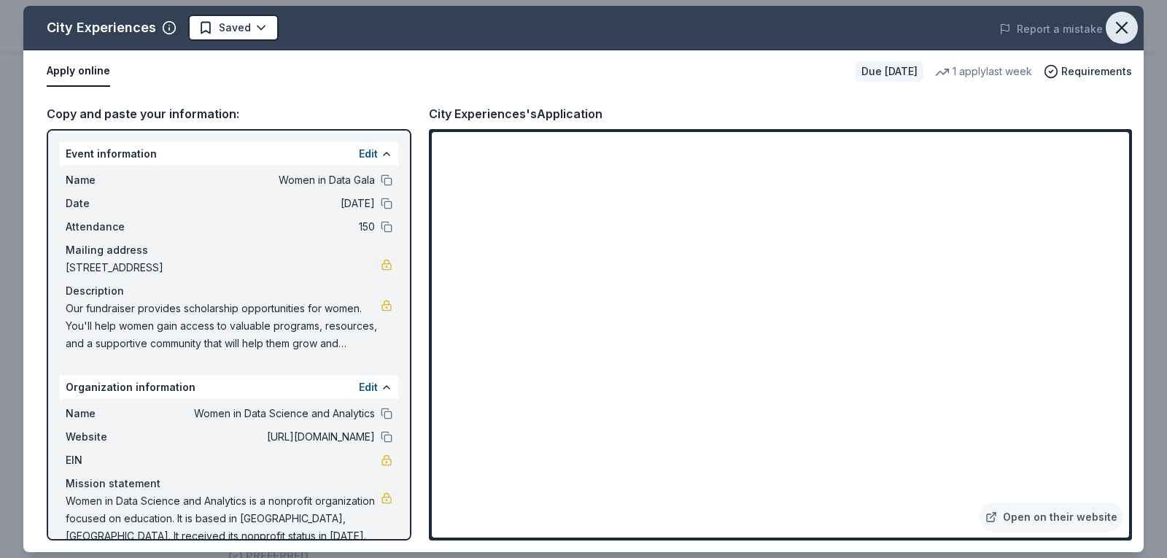
click at [1115, 25] on icon "button" at bounding box center [1122, 28] width 20 height 20
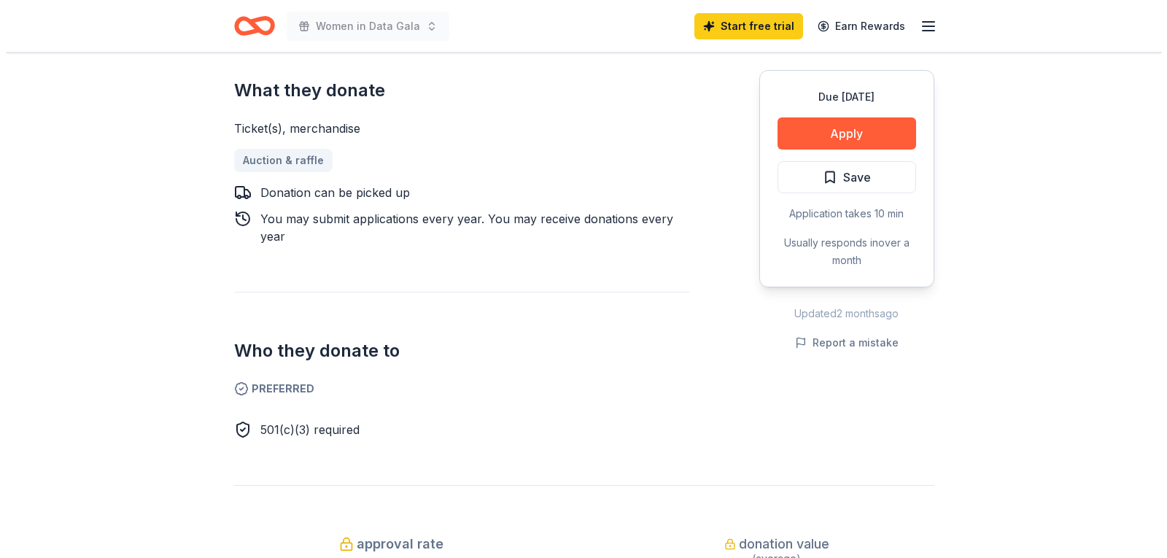
scroll to position [657, 0]
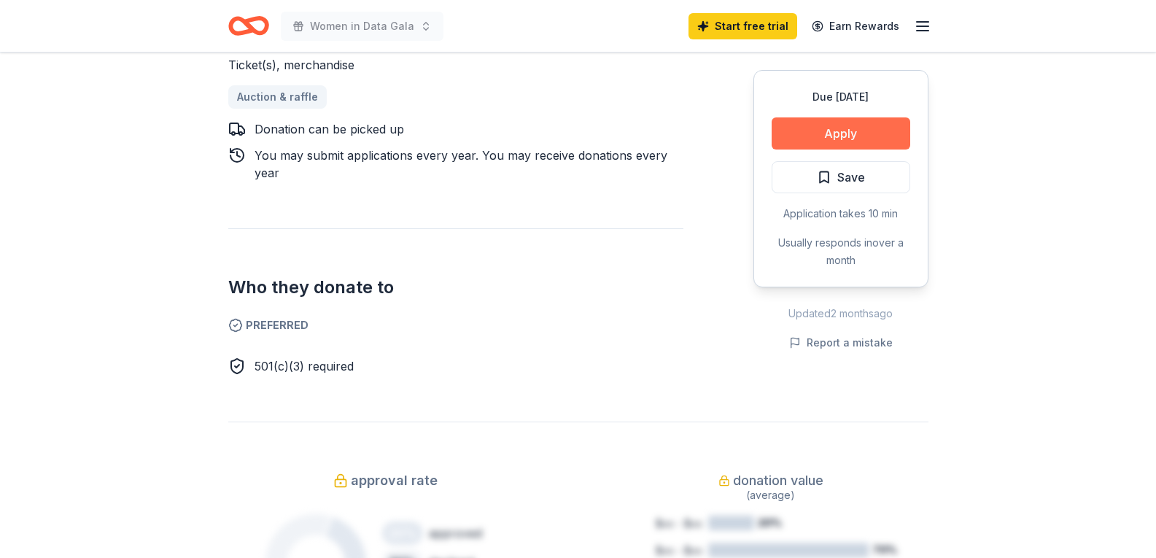
click at [823, 136] on button "Apply" at bounding box center [841, 133] width 139 height 32
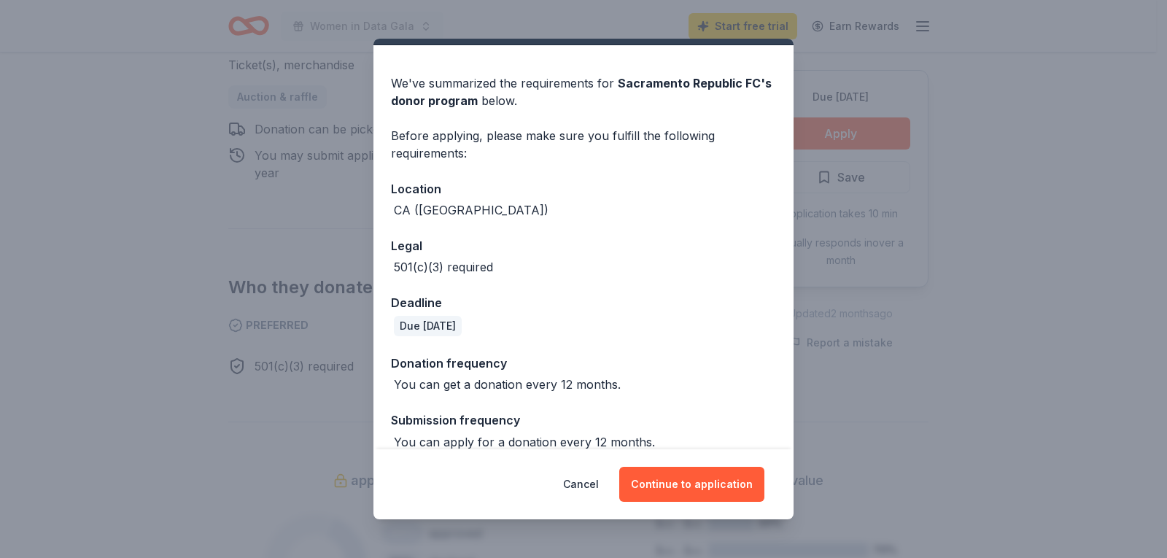
scroll to position [53, 0]
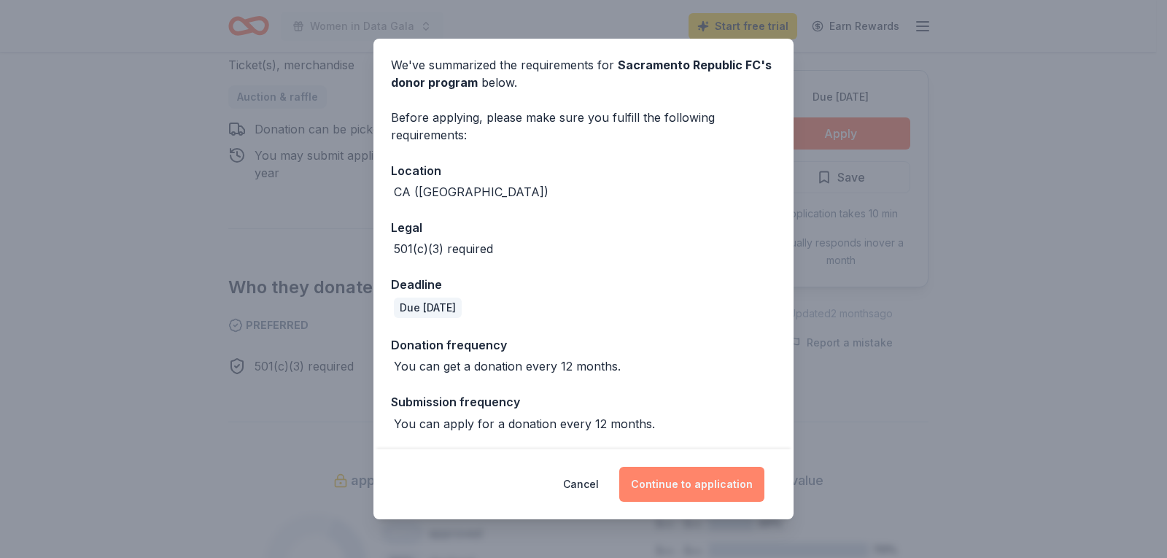
click at [686, 495] on button "Continue to application" at bounding box center [691, 484] width 145 height 35
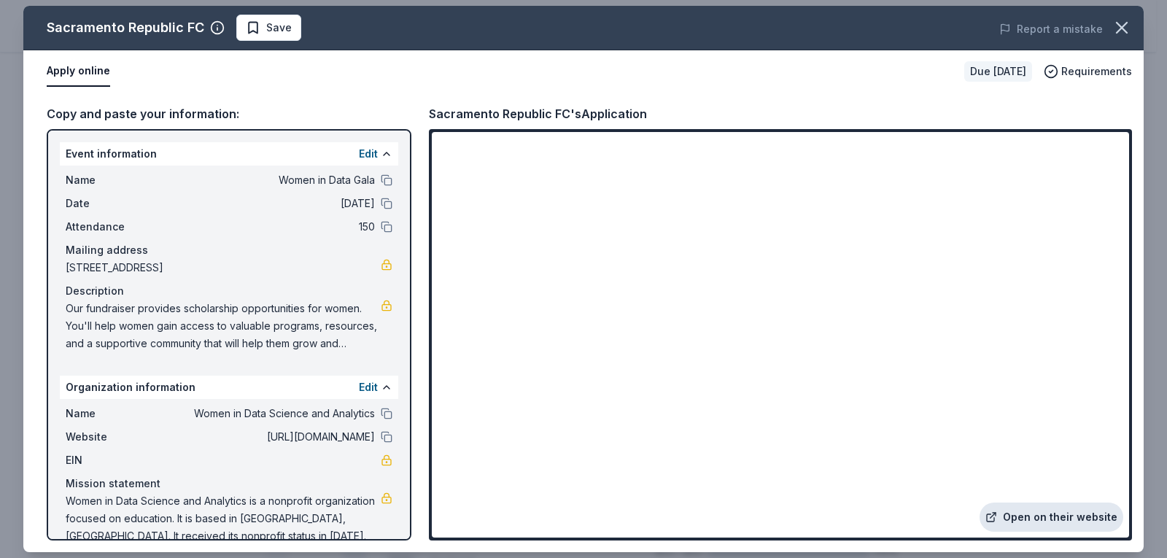
click at [1060, 521] on link "Open on their website" at bounding box center [1052, 517] width 144 height 29
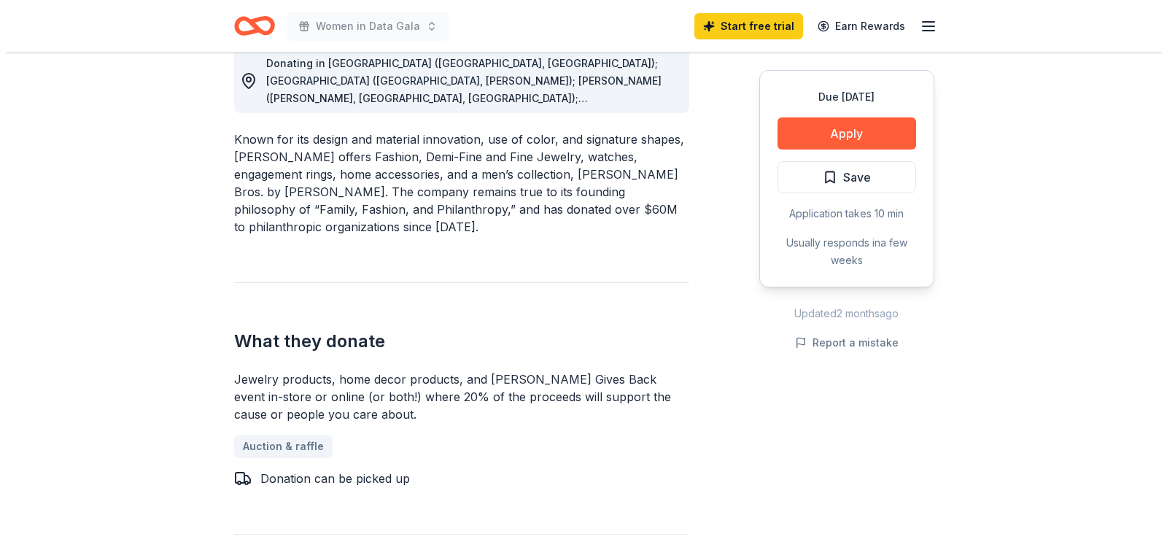
scroll to position [438, 0]
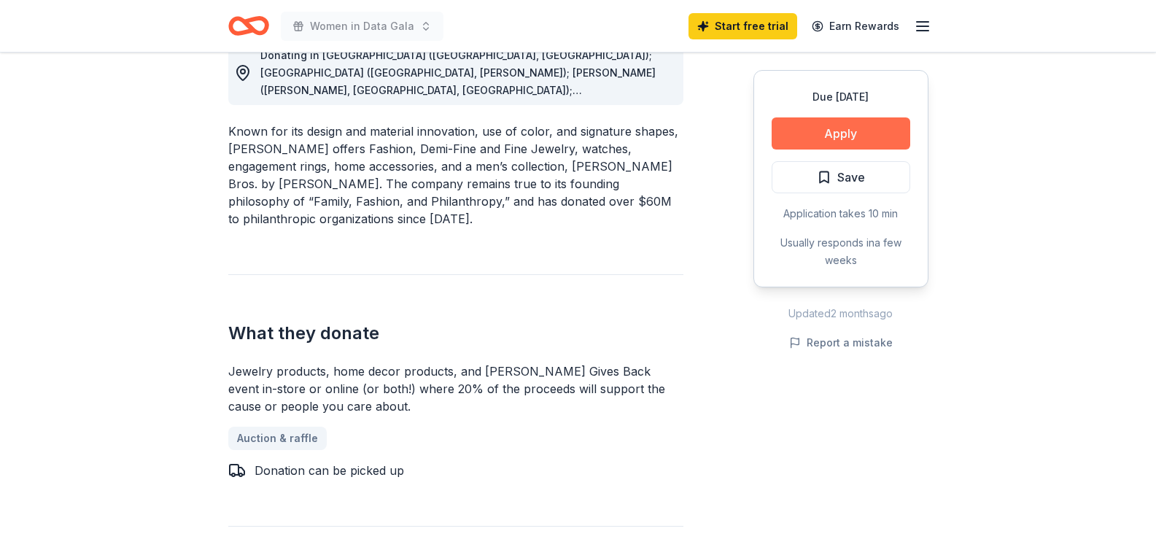
click at [856, 142] on button "Apply" at bounding box center [841, 133] width 139 height 32
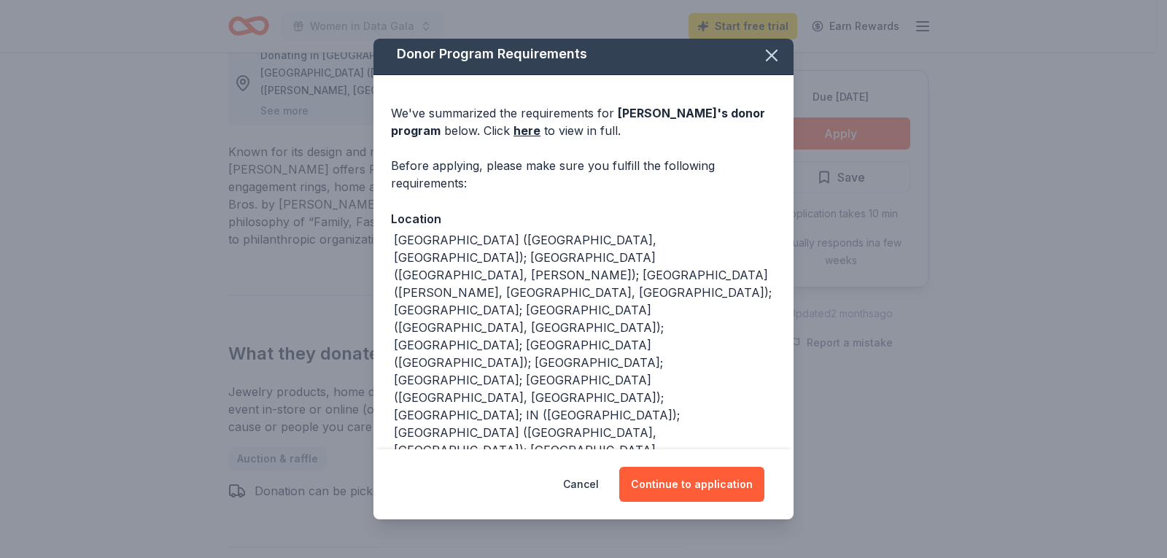
scroll to position [0, 0]
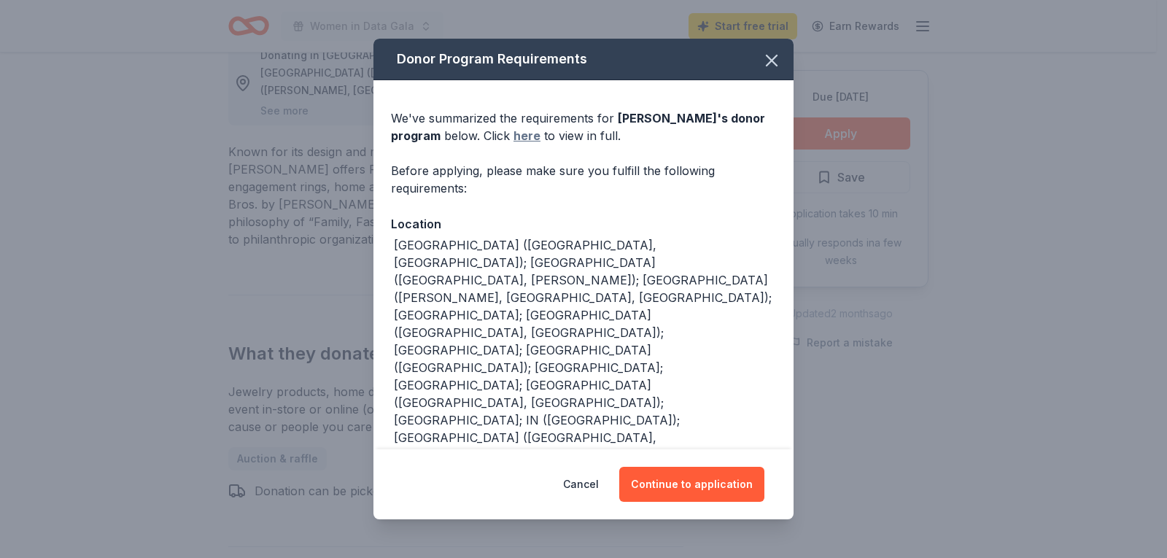
click at [530, 136] on link "here" at bounding box center [527, 136] width 27 height 18
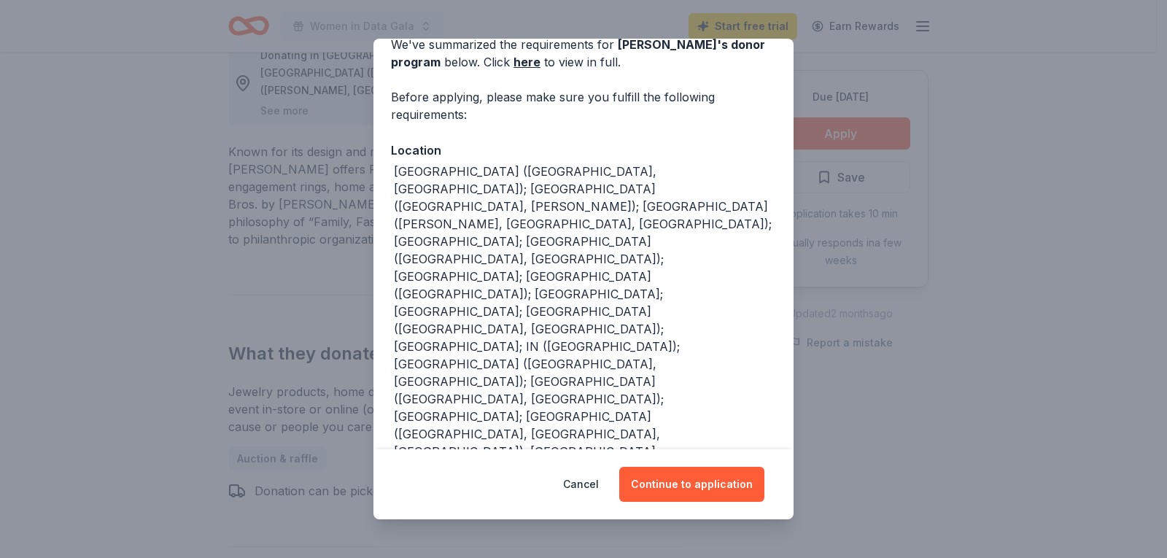
scroll to position [11, 0]
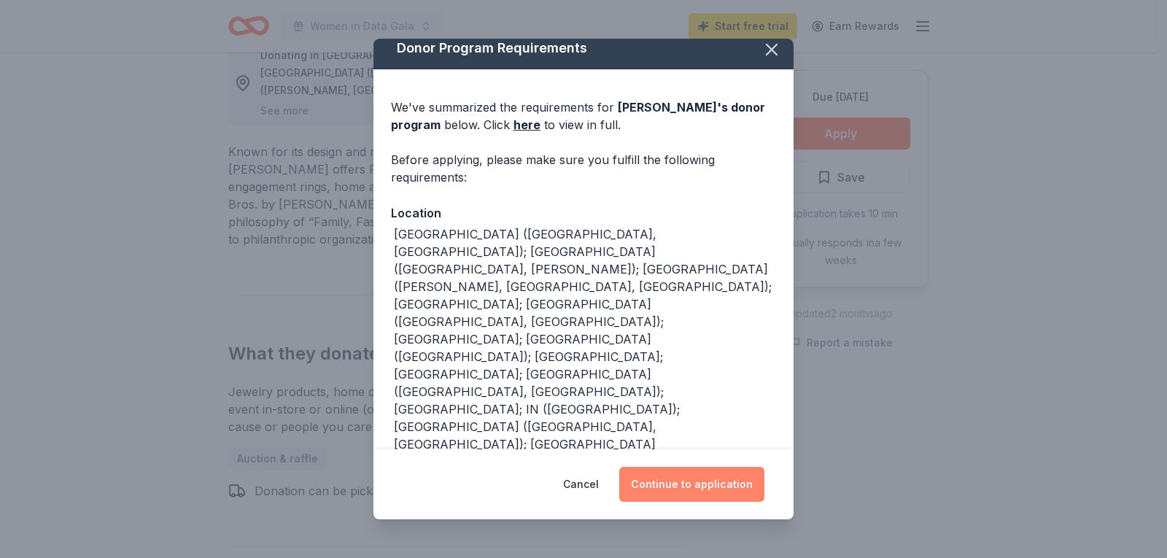
click at [668, 491] on button "Continue to application" at bounding box center [691, 484] width 145 height 35
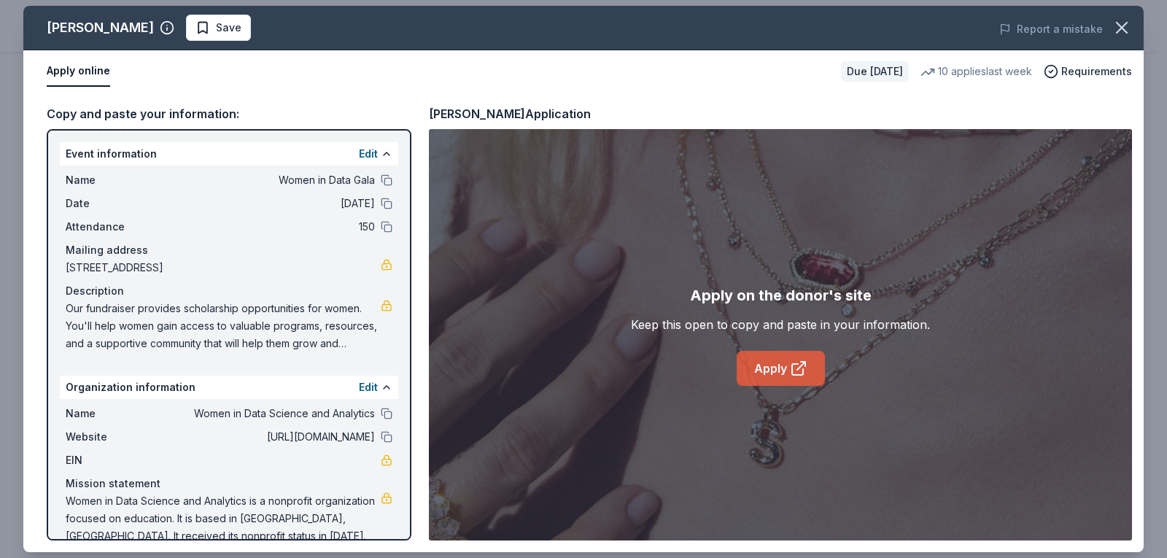
click at [774, 363] on link "Apply" at bounding box center [781, 368] width 88 height 35
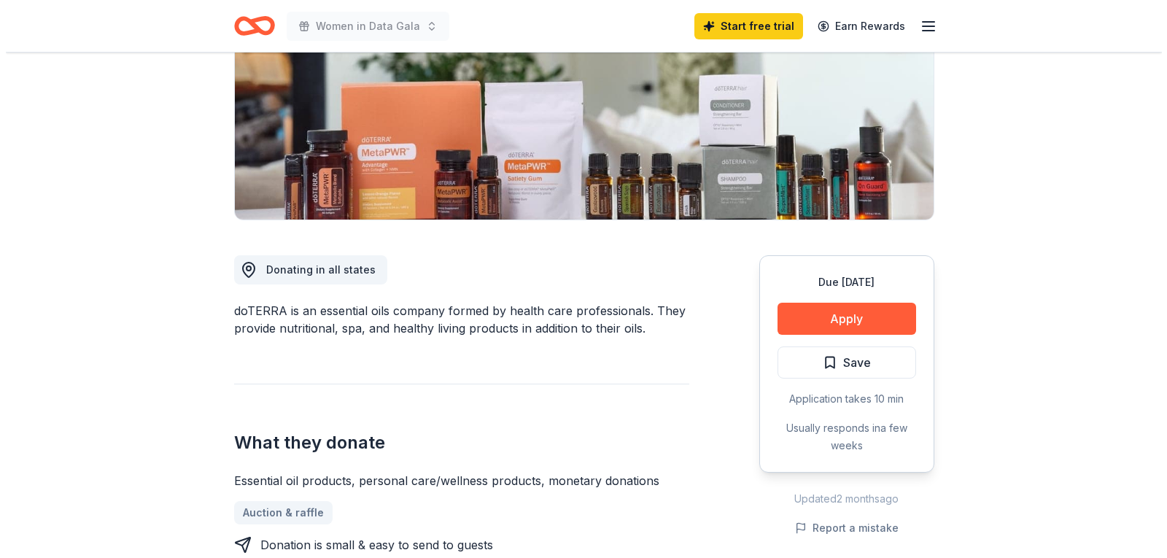
scroll to position [219, 0]
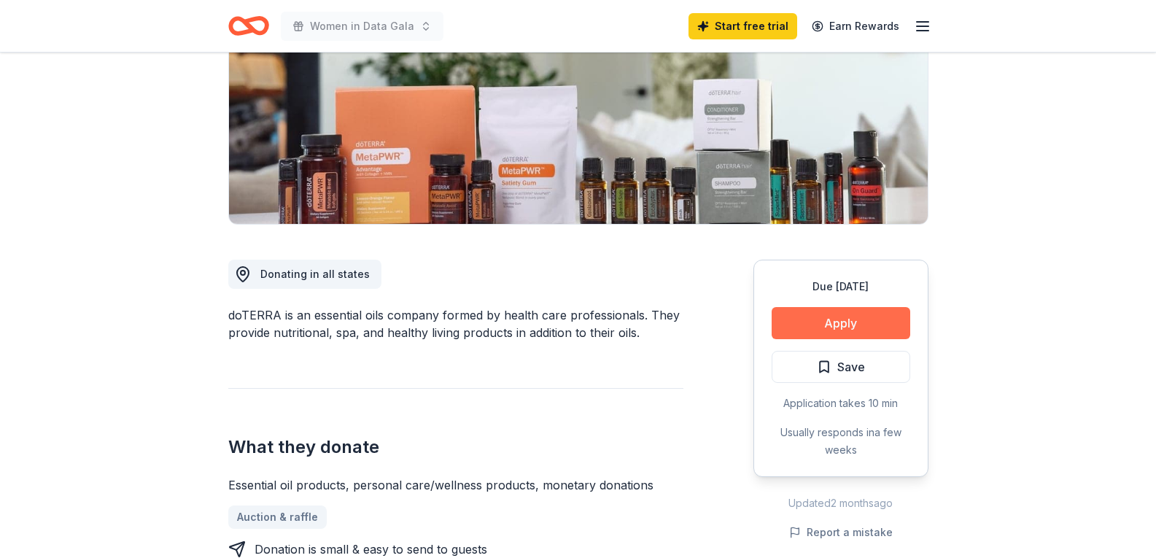
click at [881, 314] on button "Apply" at bounding box center [841, 323] width 139 height 32
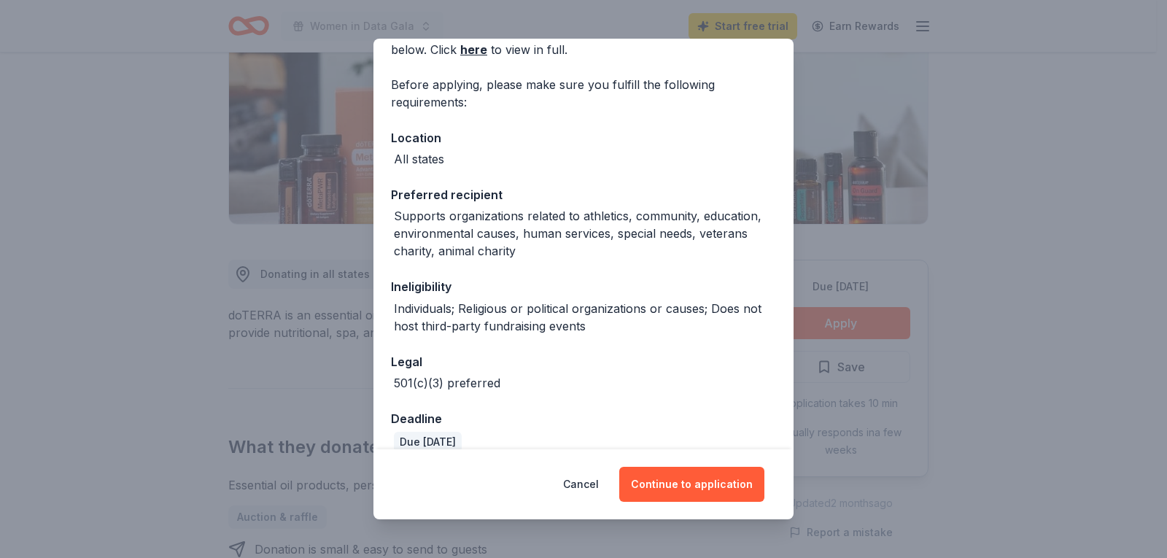
scroll to position [106, 0]
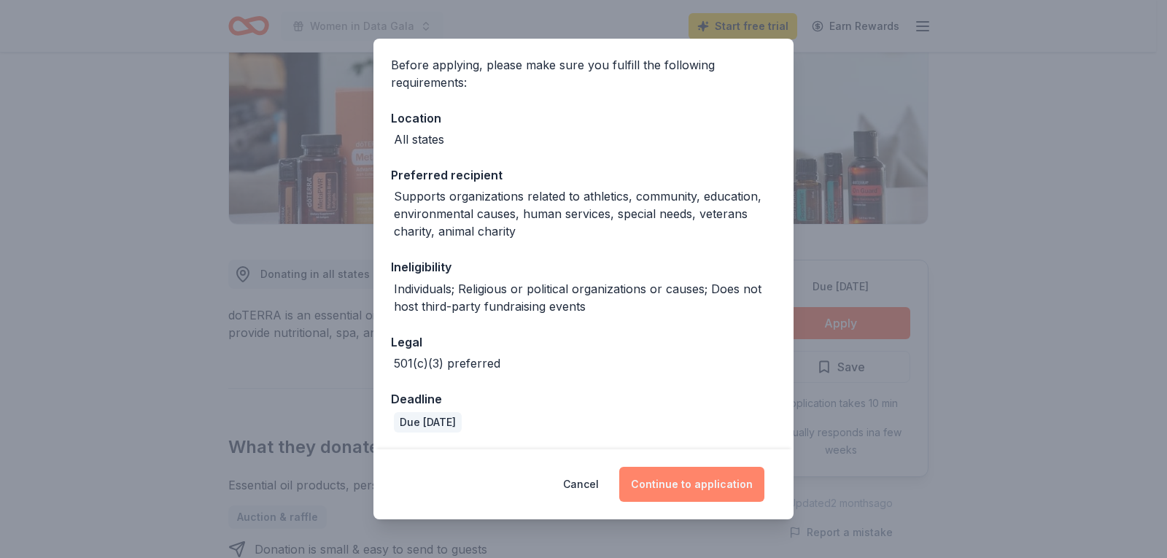
click at [684, 486] on button "Continue to application" at bounding box center [691, 484] width 145 height 35
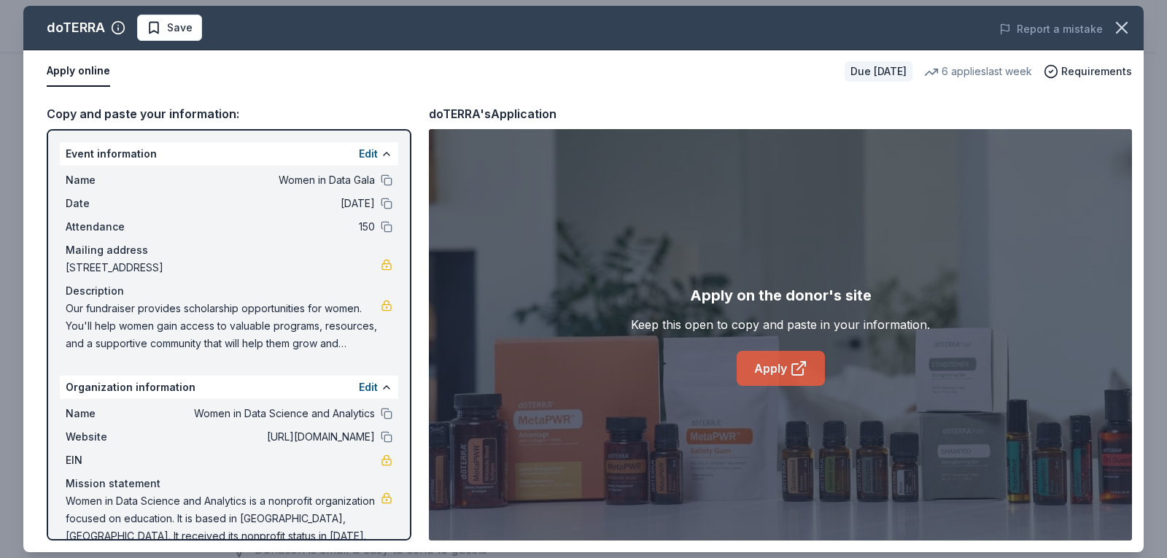
click at [759, 372] on link "Apply" at bounding box center [781, 368] width 88 height 35
